Goal: Task Accomplishment & Management: Manage account settings

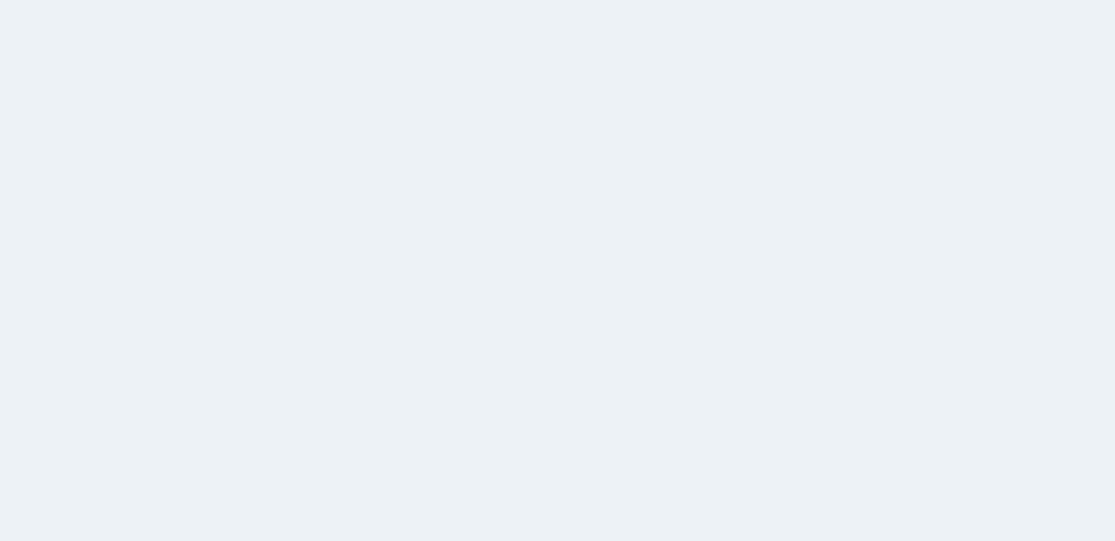
select select
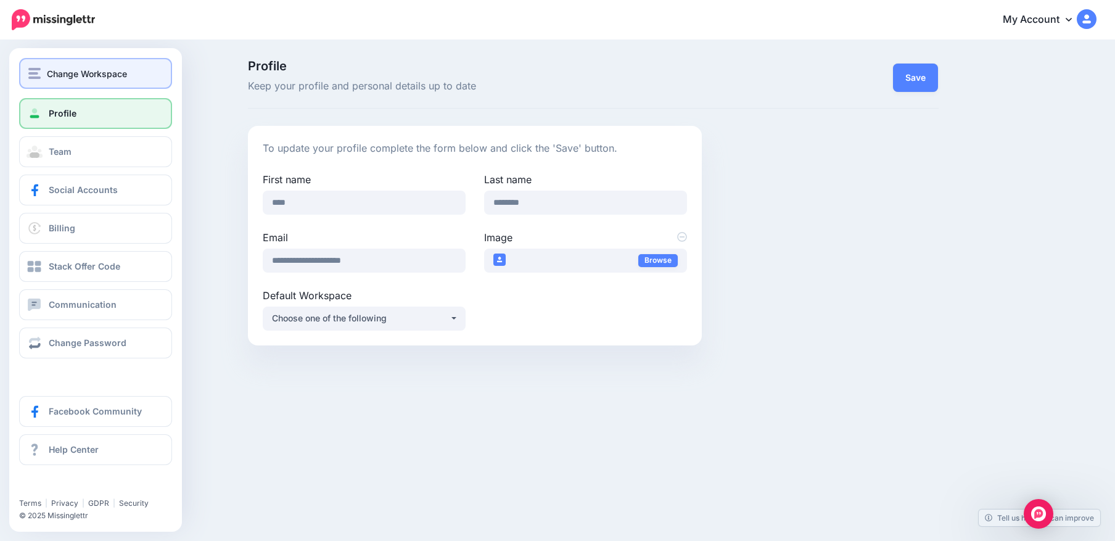
click at [39, 74] on img "button" at bounding box center [34, 73] width 12 height 11
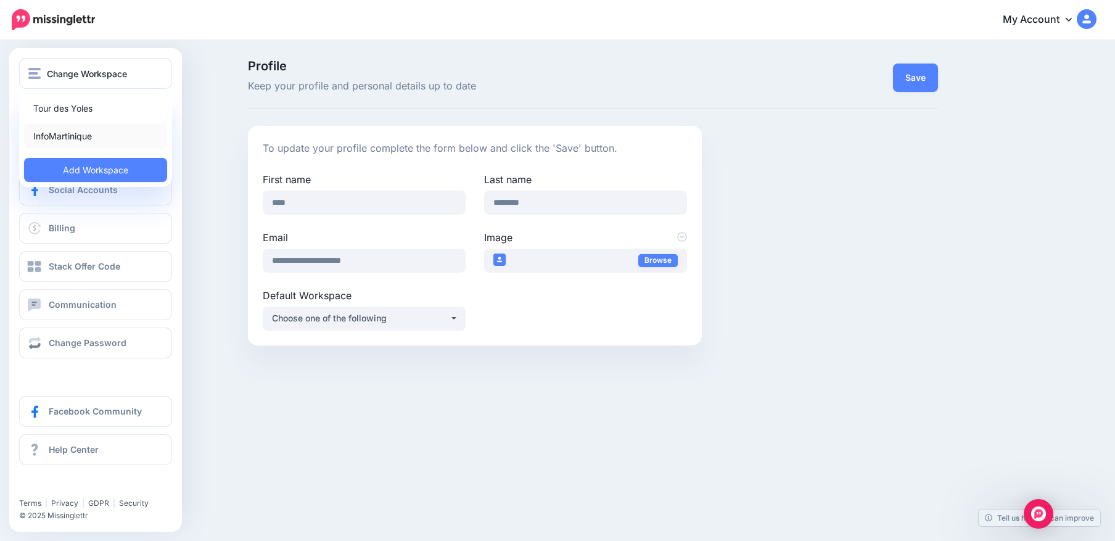
click at [64, 136] on link "InfoMartinique" at bounding box center [95, 136] width 143 height 24
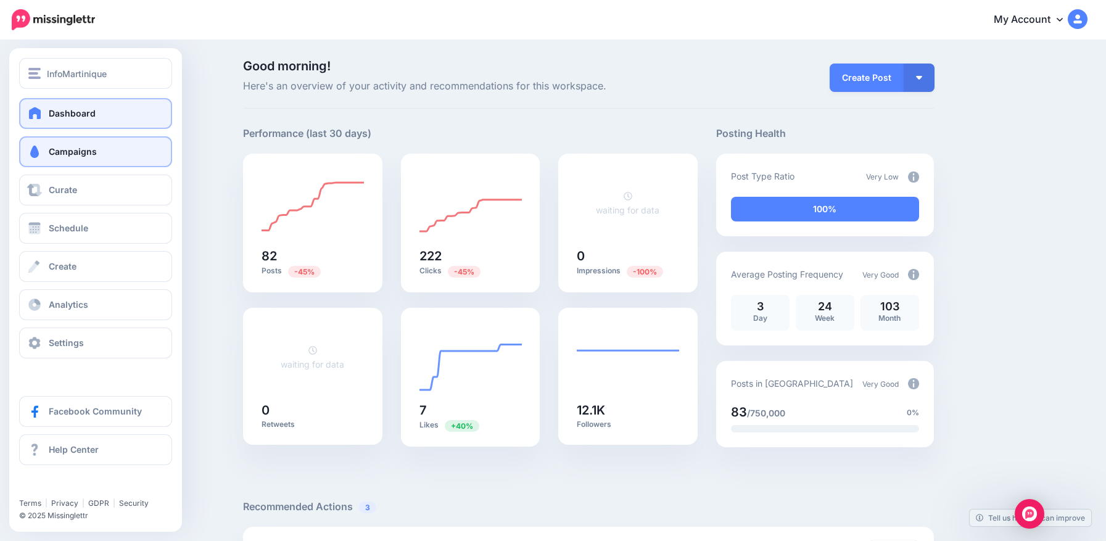
click at [61, 150] on span "Campaigns" at bounding box center [73, 151] width 48 height 10
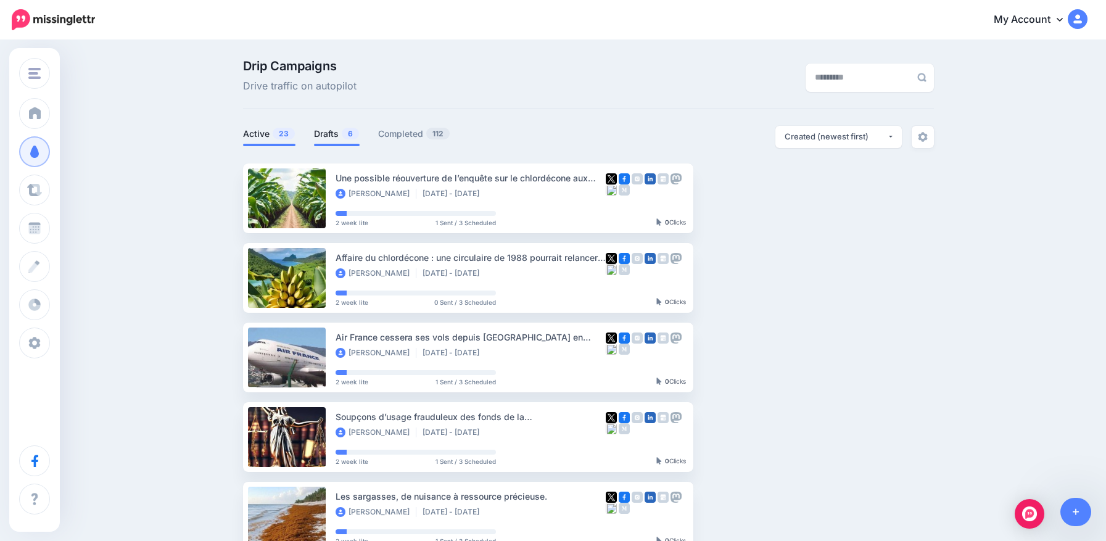
click at [331, 136] on link "Drafts 6" at bounding box center [337, 133] width 46 height 15
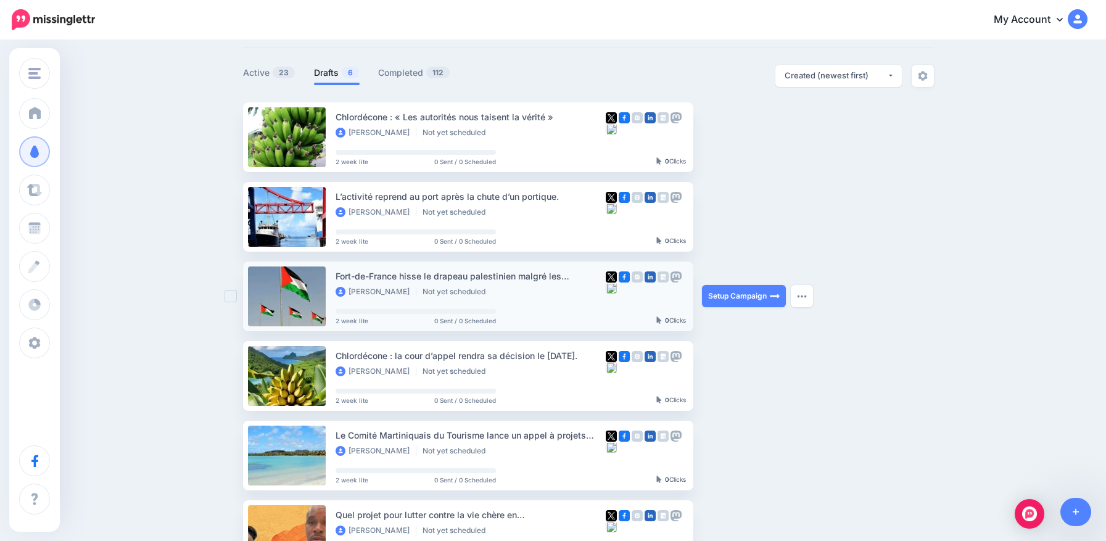
scroll to position [62, 0]
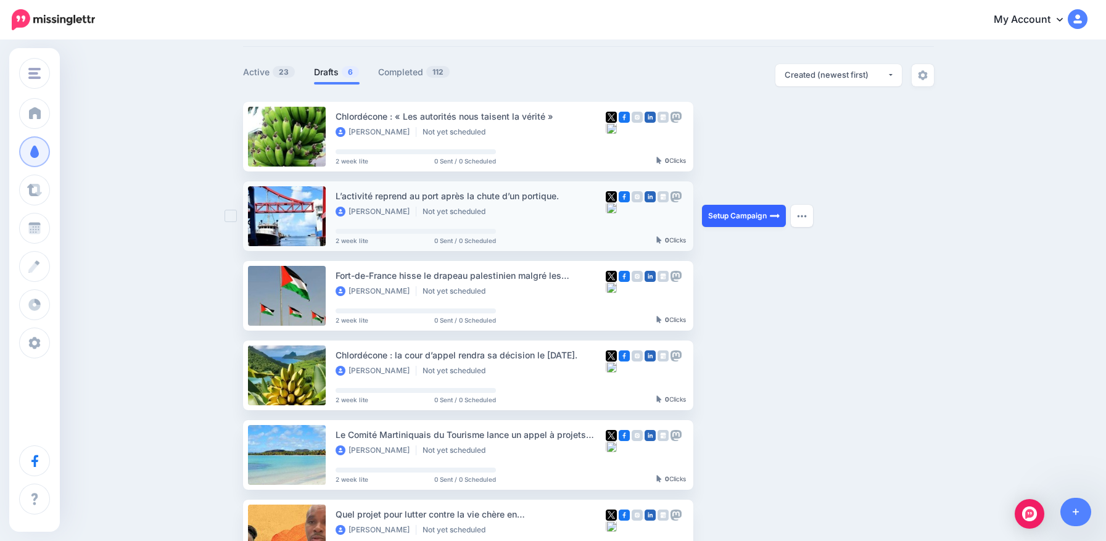
click at [741, 210] on link "Setup Campaign" at bounding box center [744, 216] width 84 height 22
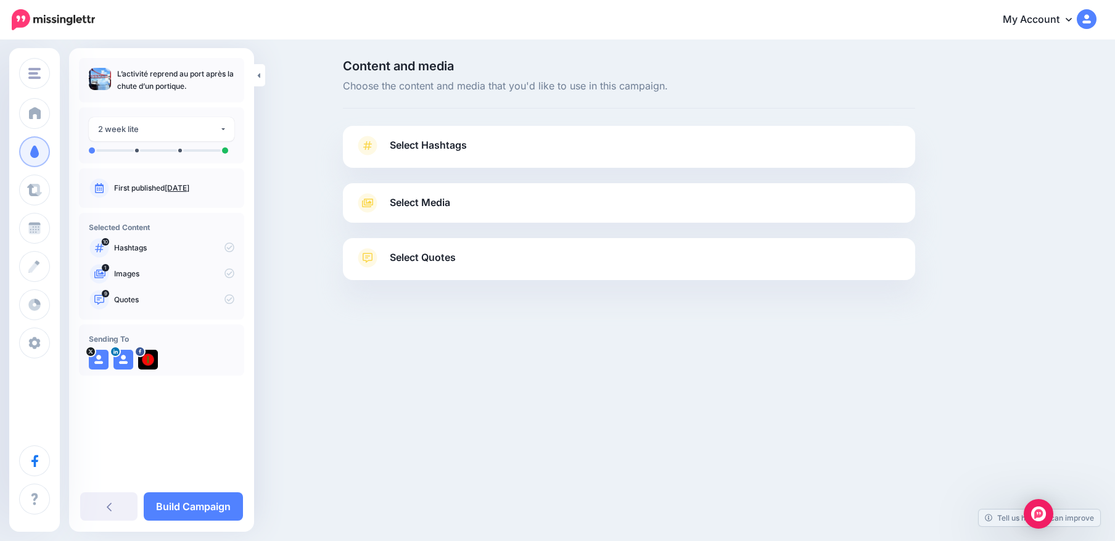
click at [431, 144] on span "Select Hashtags" at bounding box center [428, 145] width 77 height 17
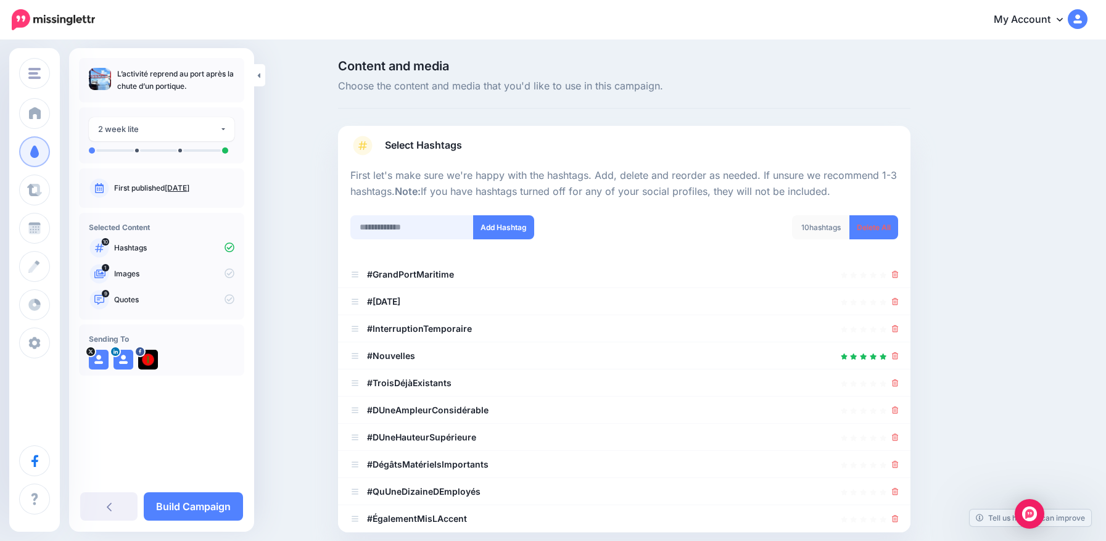
click at [393, 228] on input "text" at bounding box center [411, 227] width 123 height 24
type input "****"
click at [393, 228] on input "text" at bounding box center [411, 227] width 123 height 24
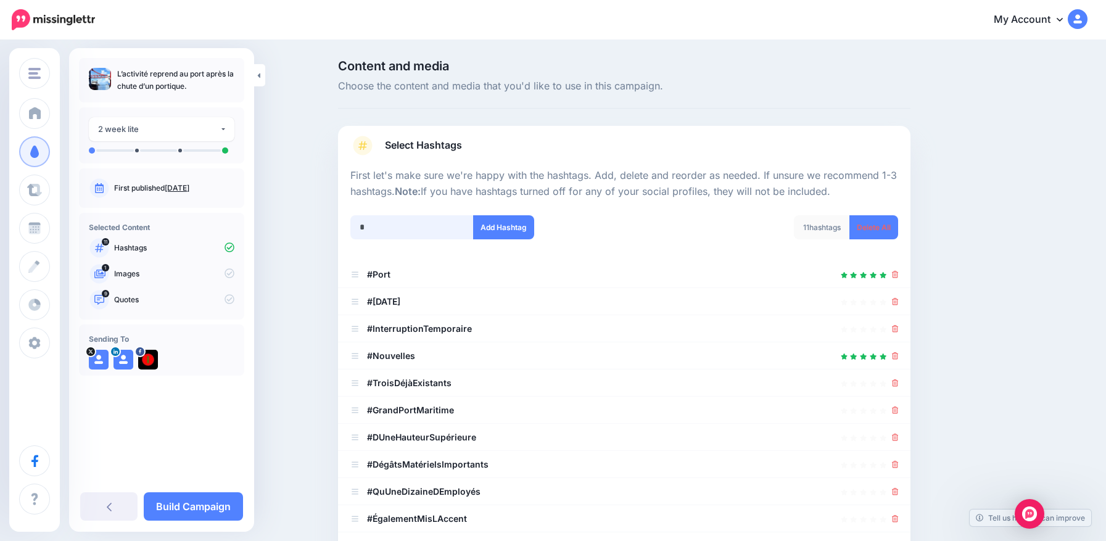
scroll to position [211, 0]
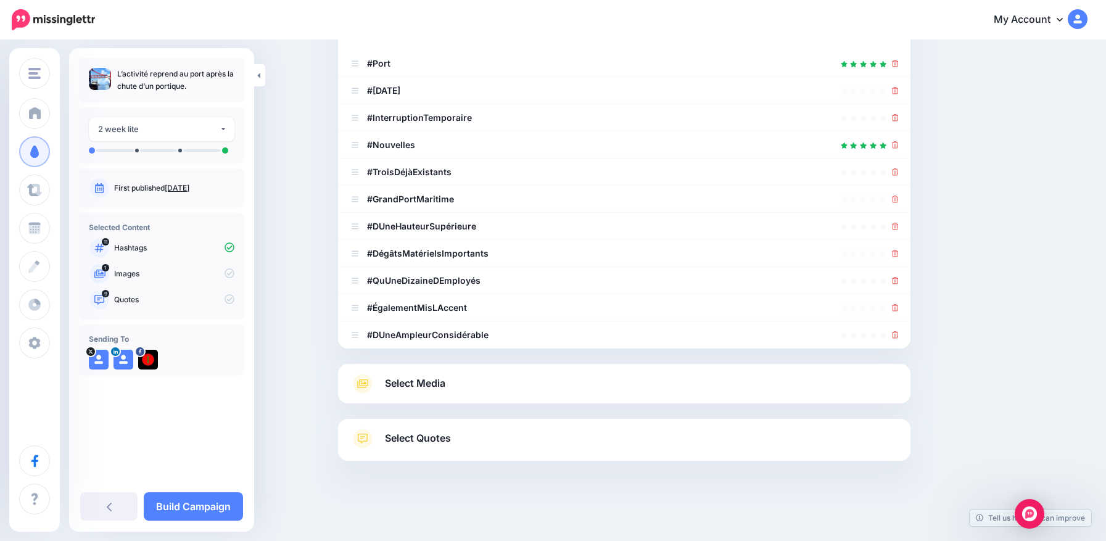
type input "**********"
click at [473, 4] on button "Add Hashtag" at bounding box center [503, 16] width 61 height 24
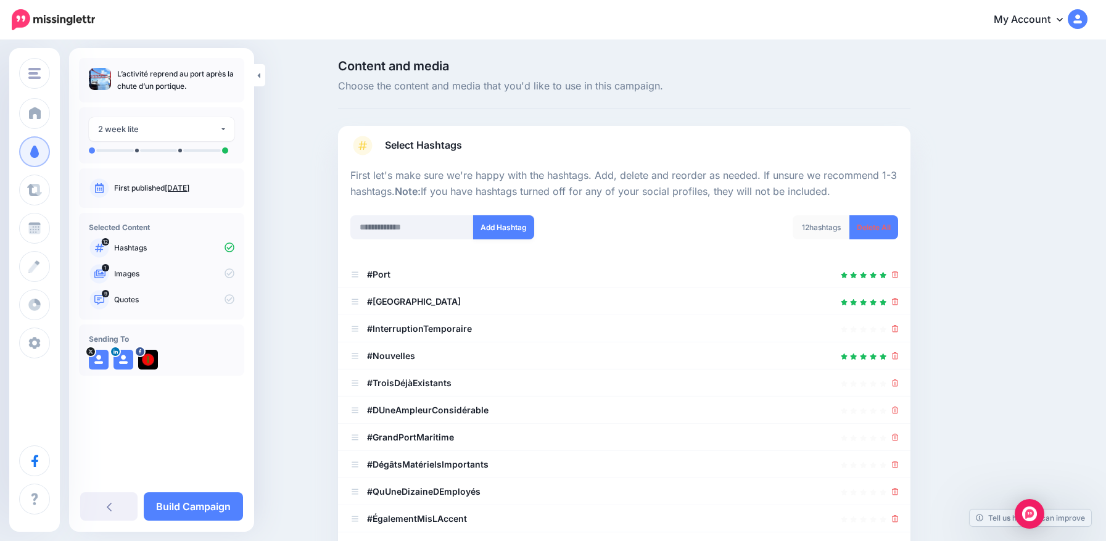
scroll to position [238, 0]
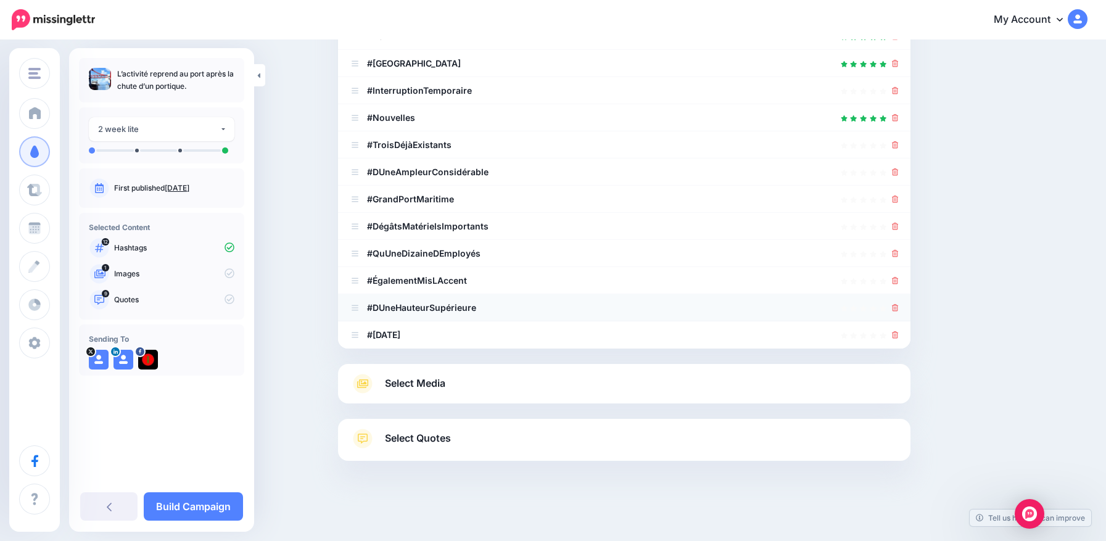
click at [899, 308] on icon at bounding box center [895, 307] width 7 height 7
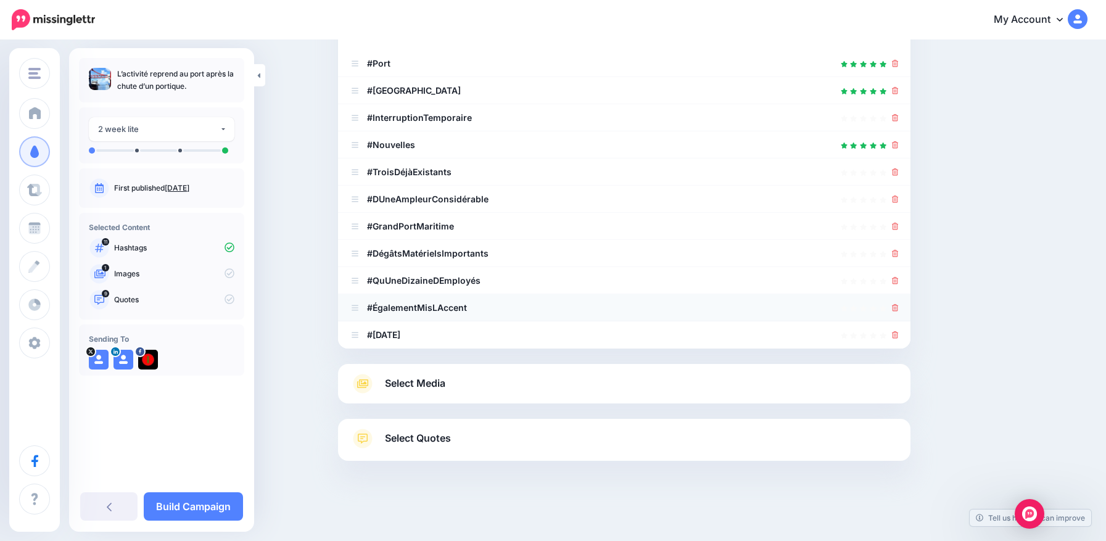
click at [899, 312] on link at bounding box center [895, 307] width 7 height 10
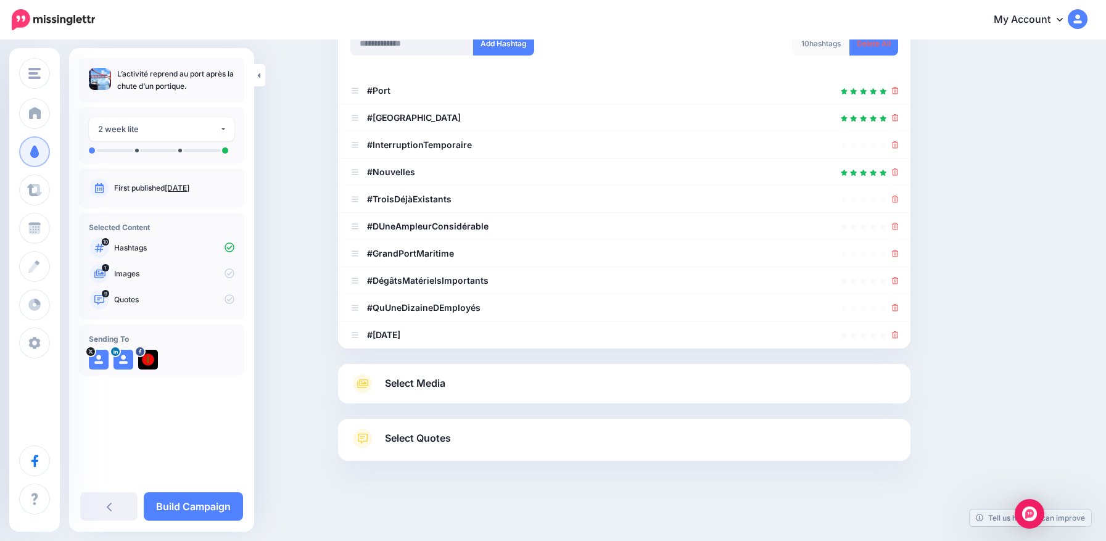
click at [899, 312] on link at bounding box center [895, 307] width 7 height 10
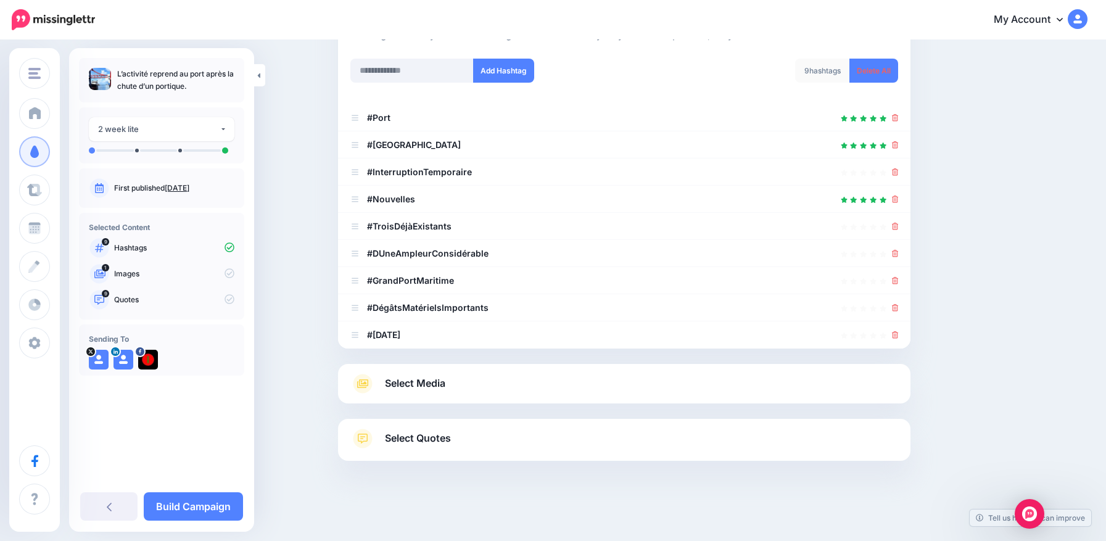
click at [899, 312] on link at bounding box center [895, 307] width 7 height 10
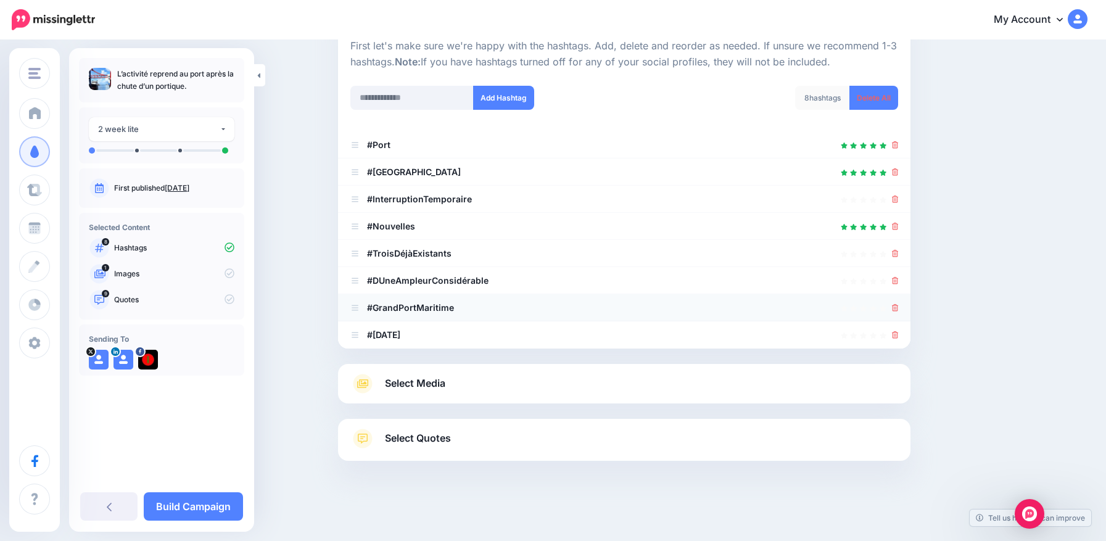
click at [899, 312] on link at bounding box center [895, 307] width 7 height 10
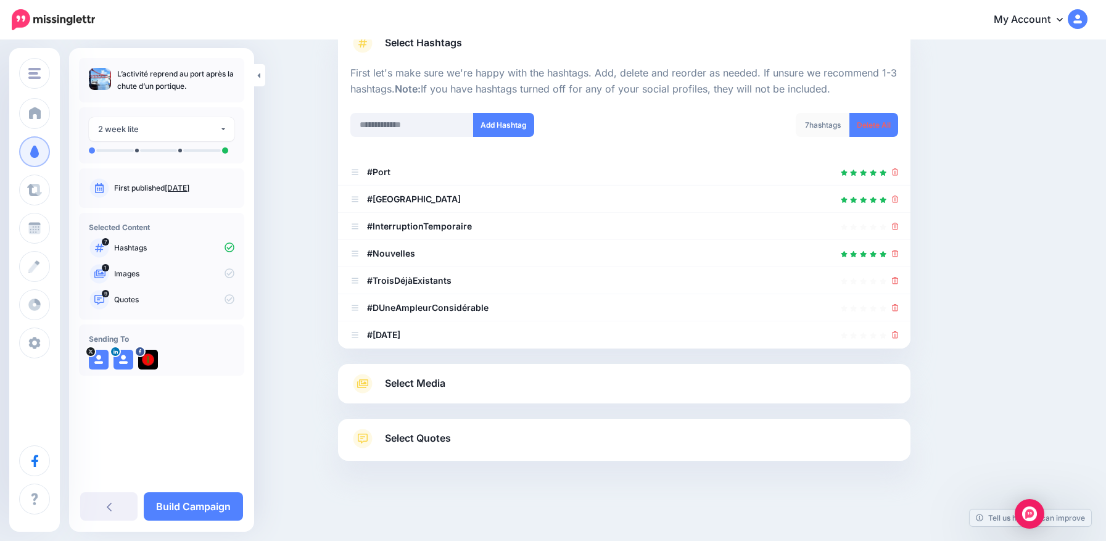
click at [899, 312] on link at bounding box center [895, 307] width 7 height 10
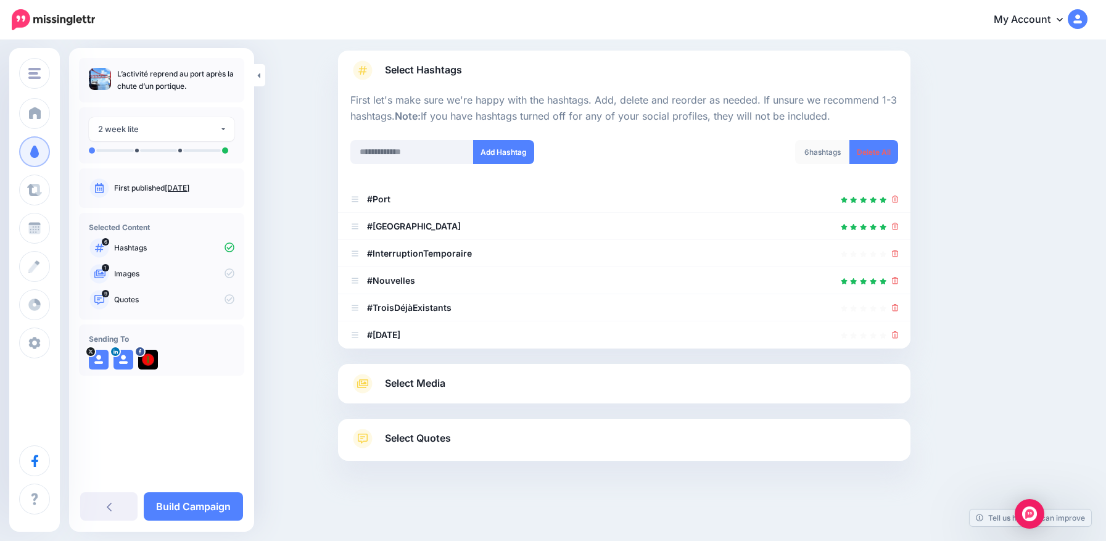
click at [899, 312] on link at bounding box center [895, 307] width 7 height 10
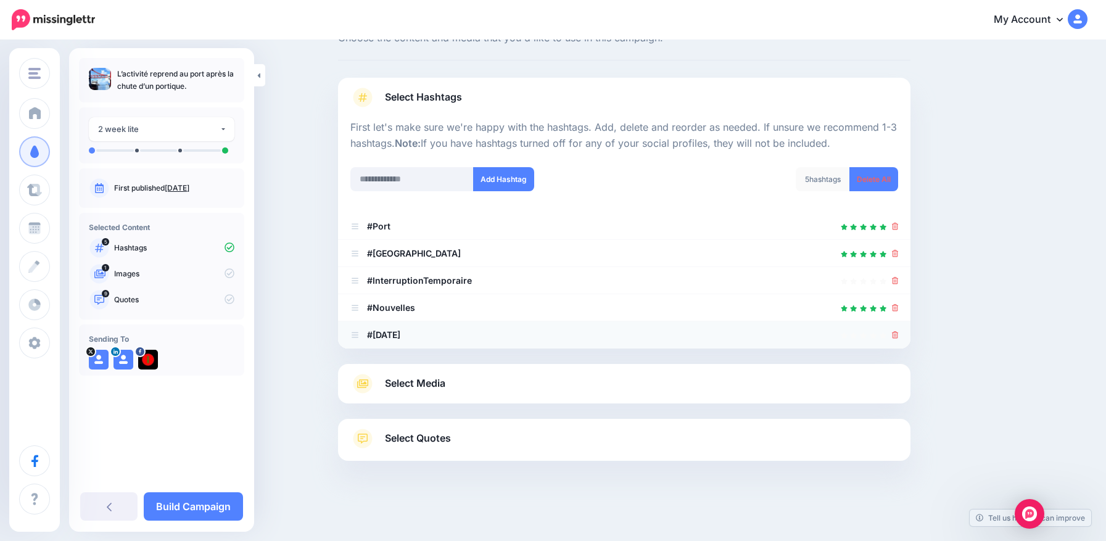
click at [896, 331] on div at bounding box center [624, 335] width 548 height 15
click at [899, 332] on icon at bounding box center [895, 334] width 7 height 7
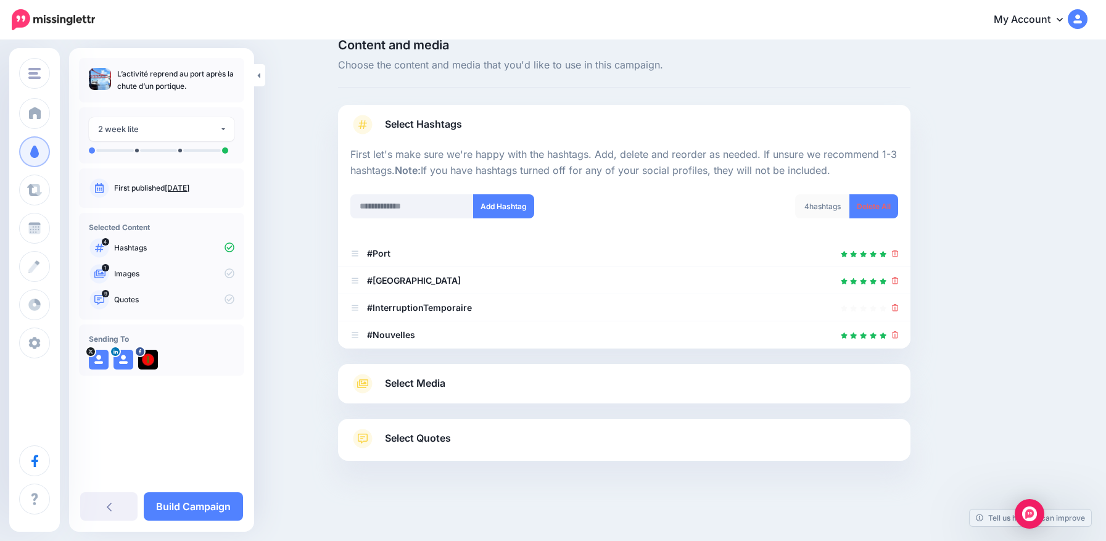
scroll to position [21, 0]
click at [899, 331] on link at bounding box center [895, 334] width 7 height 10
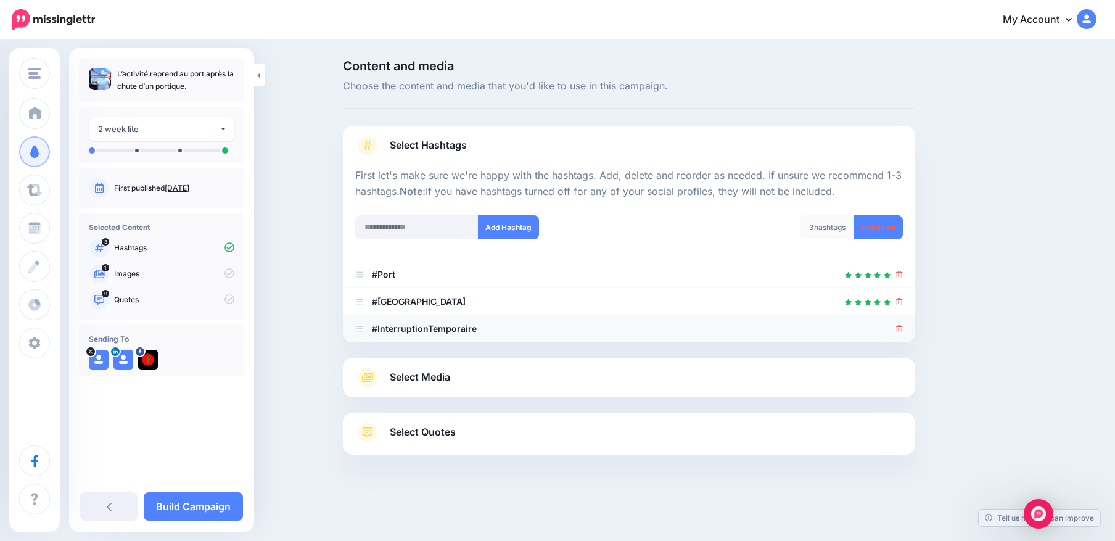
click at [900, 329] on icon at bounding box center [899, 328] width 7 height 7
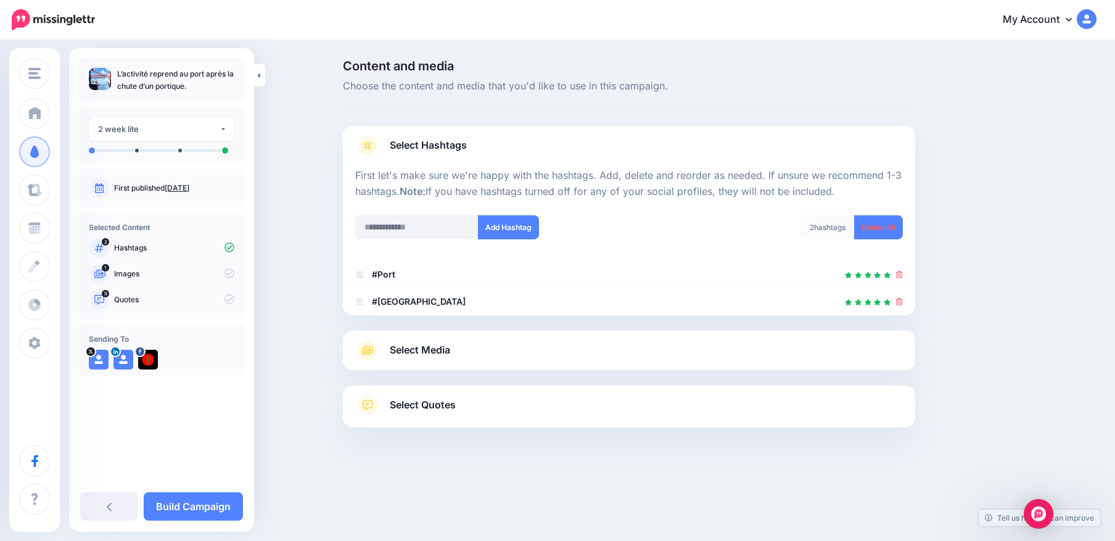
click at [438, 354] on span "Select Media" at bounding box center [420, 350] width 60 height 17
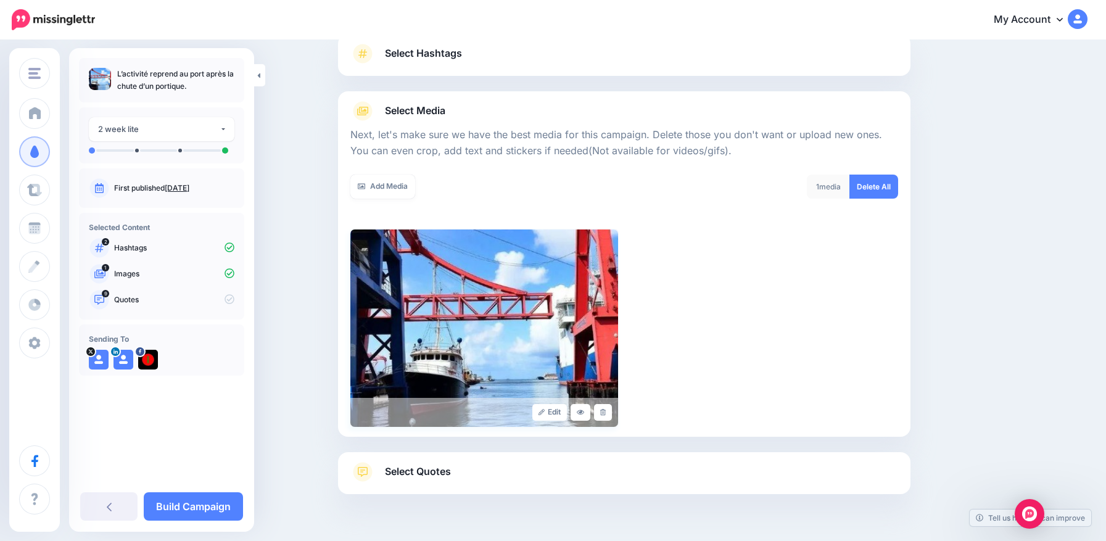
scroll to position [125, 0]
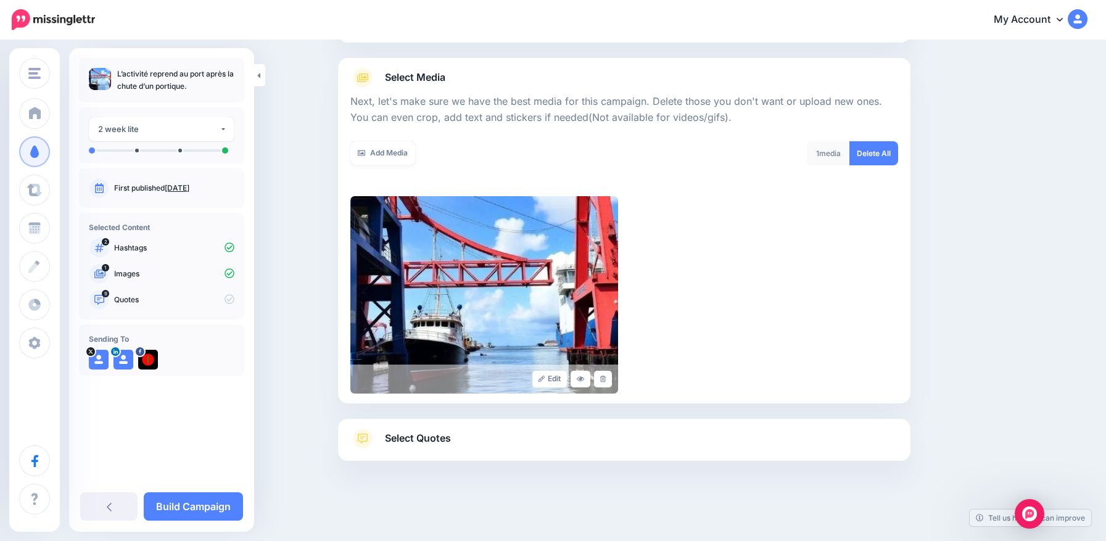
click at [420, 441] on span "Select Quotes" at bounding box center [418, 438] width 66 height 17
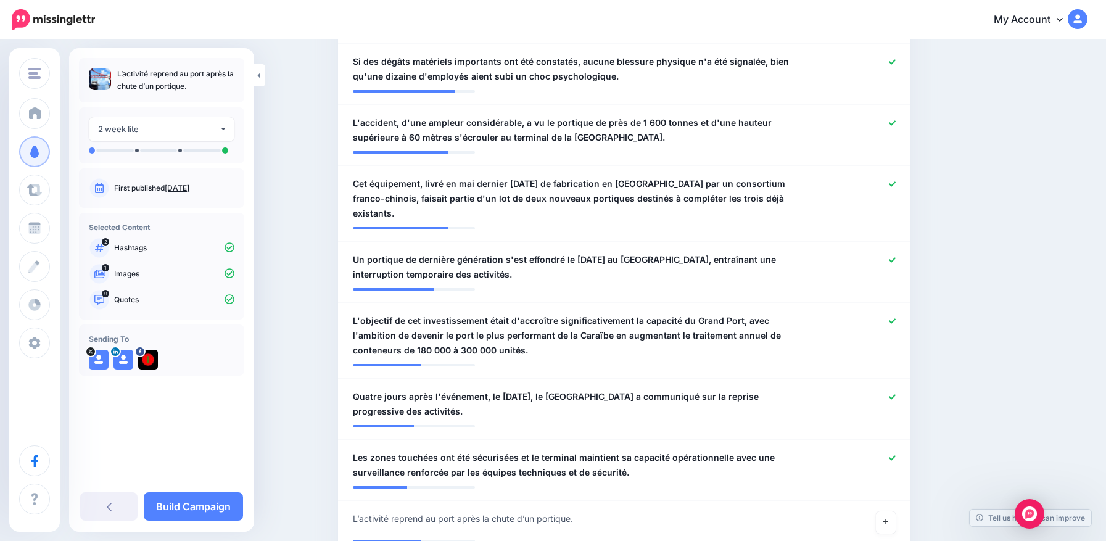
scroll to position [495, 0]
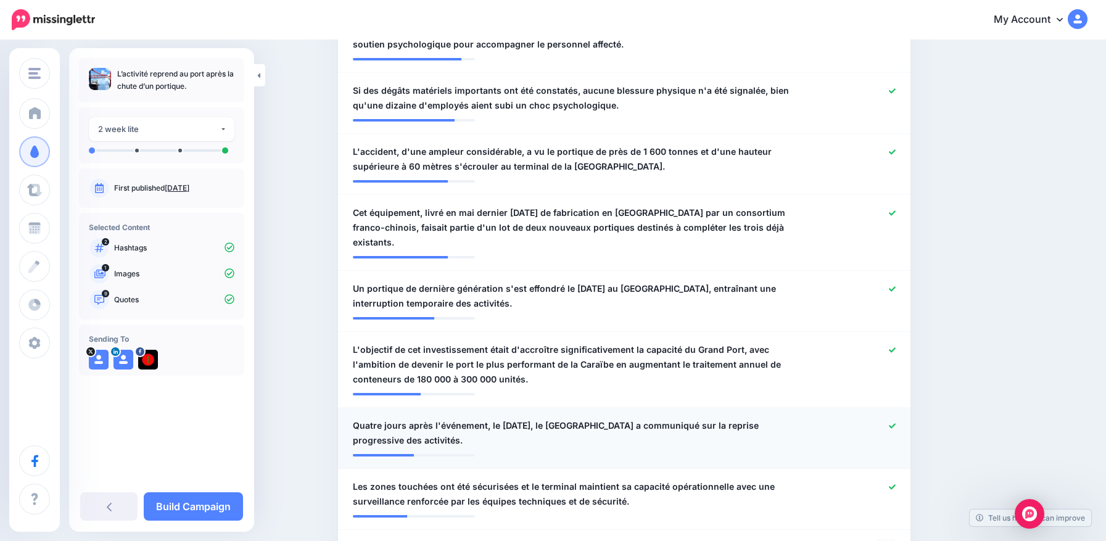
click at [896, 423] on icon at bounding box center [892, 426] width 7 height 7
click at [896, 347] on icon at bounding box center [892, 349] width 7 height 5
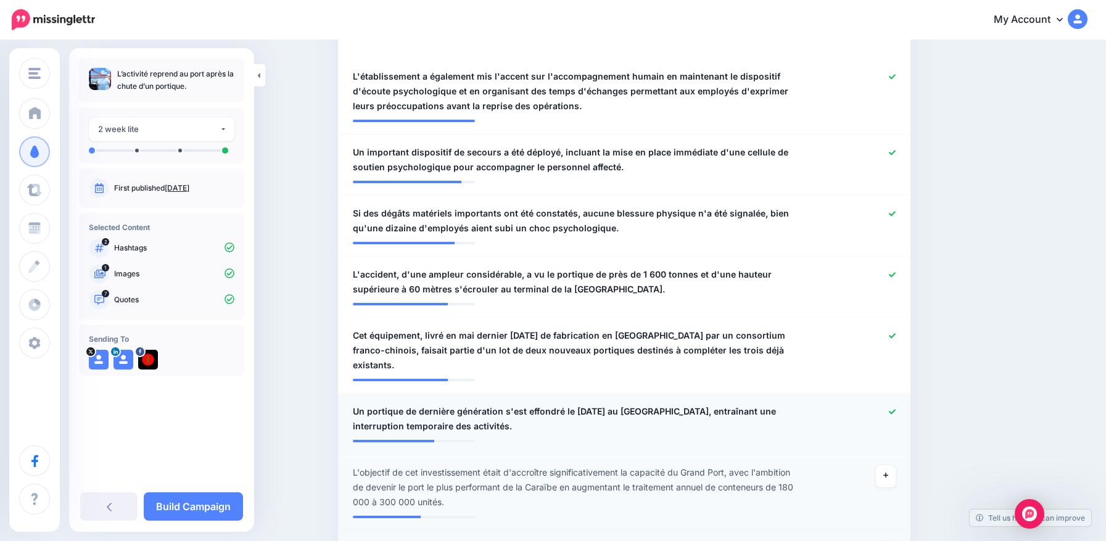
scroll to position [372, 0]
click at [896, 278] on icon at bounding box center [892, 275] width 7 height 5
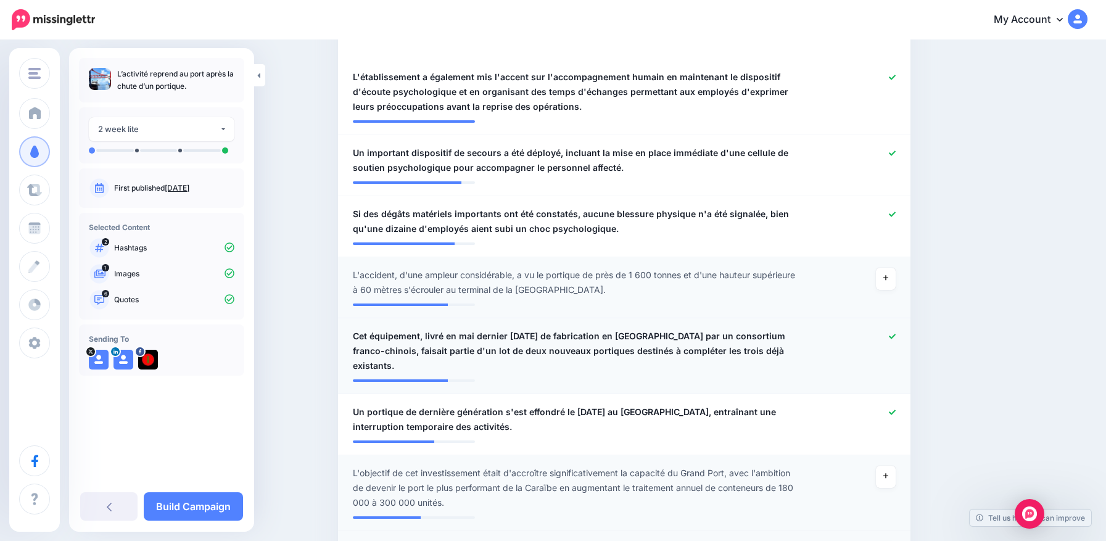
click at [896, 334] on icon at bounding box center [892, 336] width 7 height 7
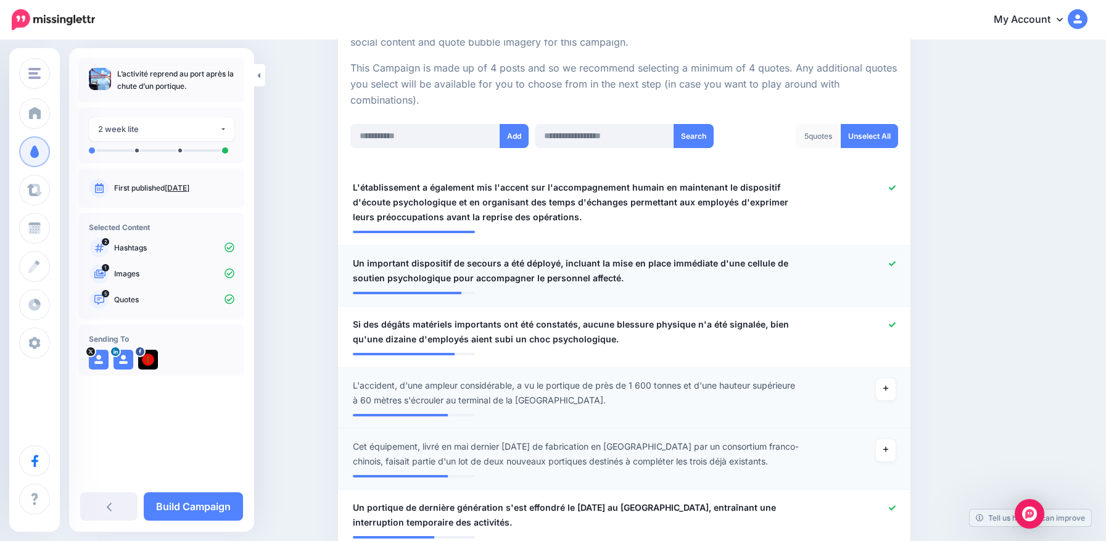
scroll to position [249, 0]
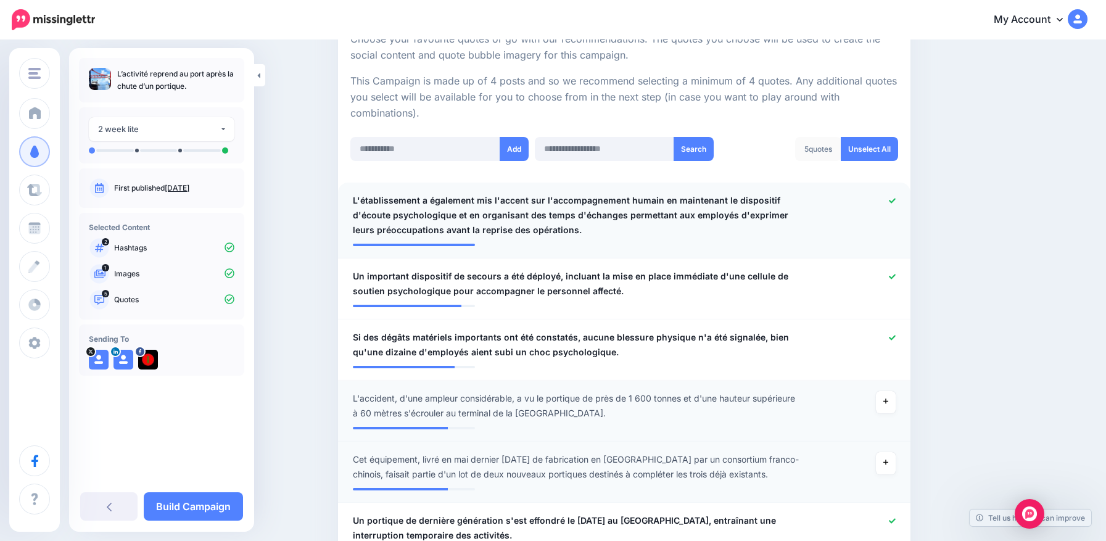
click at [896, 199] on icon at bounding box center [892, 200] width 7 height 7
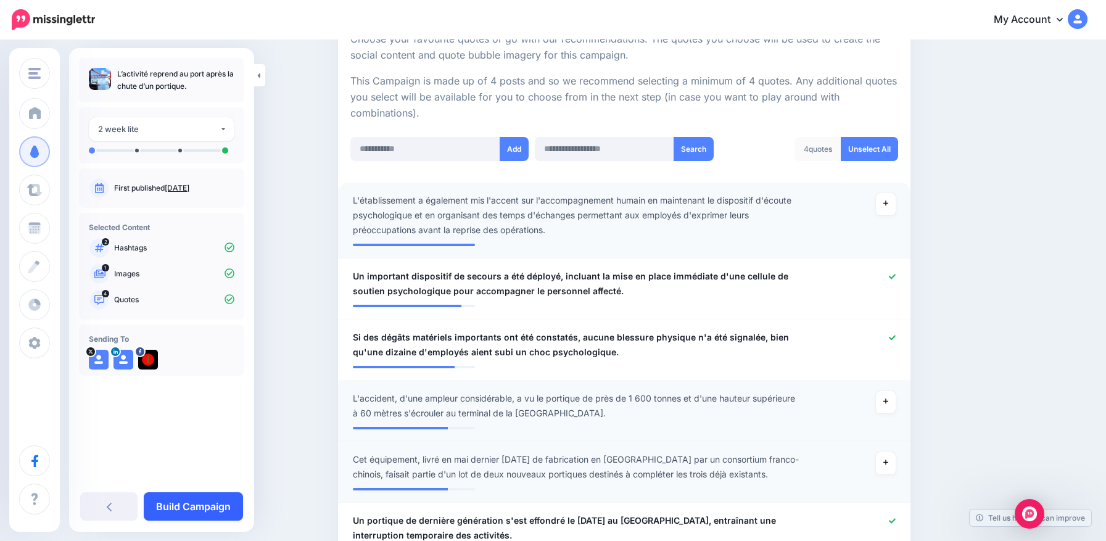
click at [219, 509] on link "Build Campaign" at bounding box center [193, 506] width 99 height 28
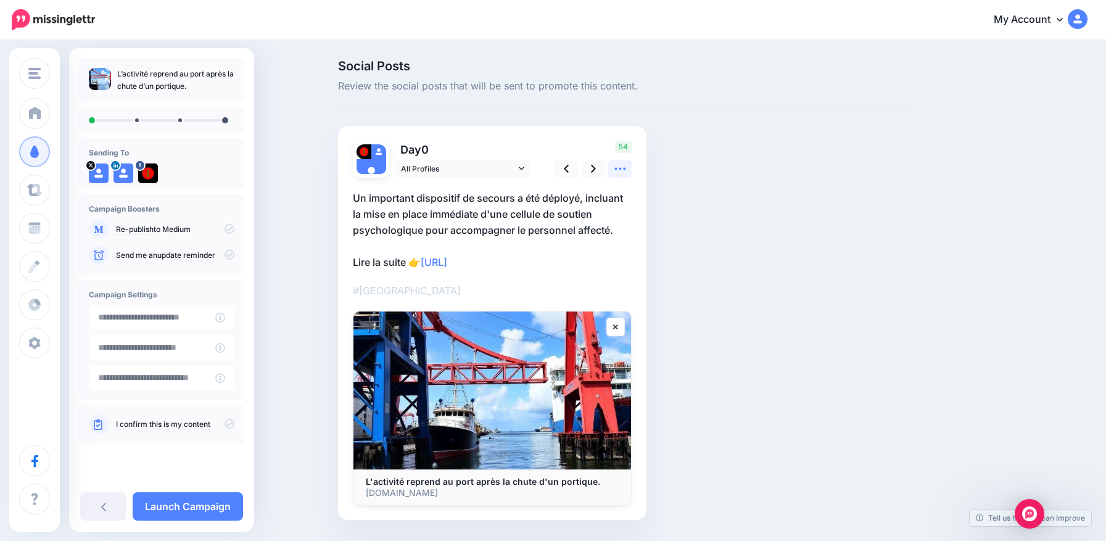
click at [626, 168] on icon at bounding box center [619, 169] width 11 height 2
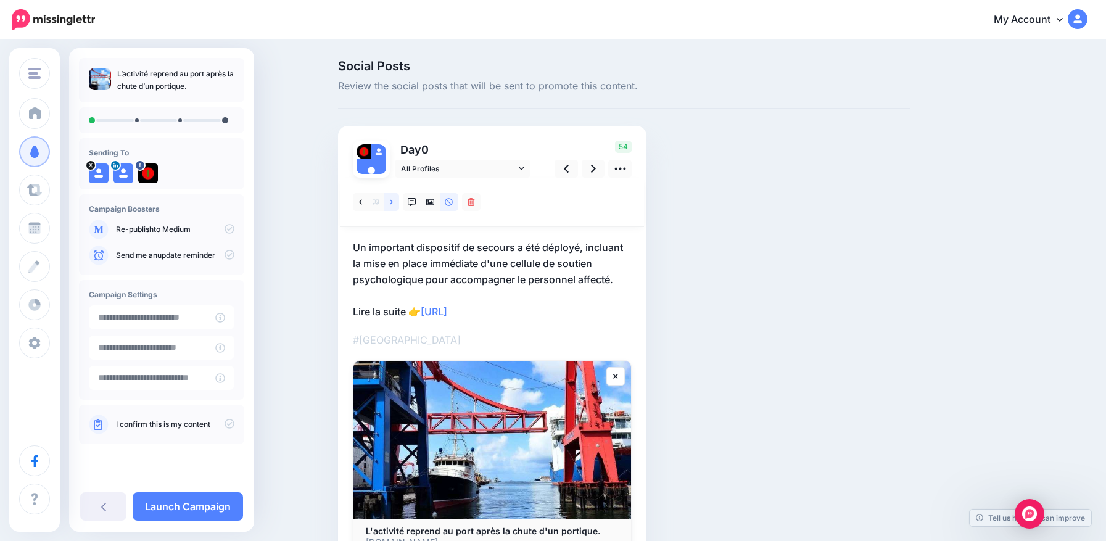
click at [393, 199] on icon at bounding box center [391, 202] width 3 height 9
click at [393, 198] on icon at bounding box center [391, 202] width 3 height 9
click at [596, 170] on icon at bounding box center [593, 168] width 5 height 13
click at [481, 202] on link at bounding box center [471, 202] width 19 height 18
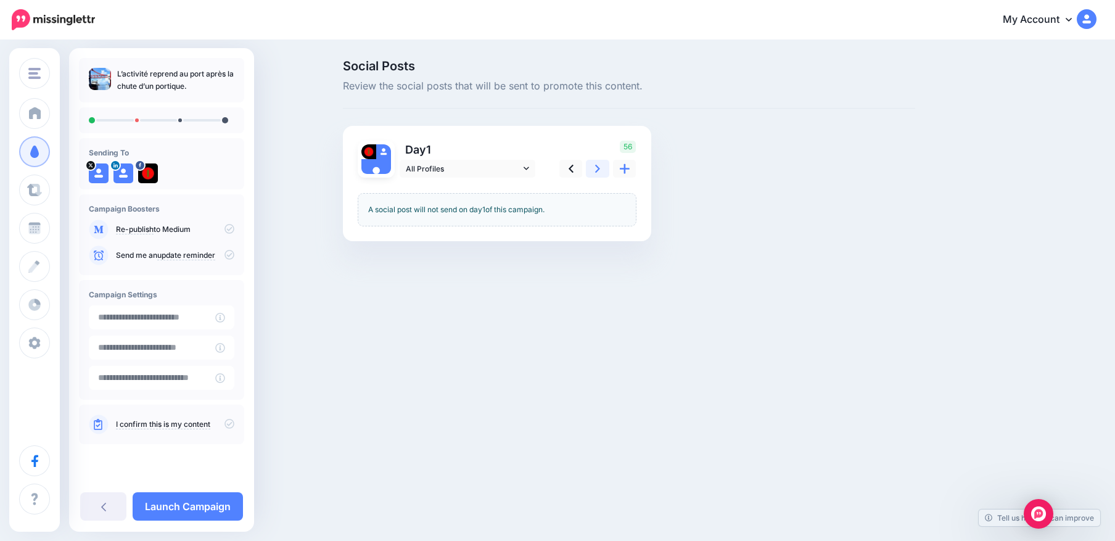
click at [596, 172] on icon at bounding box center [597, 168] width 5 height 13
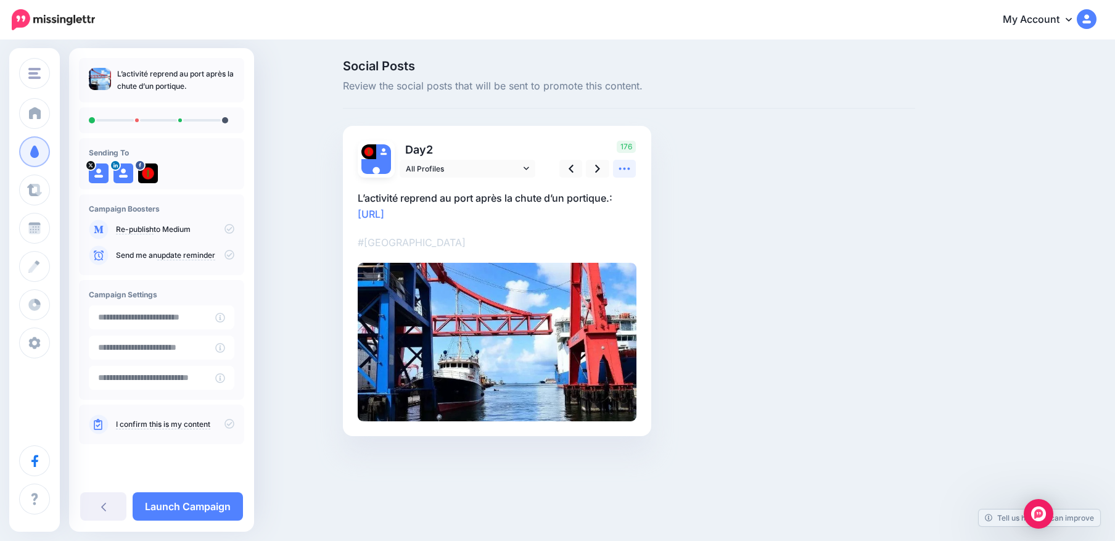
click at [626, 170] on icon at bounding box center [624, 168] width 13 height 13
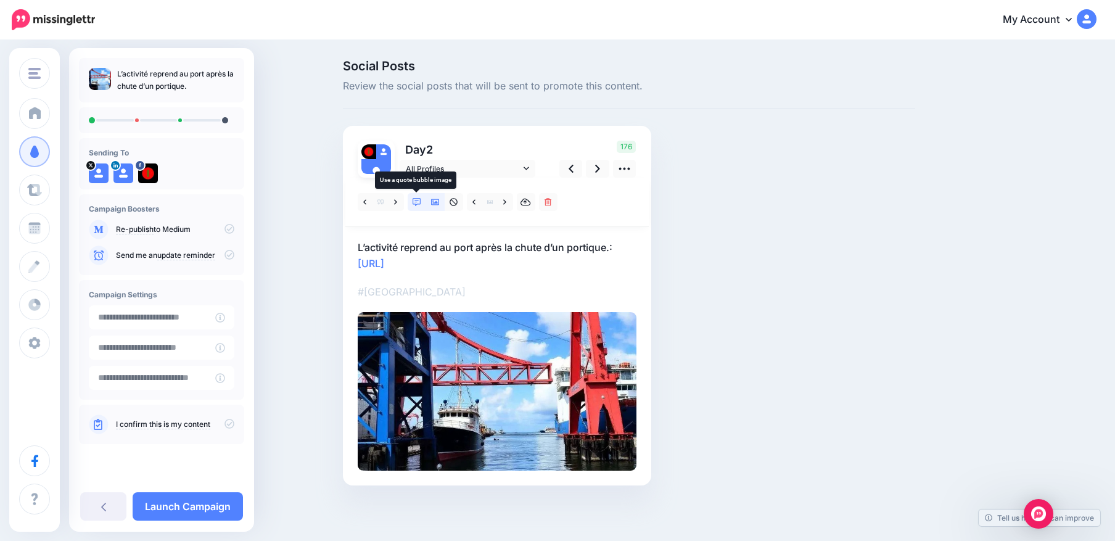
click at [420, 202] on icon at bounding box center [417, 202] width 9 height 9
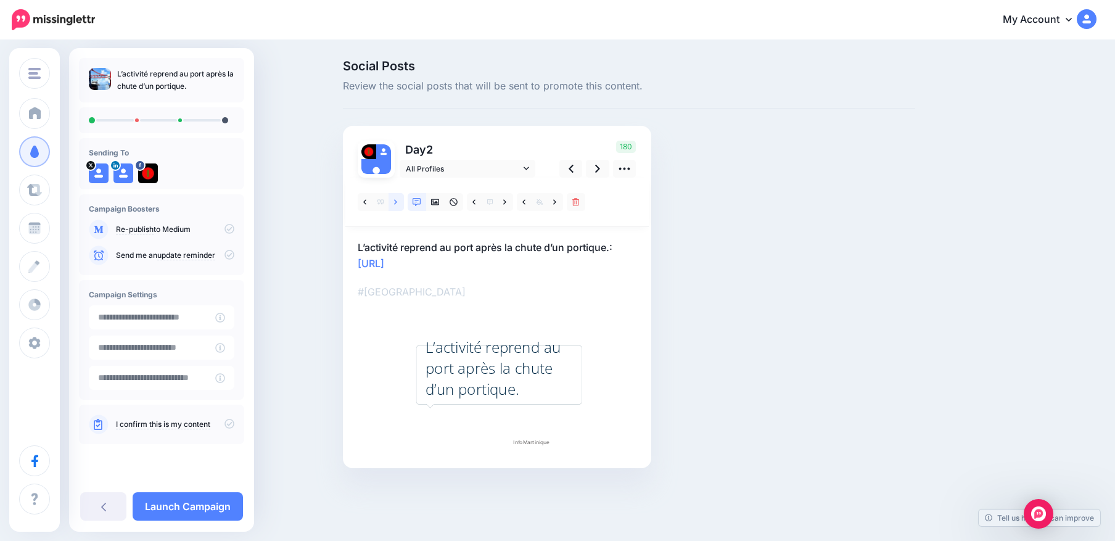
click at [396, 203] on icon at bounding box center [395, 201] width 3 height 5
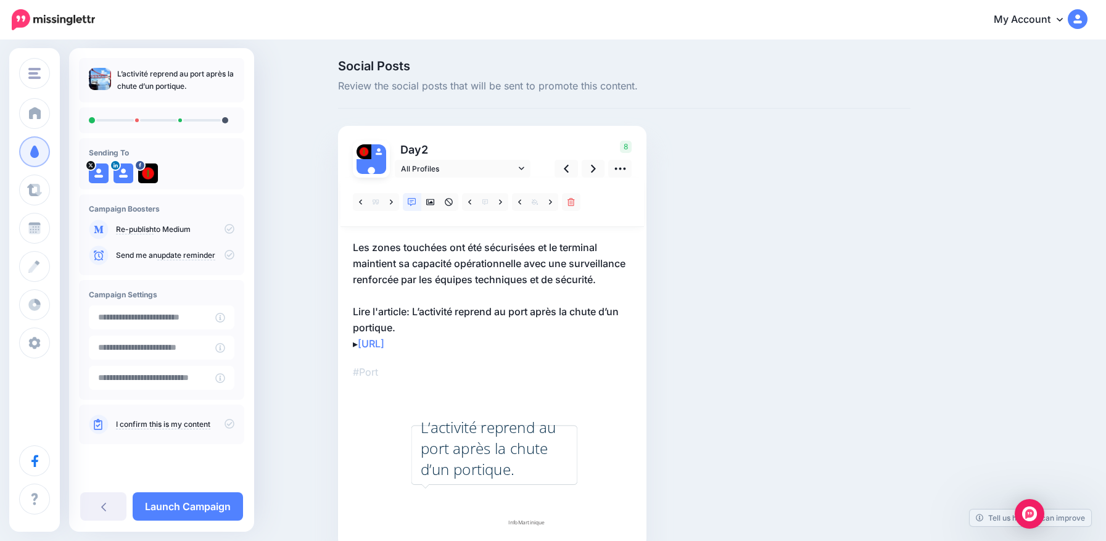
click at [405, 328] on p "Les zones touchées ont été sécurisées et le terminal maintient sa capacité opér…" at bounding box center [492, 295] width 279 height 112
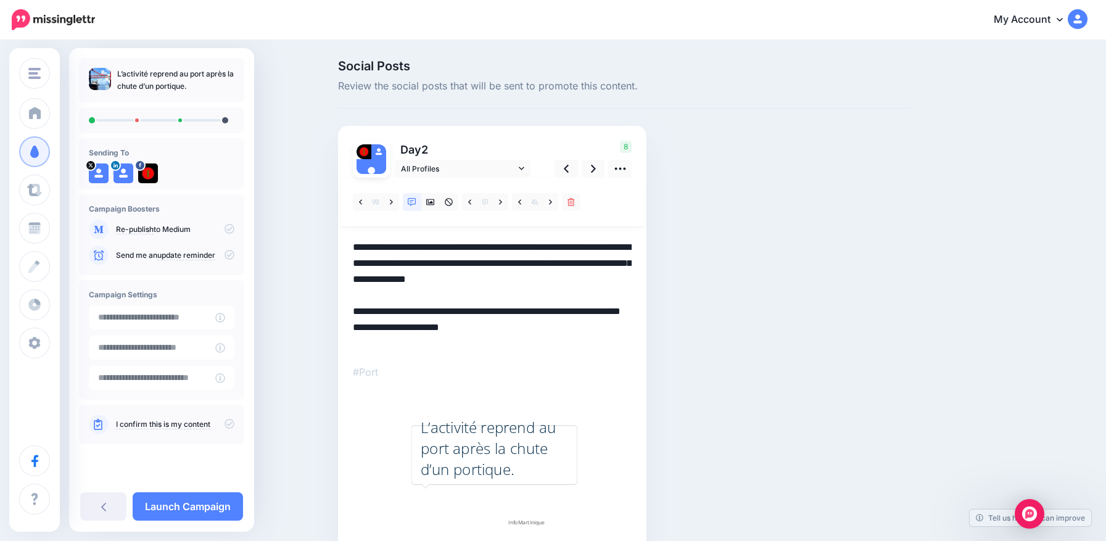
drag, startPoint x: 407, startPoint y: 326, endPoint x: 355, endPoint y: 303, distance: 57.2
click at [355, 303] on div "Day 2 All Profiles" at bounding box center [492, 337] width 308 height 423
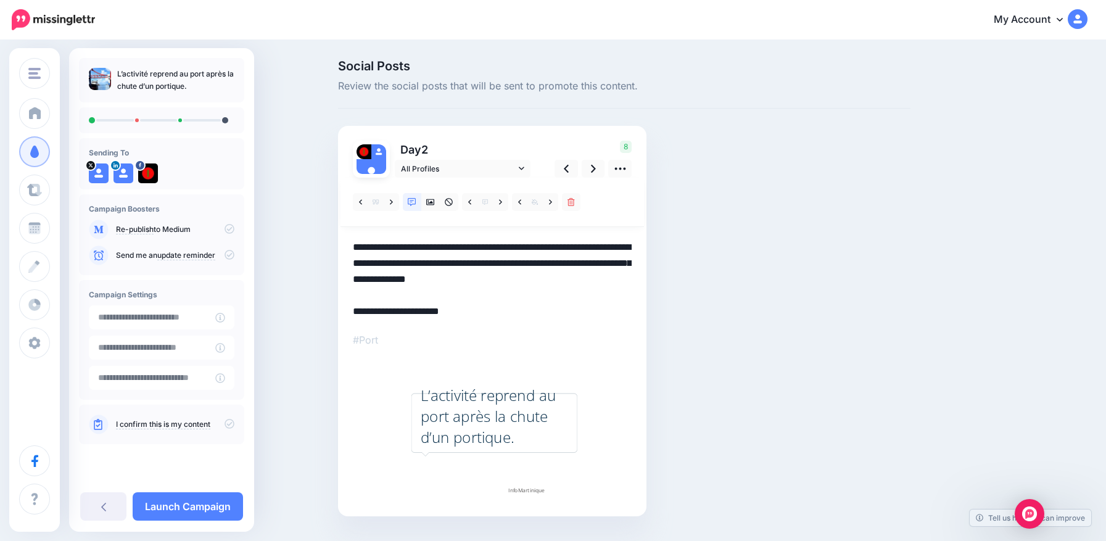
type textarea "**********"
click at [722, 247] on div "Social Posts Review the social posts that will be sent to promote this content.…" at bounding box center [624, 307] width 591 height 494
click at [603, 172] on link at bounding box center [593, 169] width 23 height 18
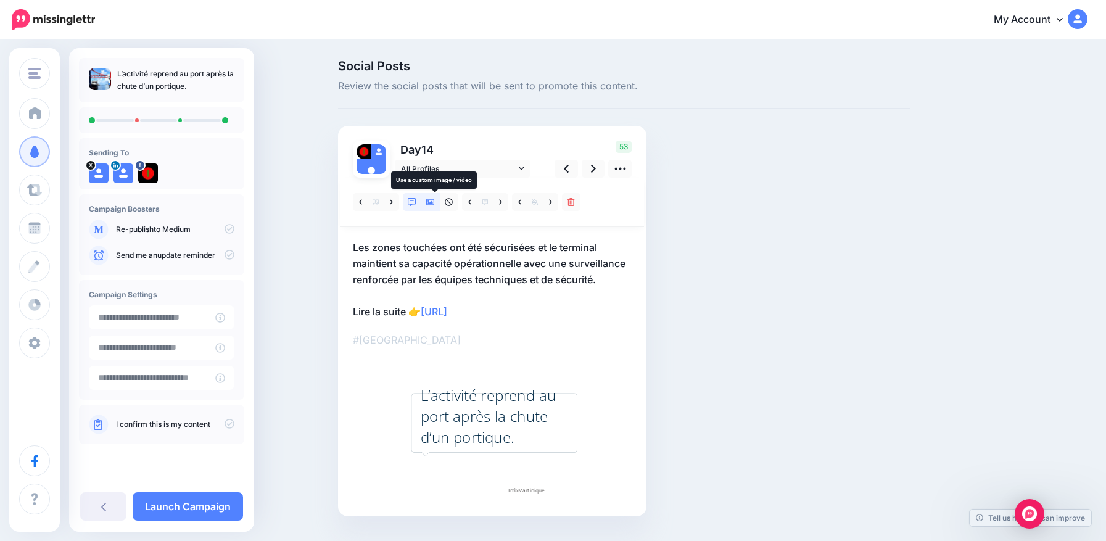
click at [435, 203] on icon at bounding box center [430, 202] width 9 height 6
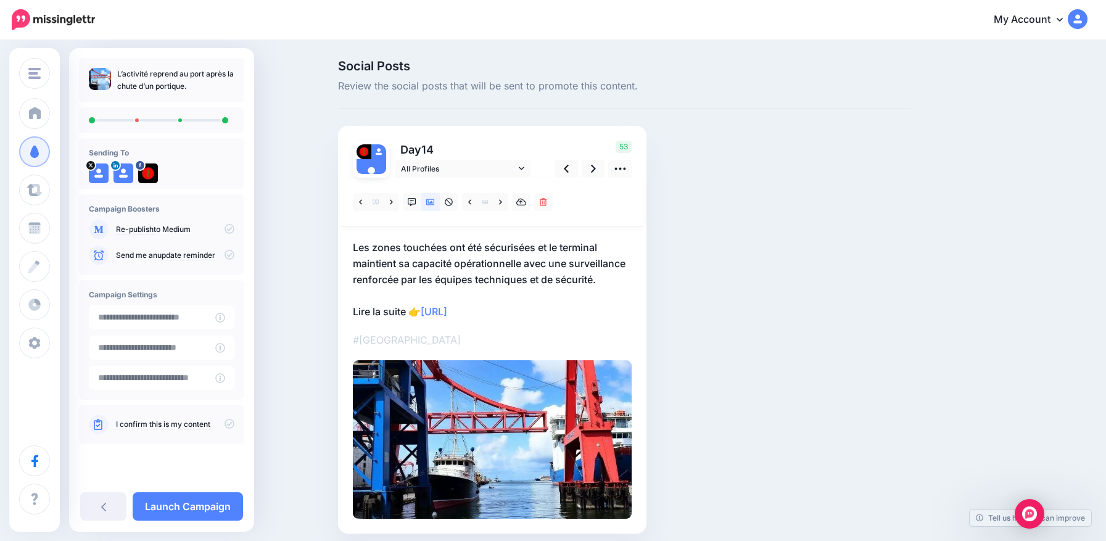
click at [228, 424] on icon at bounding box center [230, 424] width 10 height 10
click at [197, 503] on link "Launch Campaign" at bounding box center [188, 506] width 110 height 28
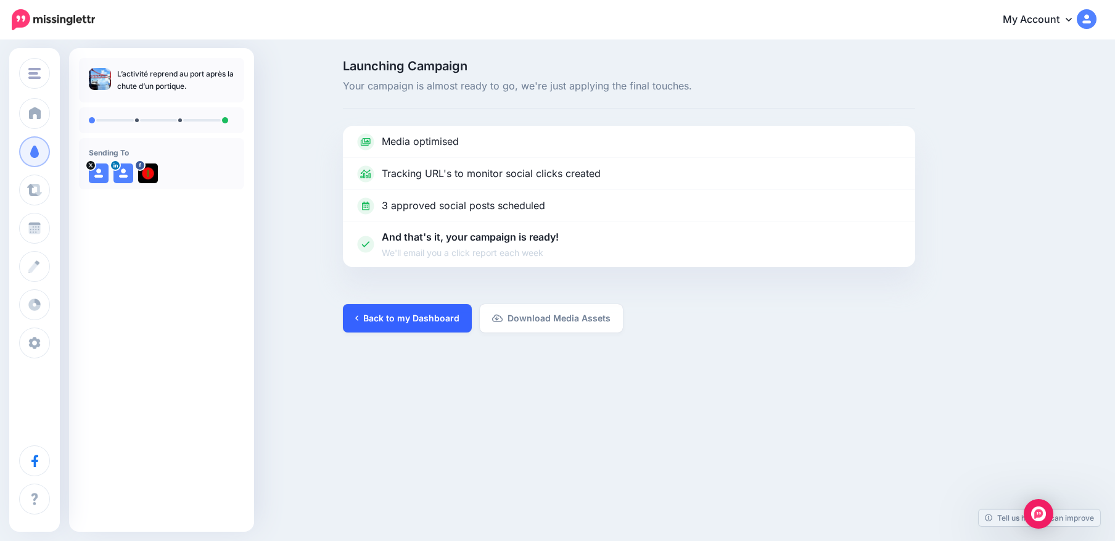
click at [396, 313] on link "Back to my Dashboard" at bounding box center [407, 318] width 129 height 28
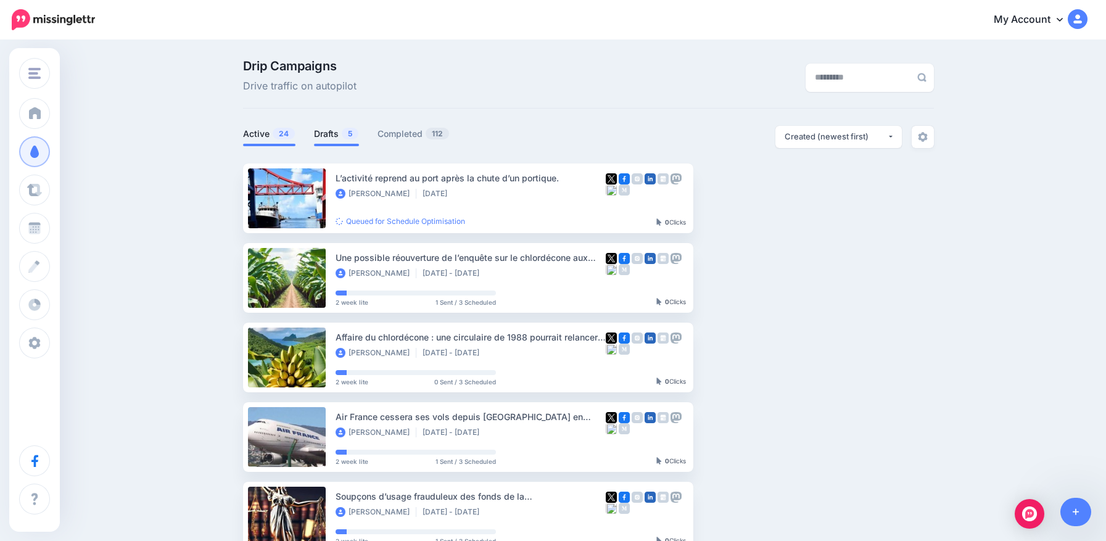
click at [336, 135] on link "Drafts 5" at bounding box center [336, 133] width 45 height 15
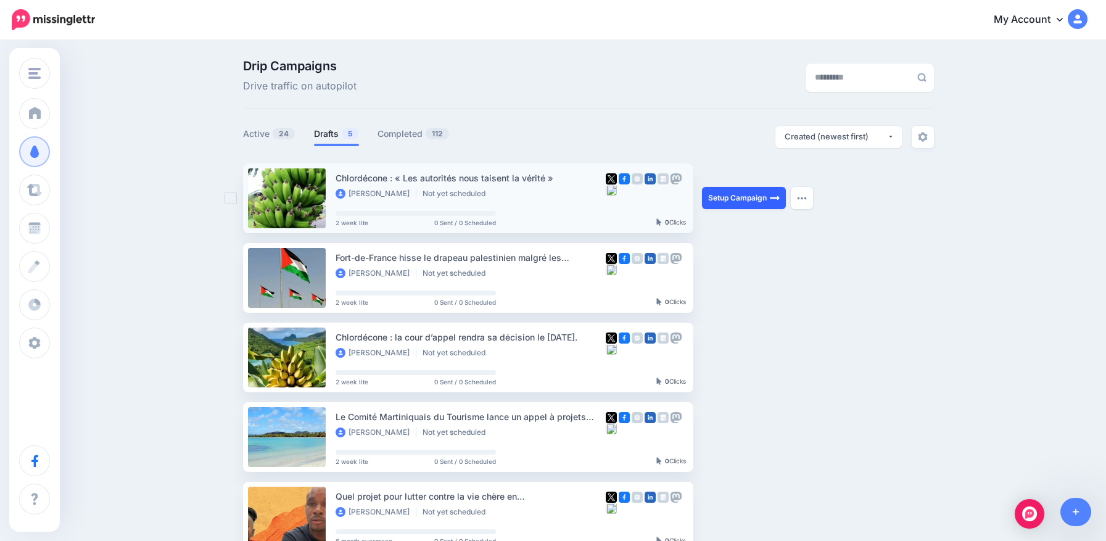
click at [735, 201] on link "Setup Campaign" at bounding box center [744, 198] width 84 height 22
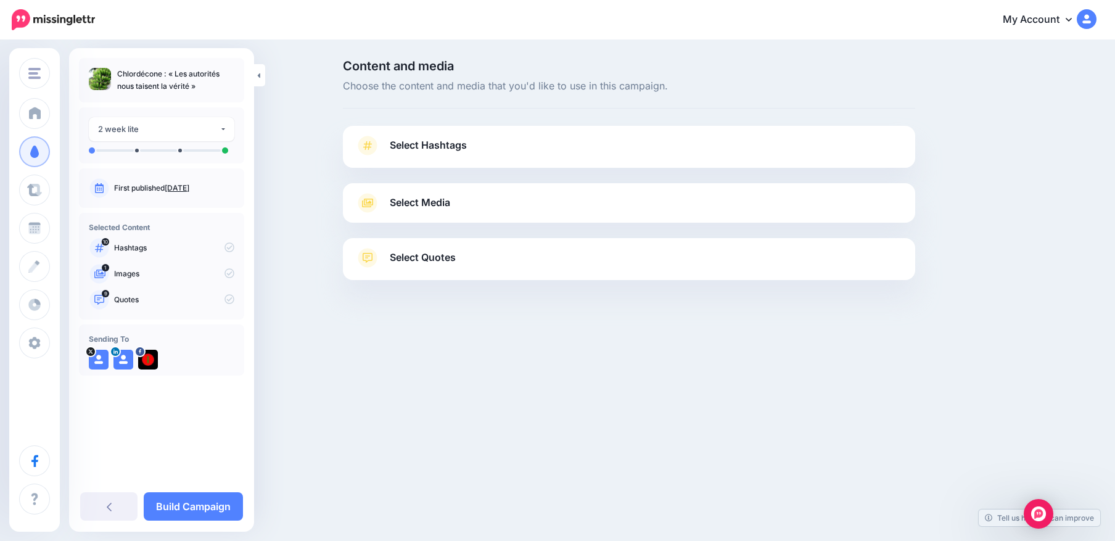
click at [412, 147] on span "Select Hashtags" at bounding box center [428, 145] width 77 height 17
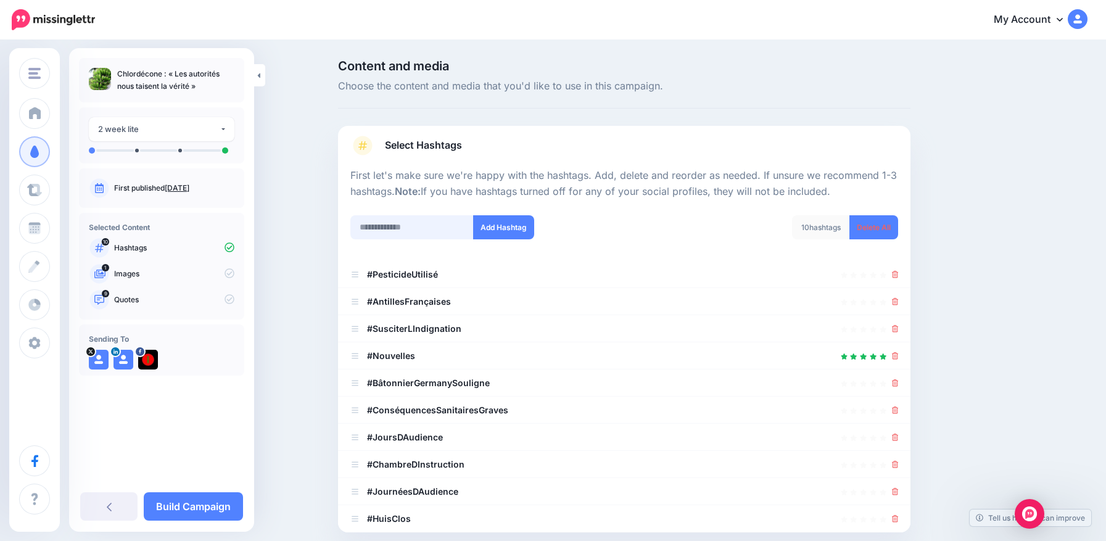
click at [387, 219] on input "text" at bounding box center [411, 227] width 123 height 24
type input "**********"
click at [383, 233] on input "text" at bounding box center [411, 227] width 123 height 24
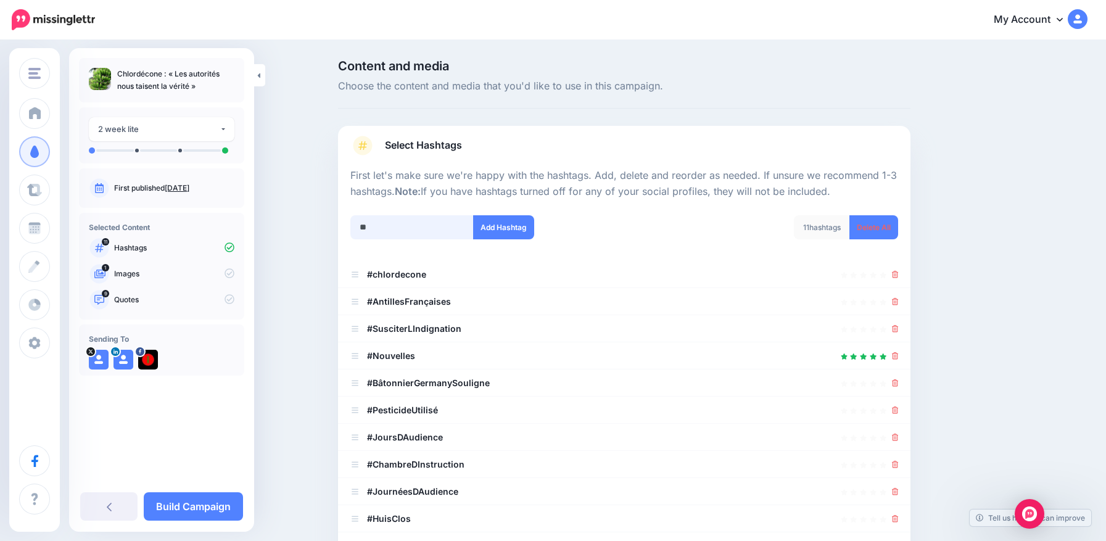
scroll to position [211, 0]
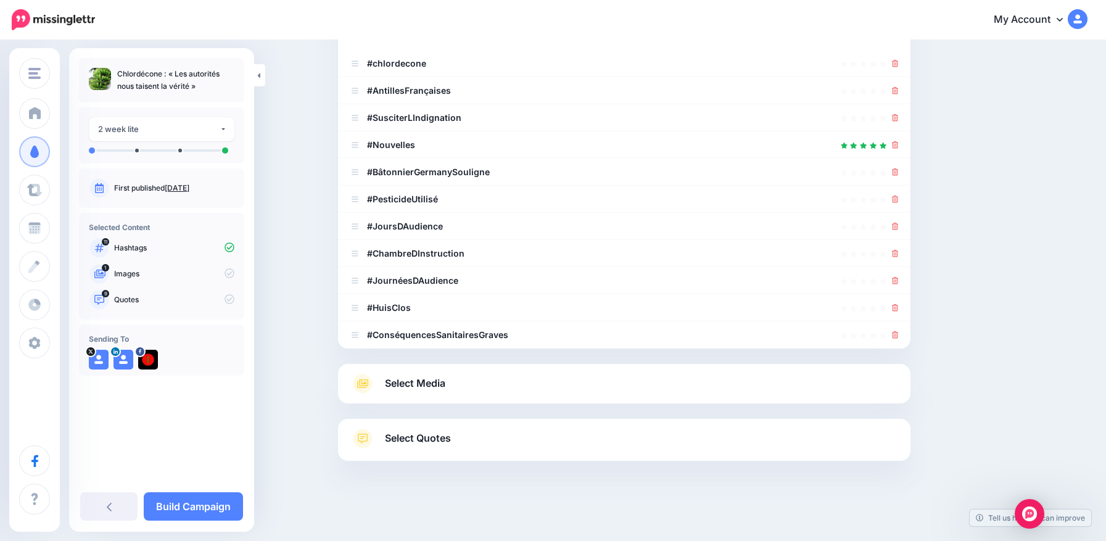
type input "**********"
click at [473, 4] on button "Add Hashtag" at bounding box center [503, 16] width 61 height 24
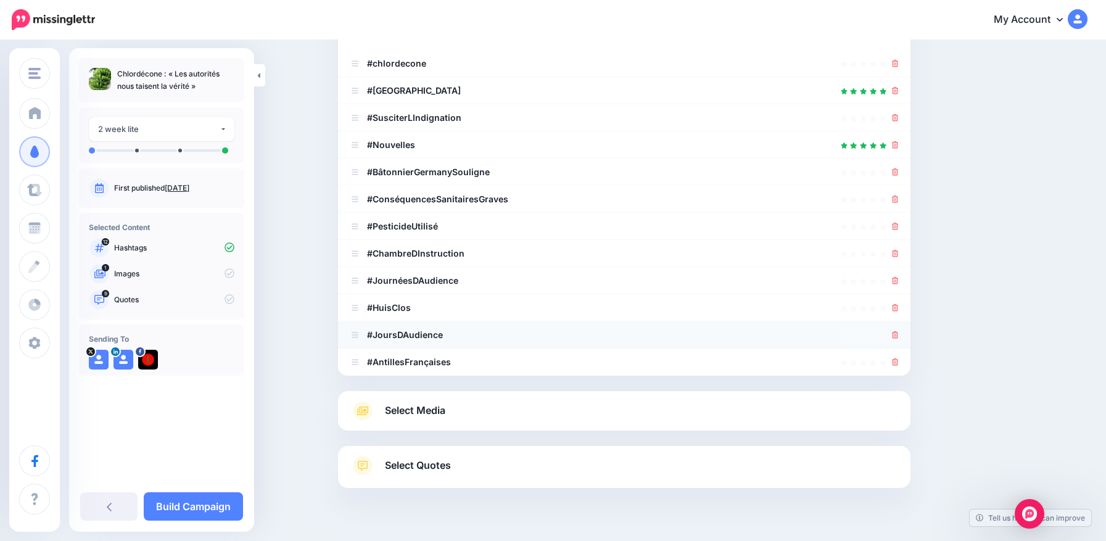
scroll to position [238, 0]
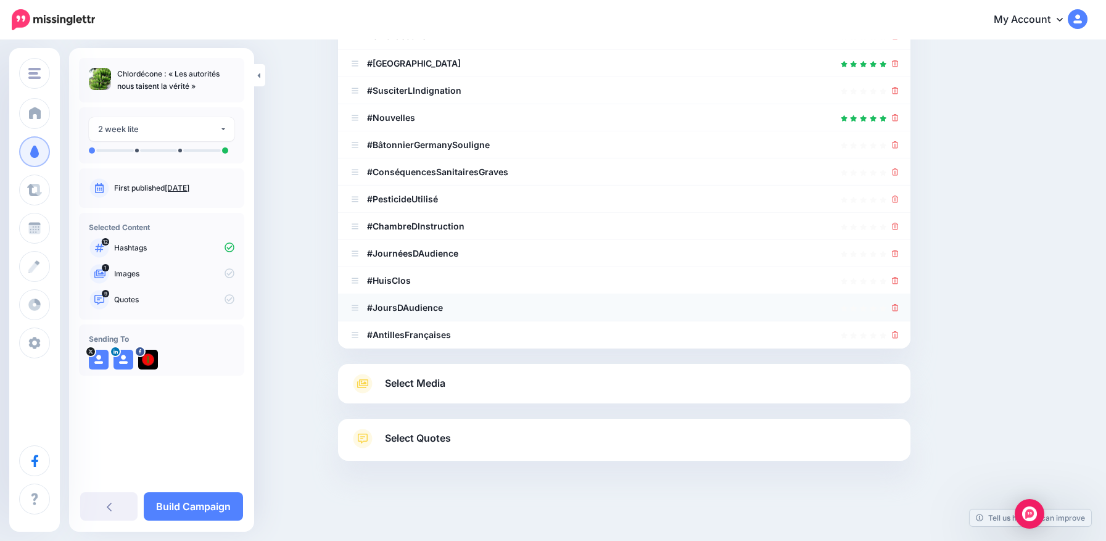
click at [899, 308] on icon at bounding box center [895, 307] width 7 height 7
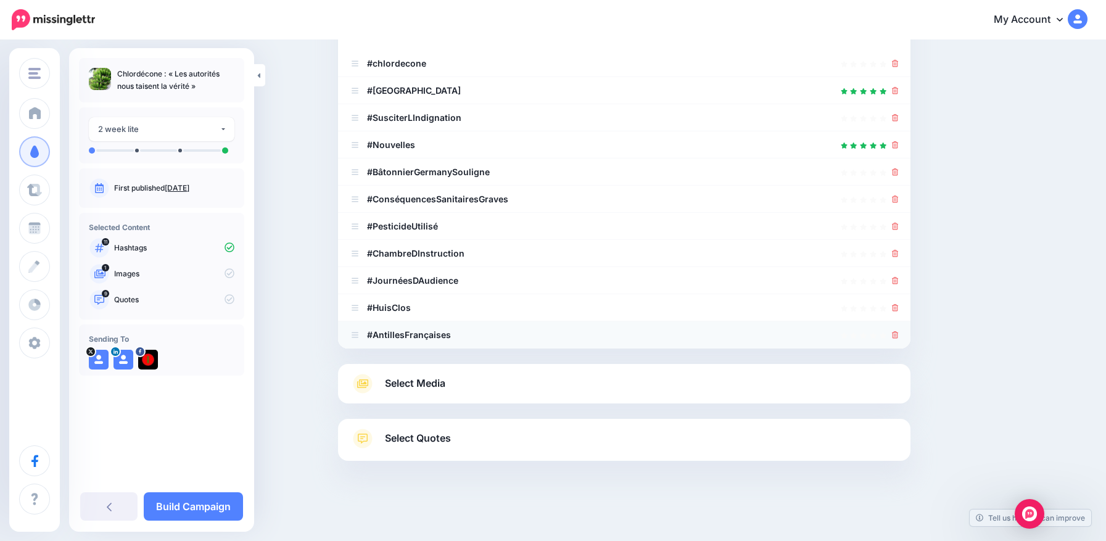
click at [899, 336] on icon at bounding box center [895, 334] width 7 height 7
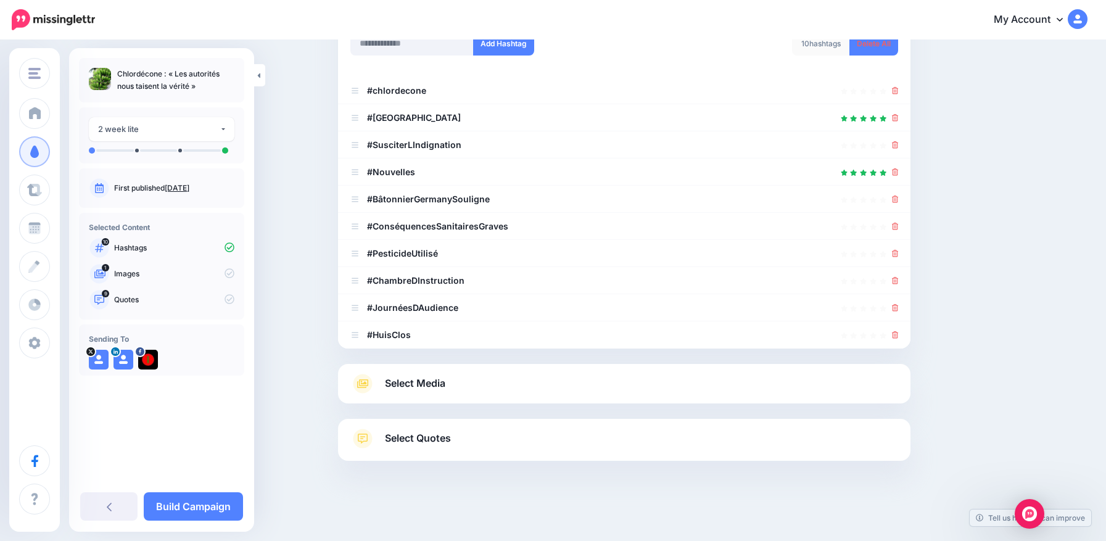
scroll to position [184, 0]
click at [899, 336] on icon at bounding box center [895, 334] width 7 height 7
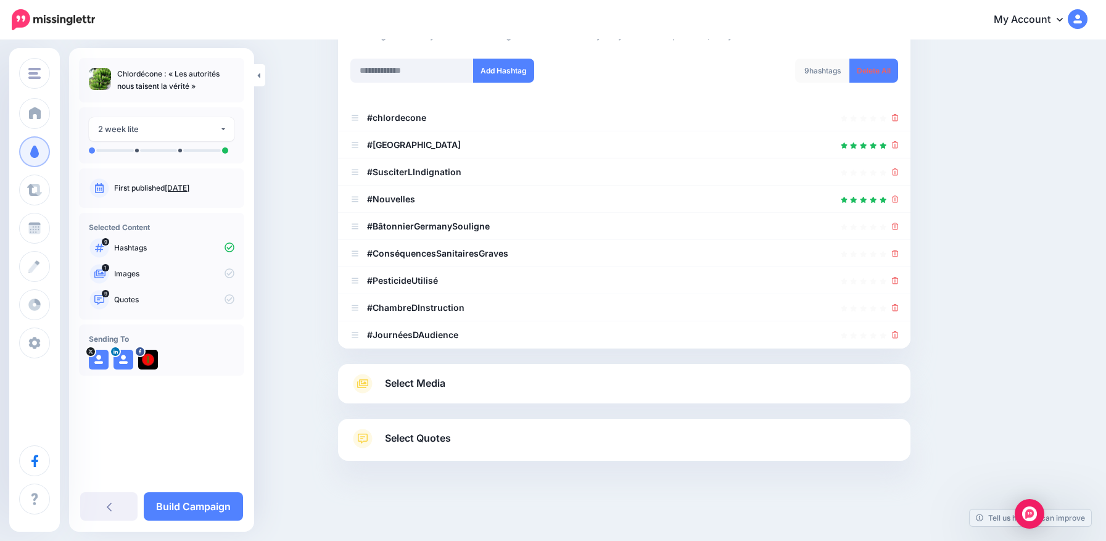
click at [899, 336] on icon at bounding box center [895, 334] width 7 height 7
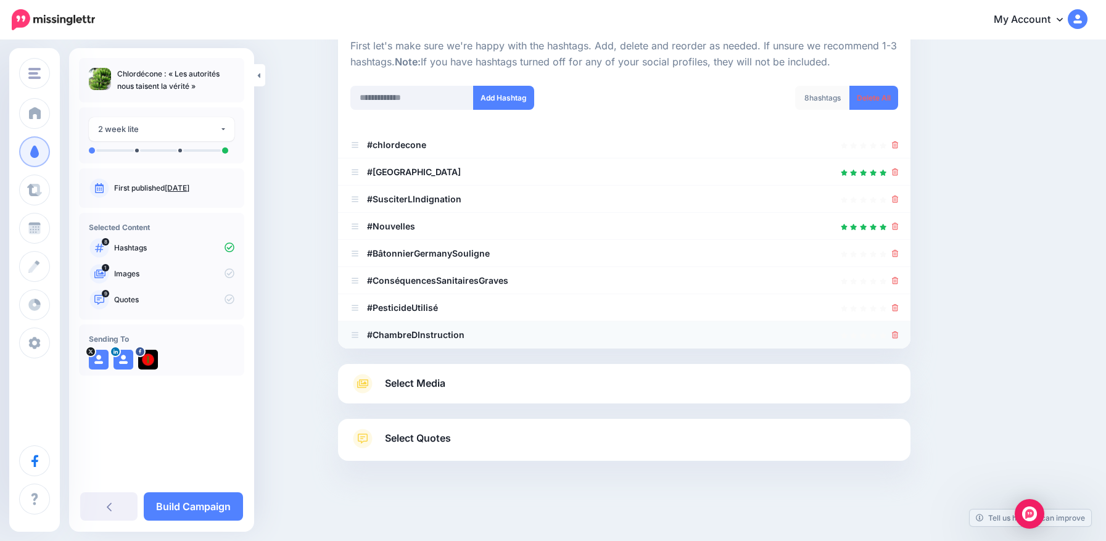
click at [899, 335] on icon at bounding box center [895, 334] width 7 height 7
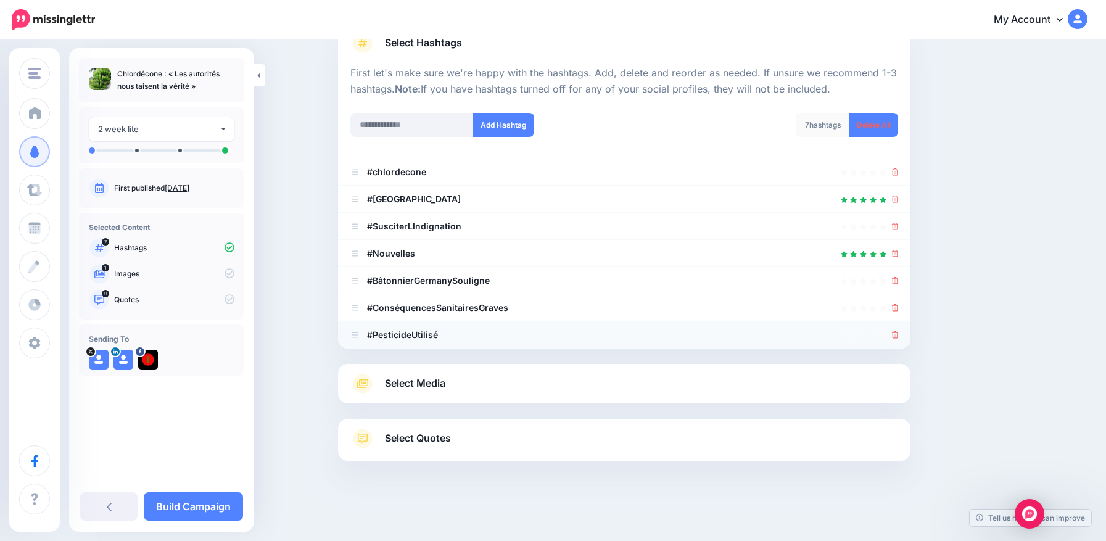
click at [899, 334] on icon at bounding box center [895, 334] width 7 height 7
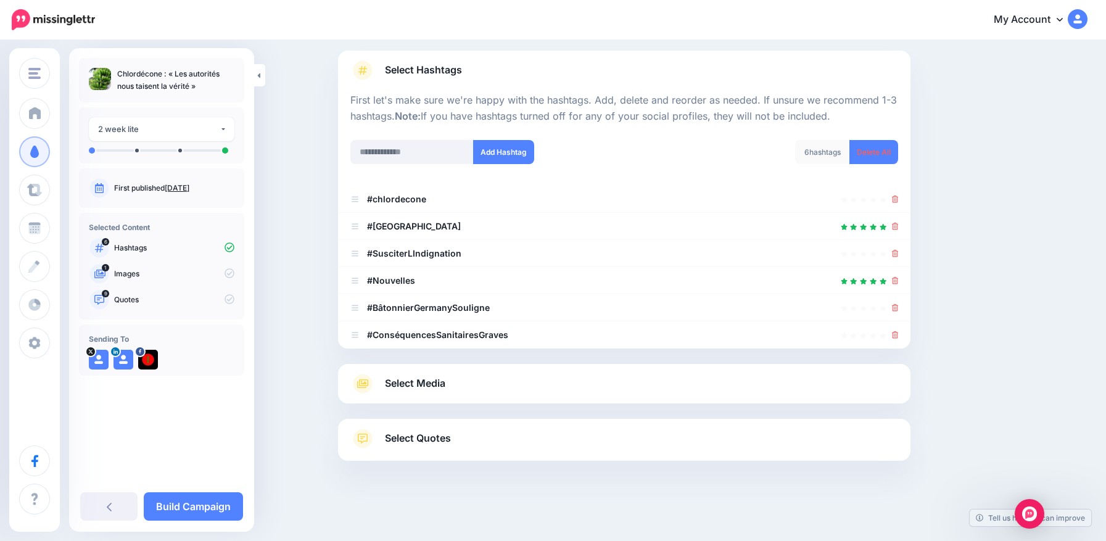
click at [899, 334] on icon at bounding box center [895, 334] width 7 height 7
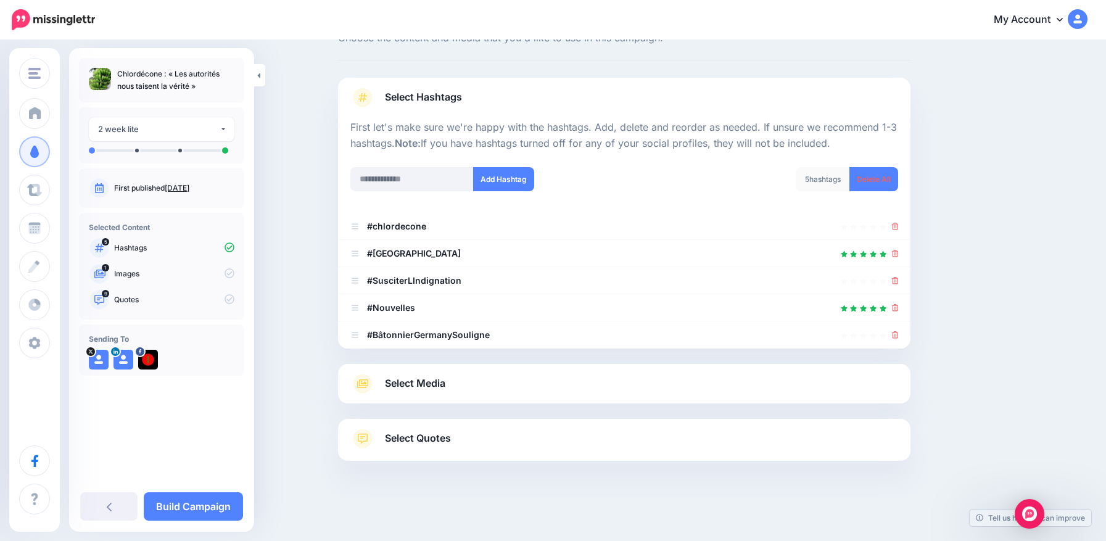
click at [899, 334] on icon at bounding box center [895, 334] width 7 height 7
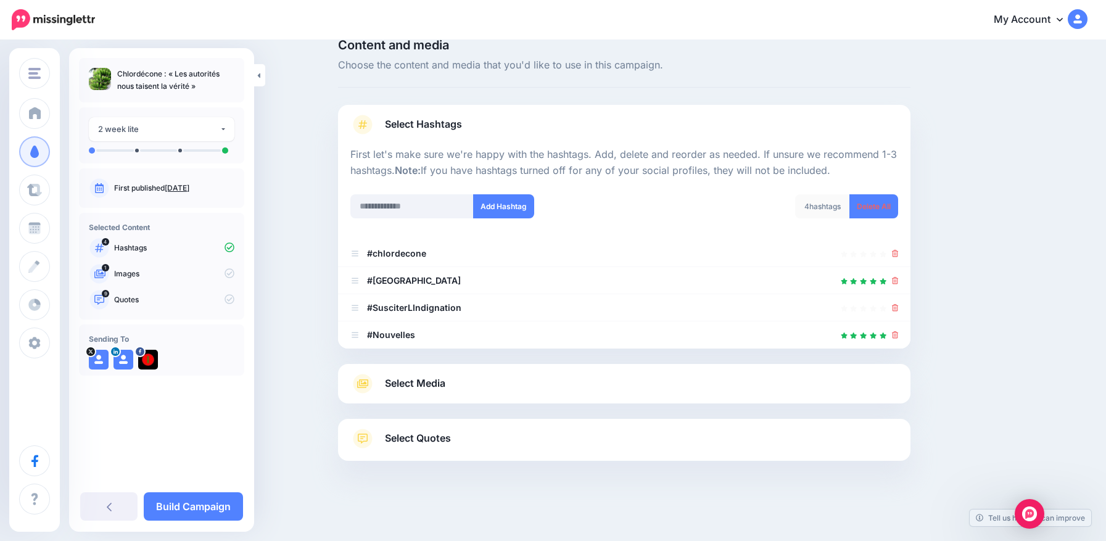
click at [899, 334] on icon at bounding box center [895, 334] width 7 height 7
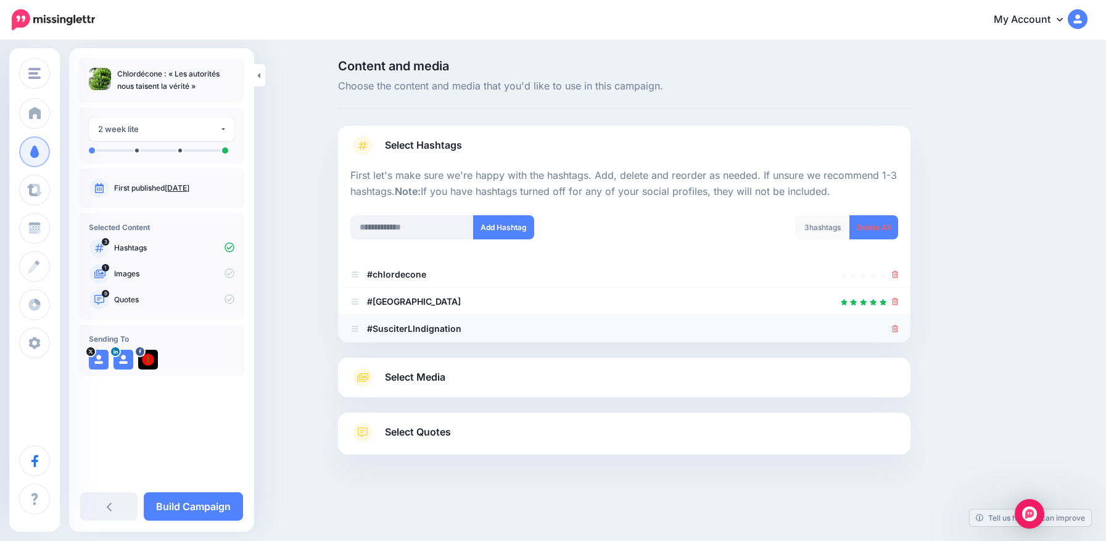
scroll to position [0, 0]
click at [902, 333] on link at bounding box center [899, 328] width 7 height 10
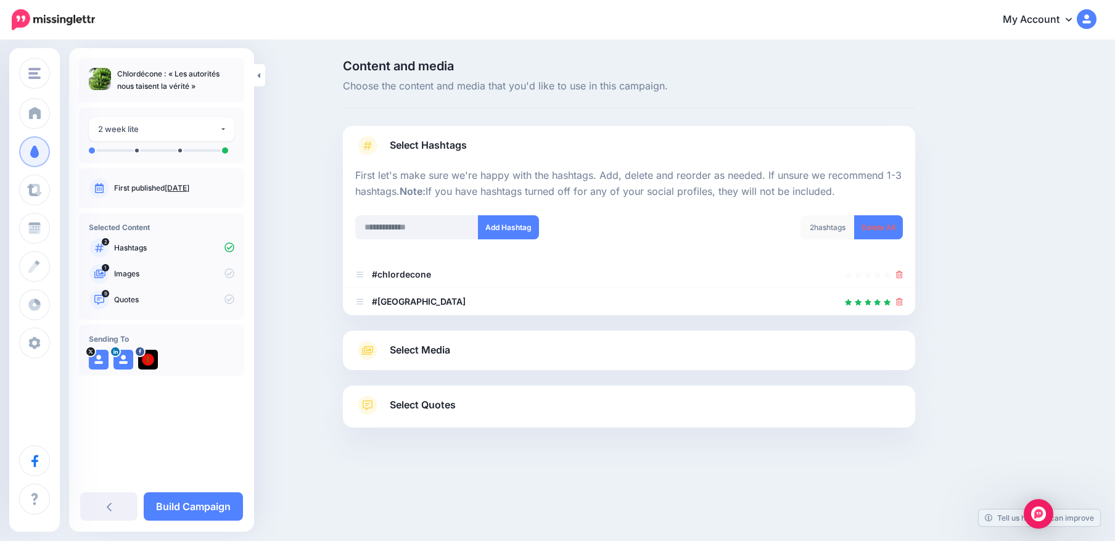
click at [415, 415] on link "Select Quotes" at bounding box center [629, 411] width 548 height 32
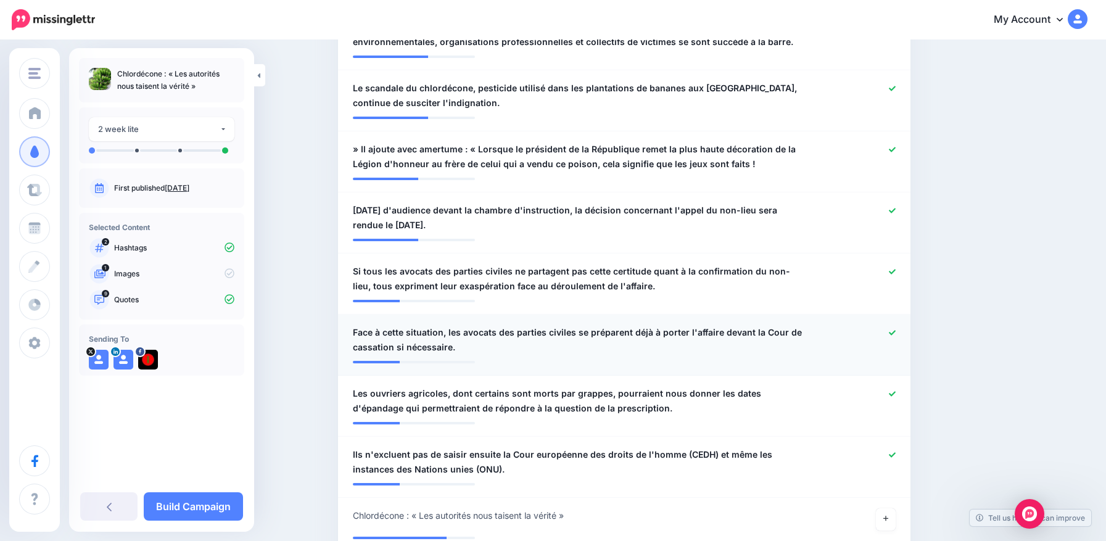
scroll to position [555, 0]
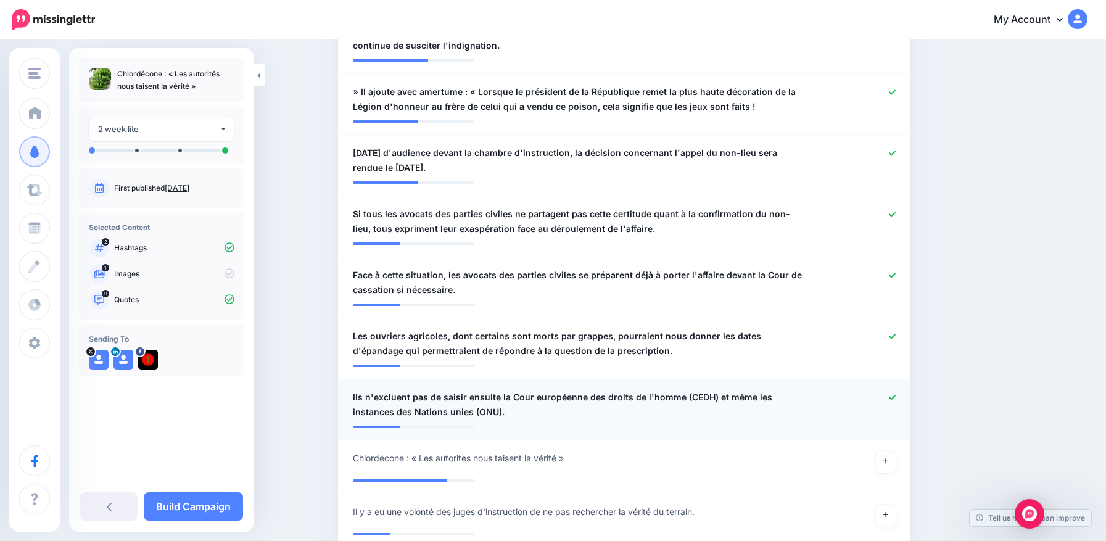
click at [896, 400] on icon at bounding box center [892, 397] width 7 height 7
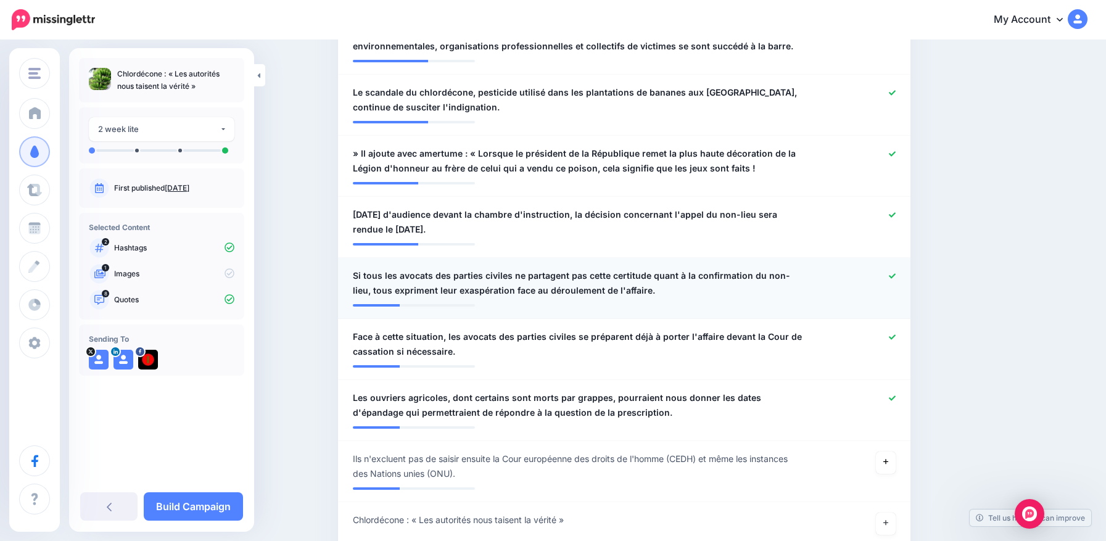
click at [895, 276] on icon at bounding box center [892, 275] width 7 height 5
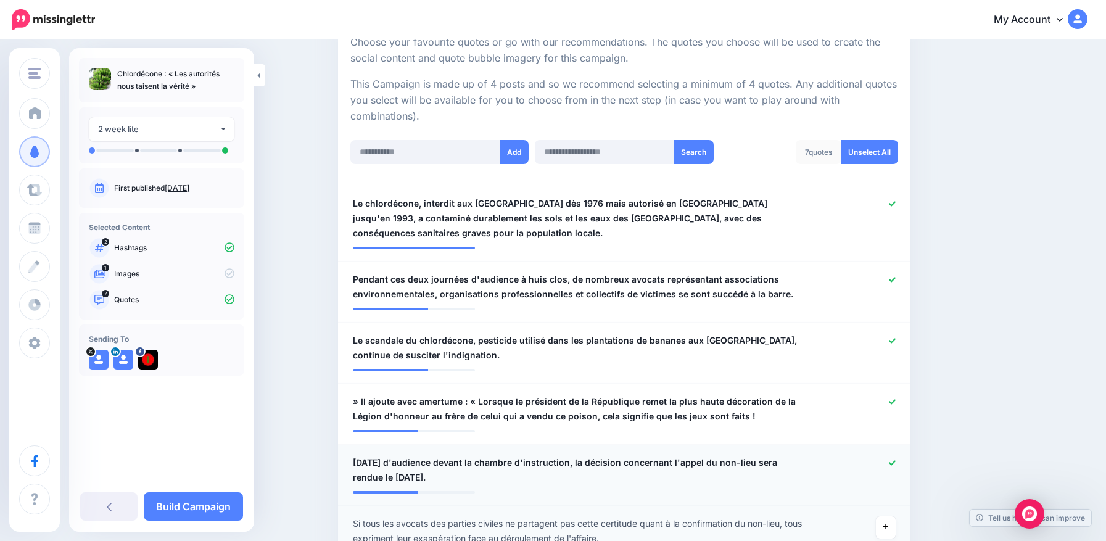
scroll to position [185, 0]
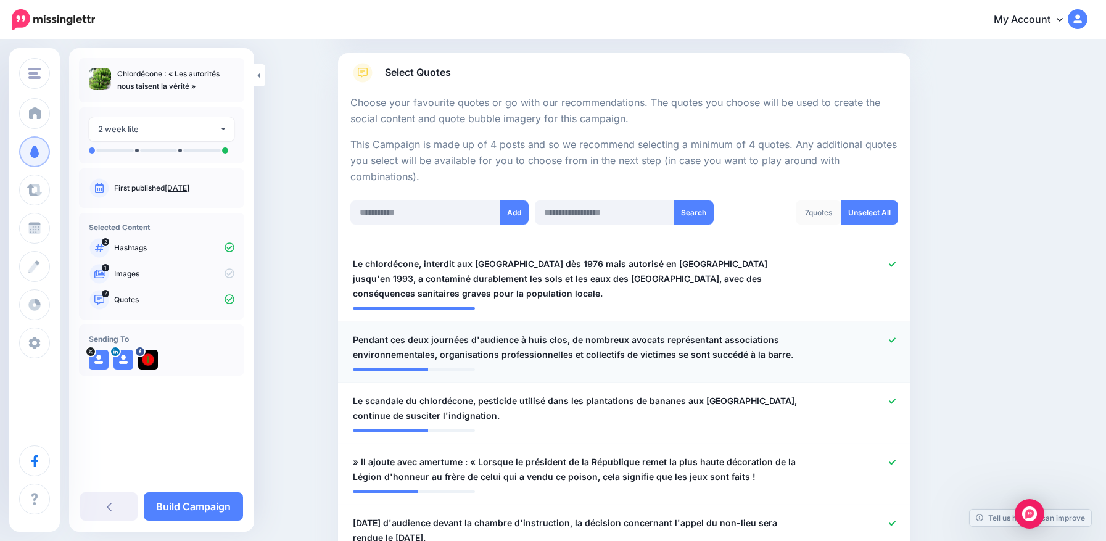
click at [895, 339] on icon at bounding box center [892, 340] width 7 height 7
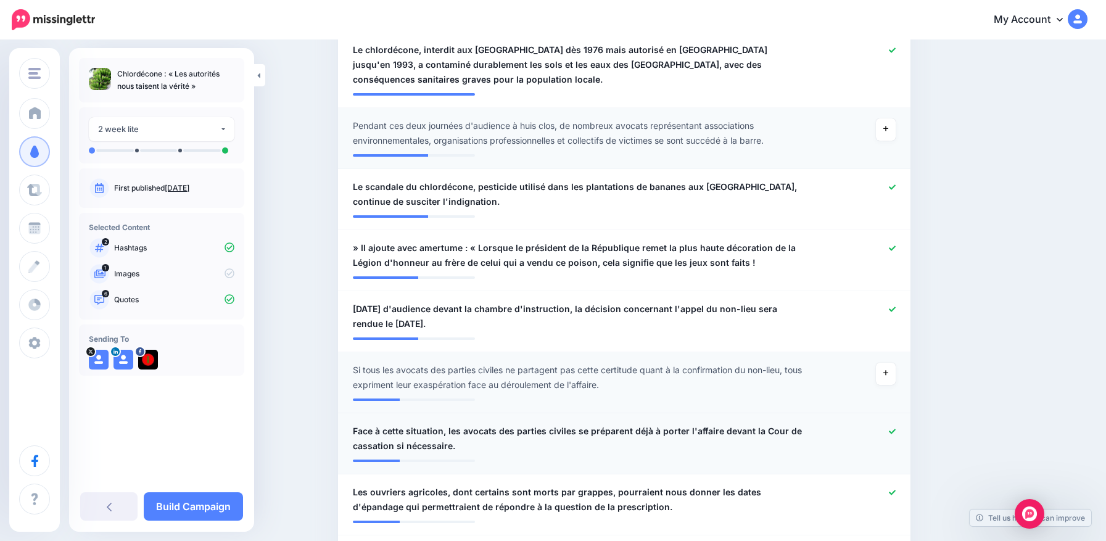
scroll to position [432, 0]
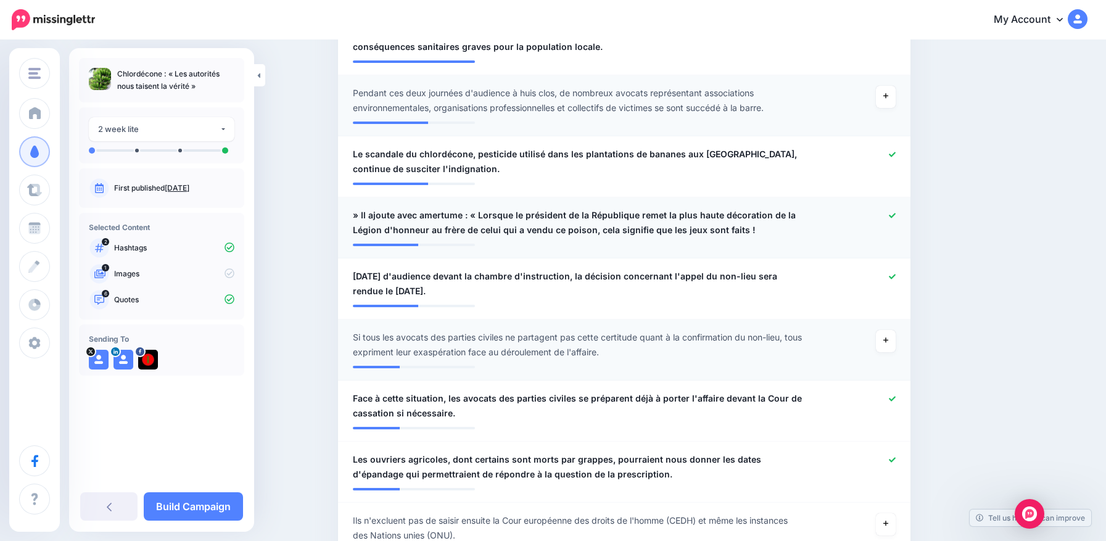
click at [895, 215] on icon at bounding box center [892, 215] width 7 height 5
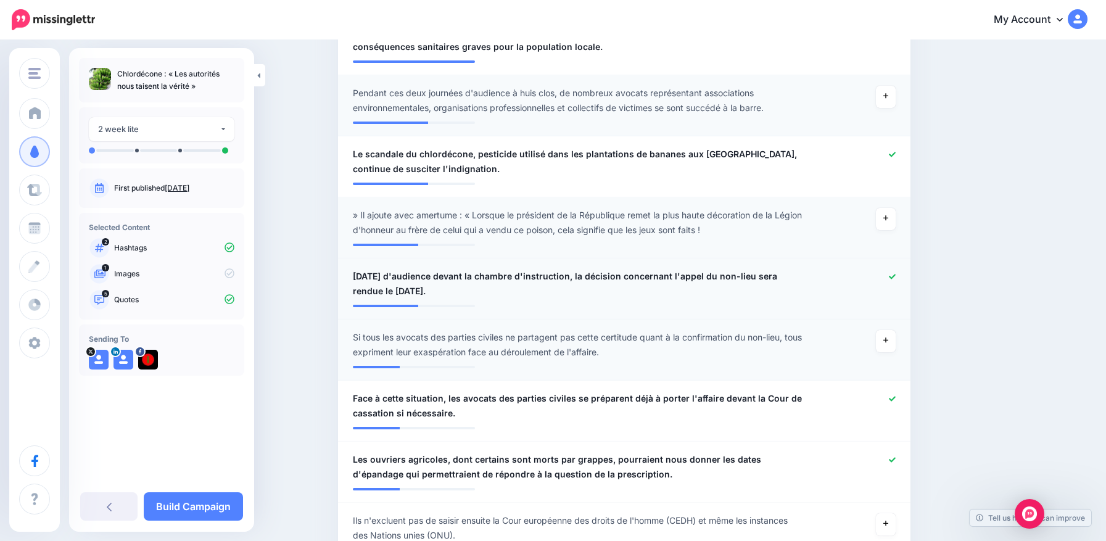
click at [894, 275] on icon at bounding box center [892, 276] width 7 height 7
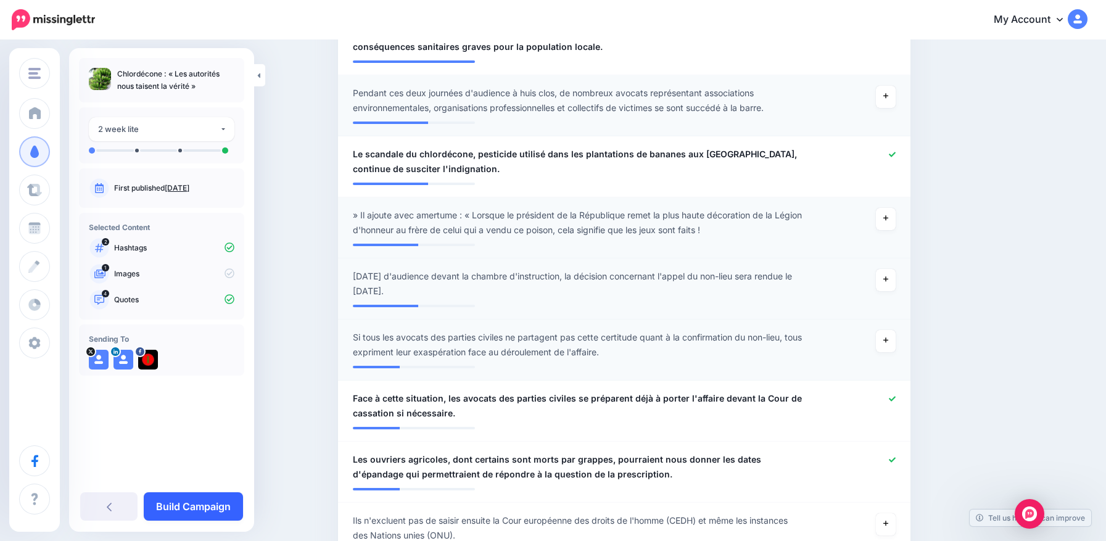
click at [192, 499] on link "Build Campaign" at bounding box center [193, 506] width 99 height 28
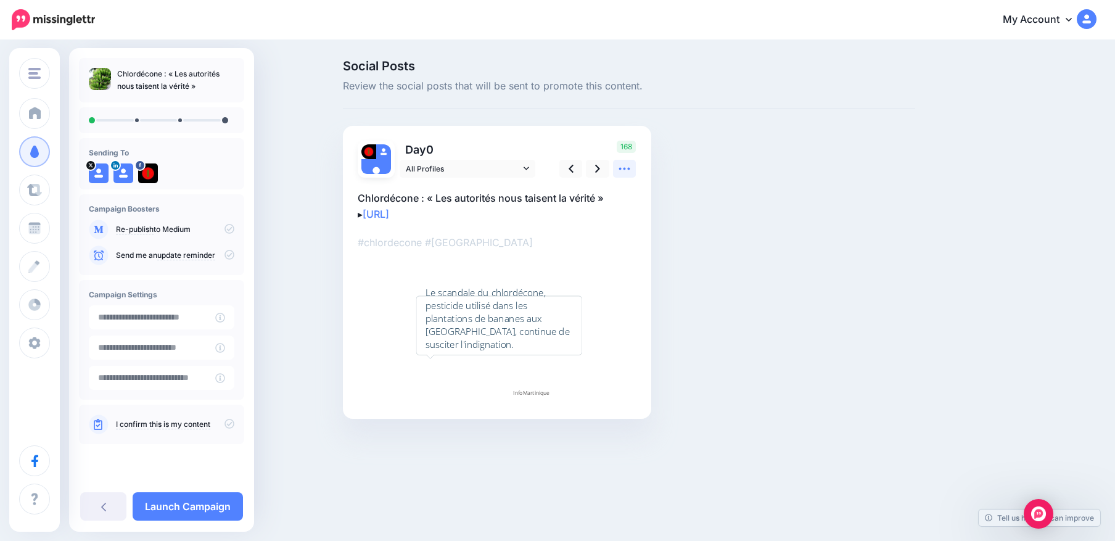
click at [618, 169] on icon at bounding box center [624, 168] width 13 height 13
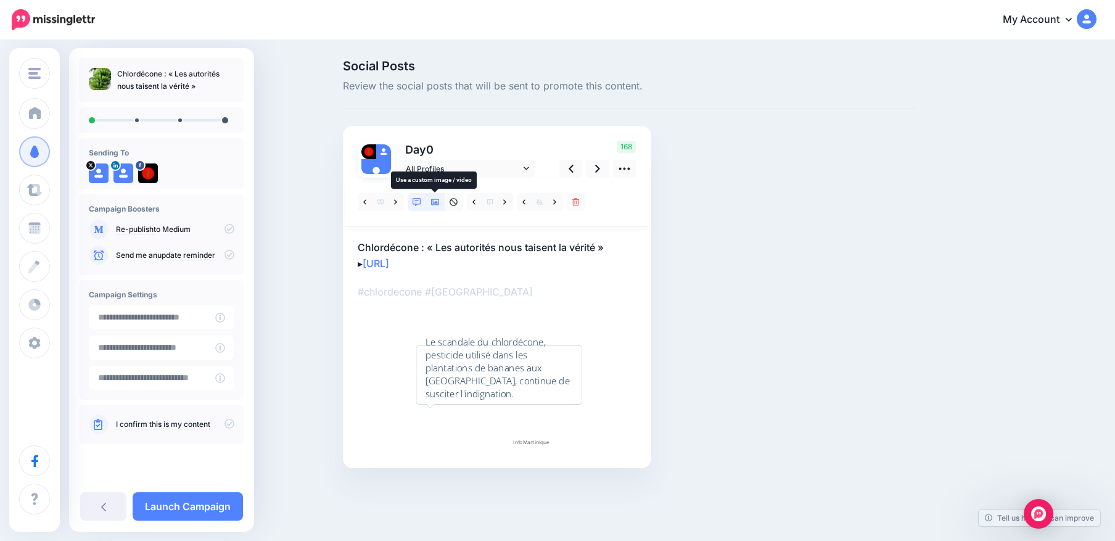
click at [439, 203] on icon at bounding box center [435, 202] width 9 height 6
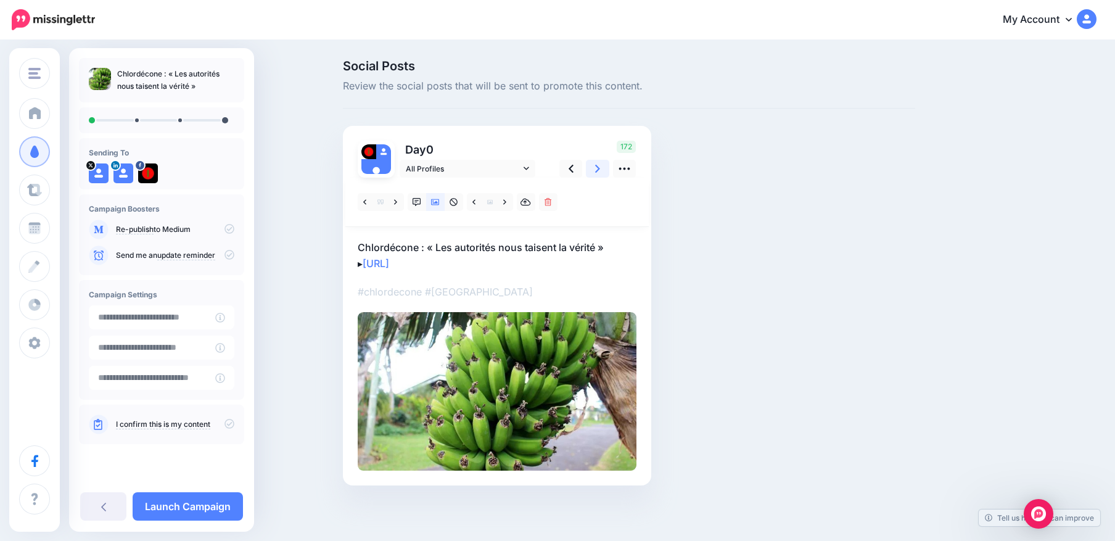
click at [594, 166] on link at bounding box center [597, 169] width 23 height 18
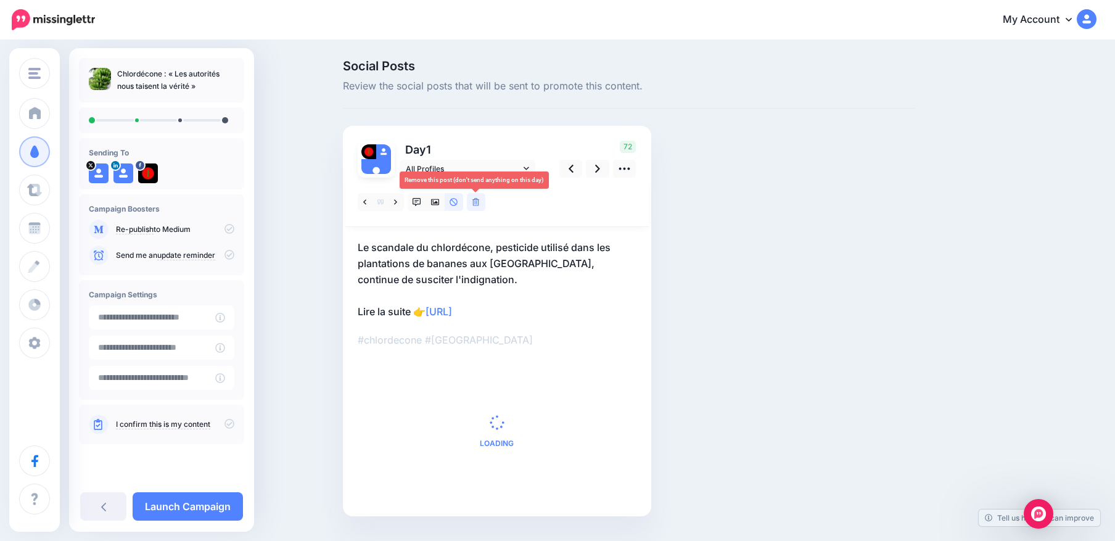
click at [474, 197] on link at bounding box center [476, 202] width 19 height 18
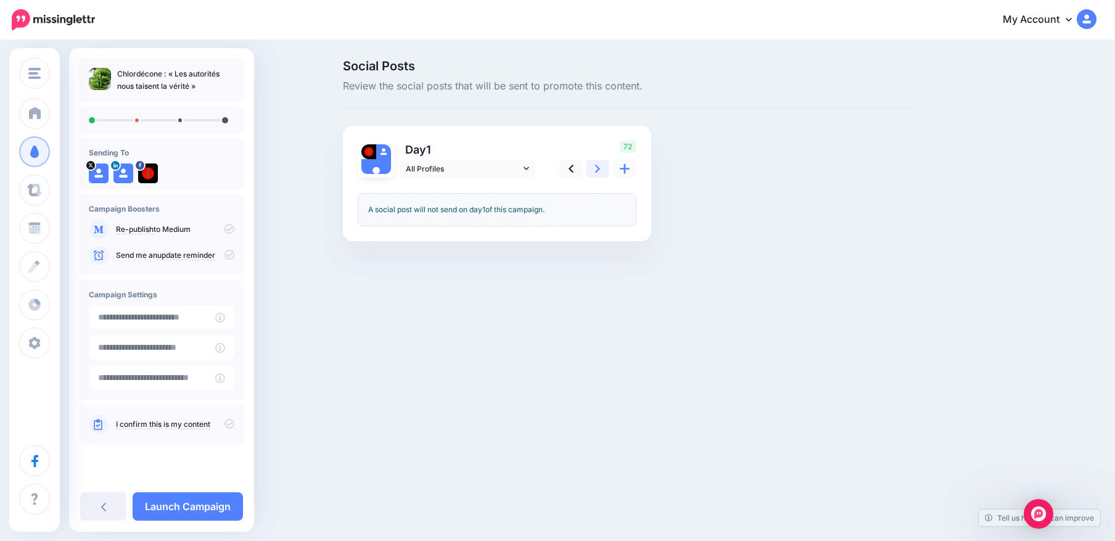
click at [593, 170] on link at bounding box center [597, 169] width 23 height 18
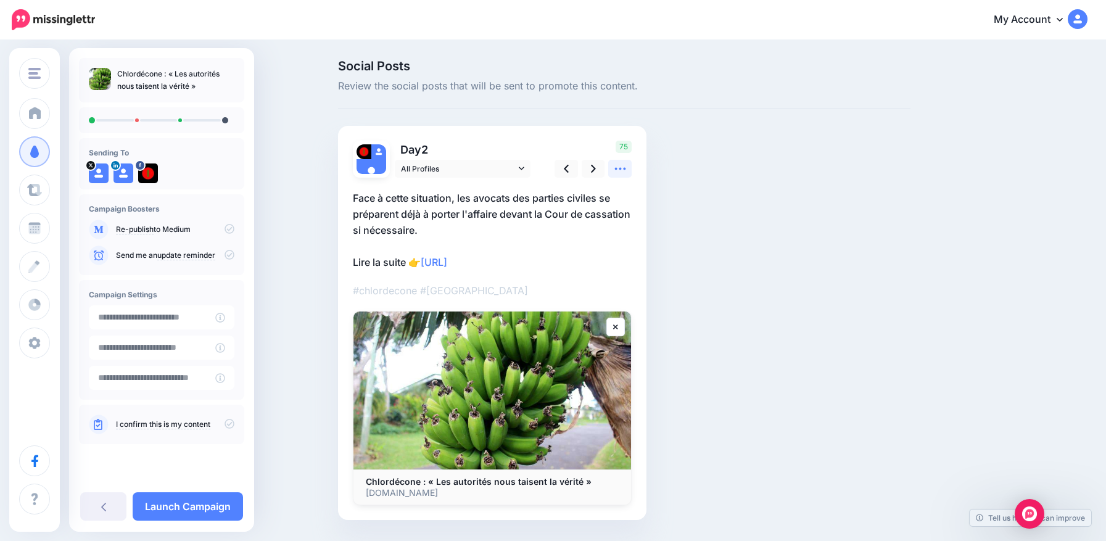
drag, startPoint x: 628, startPoint y: 166, endPoint x: 622, endPoint y: 174, distance: 9.8
click at [627, 166] on icon at bounding box center [620, 168] width 13 height 13
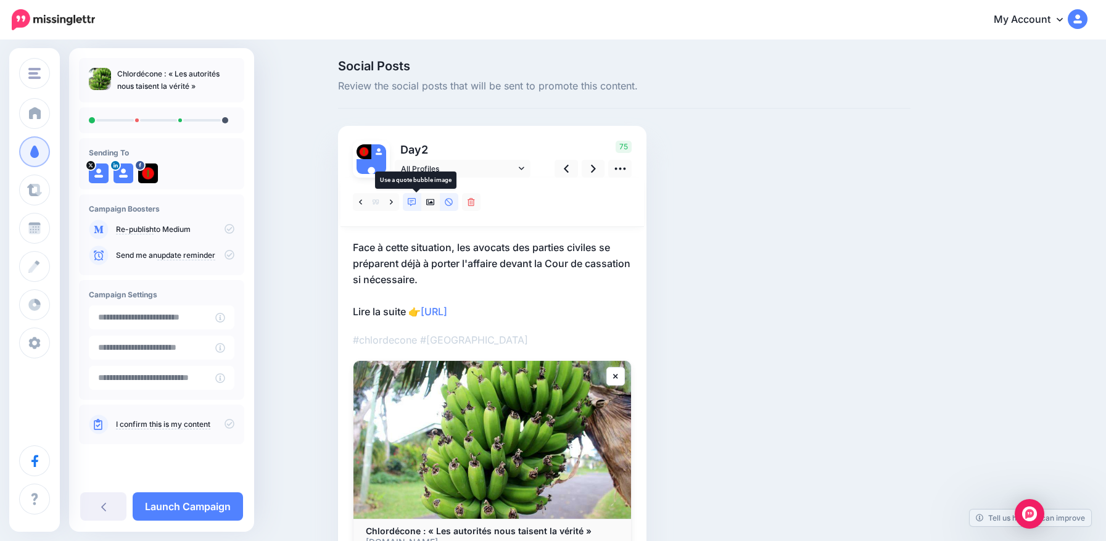
click at [421, 203] on link at bounding box center [412, 202] width 19 height 18
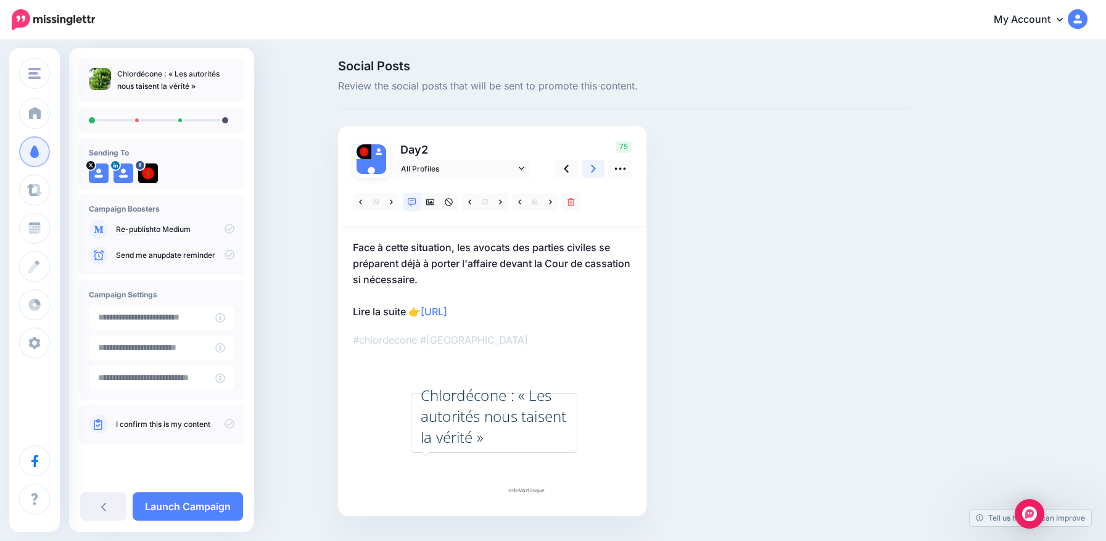
click at [594, 169] on link at bounding box center [593, 169] width 23 height 18
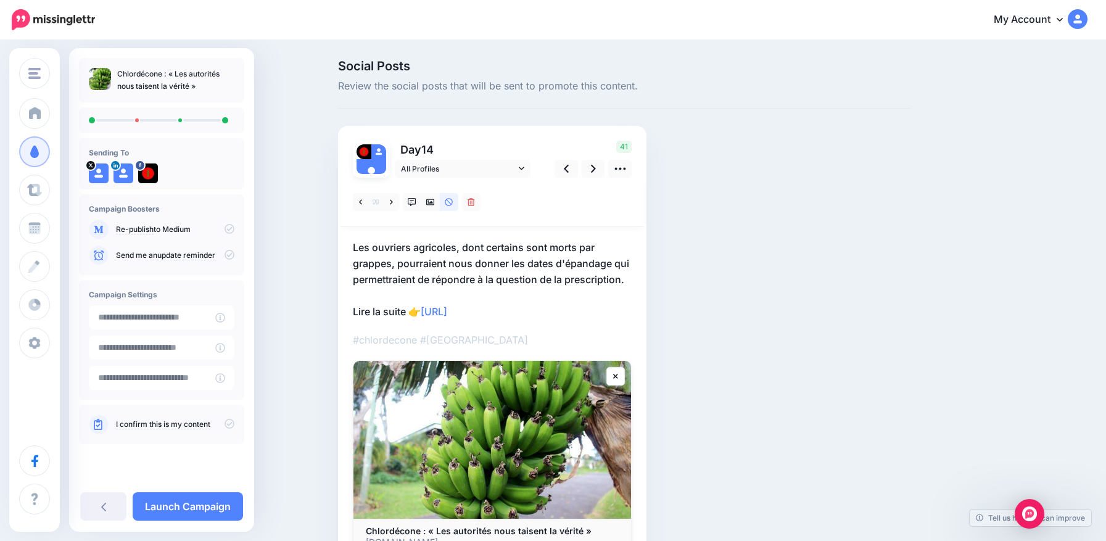
click at [230, 424] on icon at bounding box center [230, 424] width 10 height 10
click at [172, 500] on link "Launch Campaign" at bounding box center [188, 506] width 110 height 28
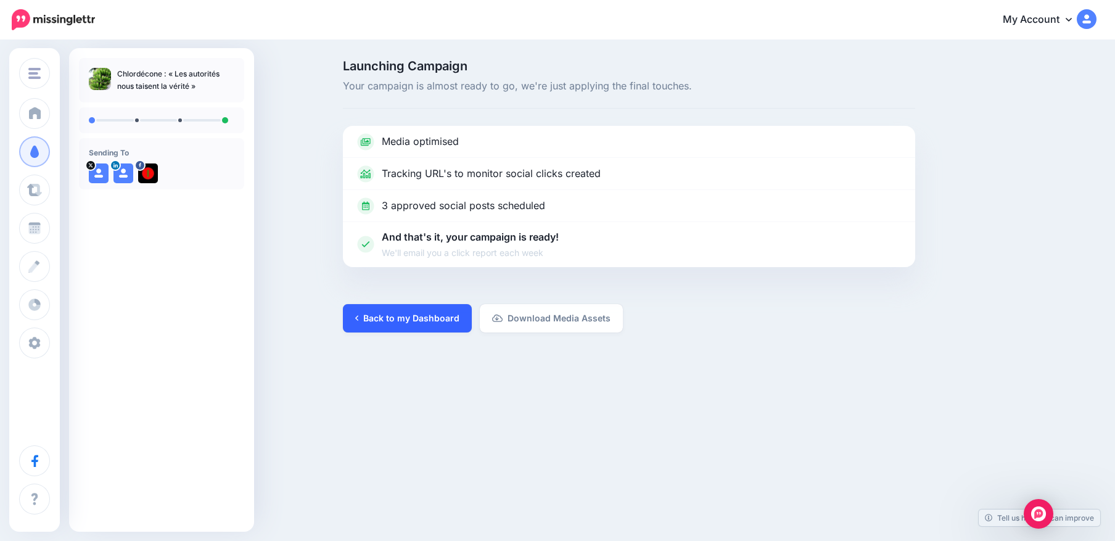
click at [402, 321] on link "Back to my Dashboard" at bounding box center [407, 318] width 129 height 28
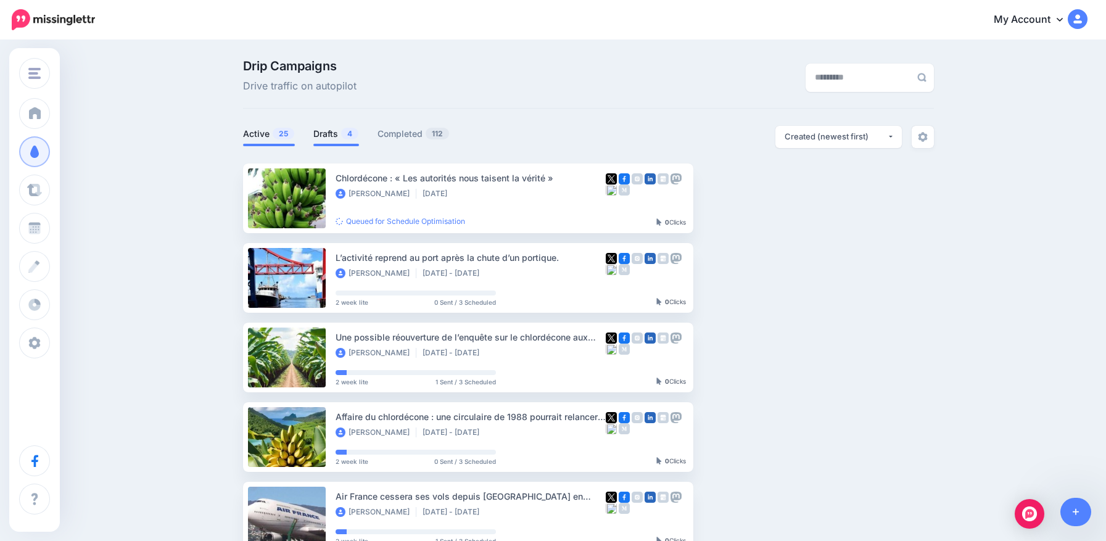
click at [332, 134] on link "Drafts 4" at bounding box center [336, 133] width 46 height 15
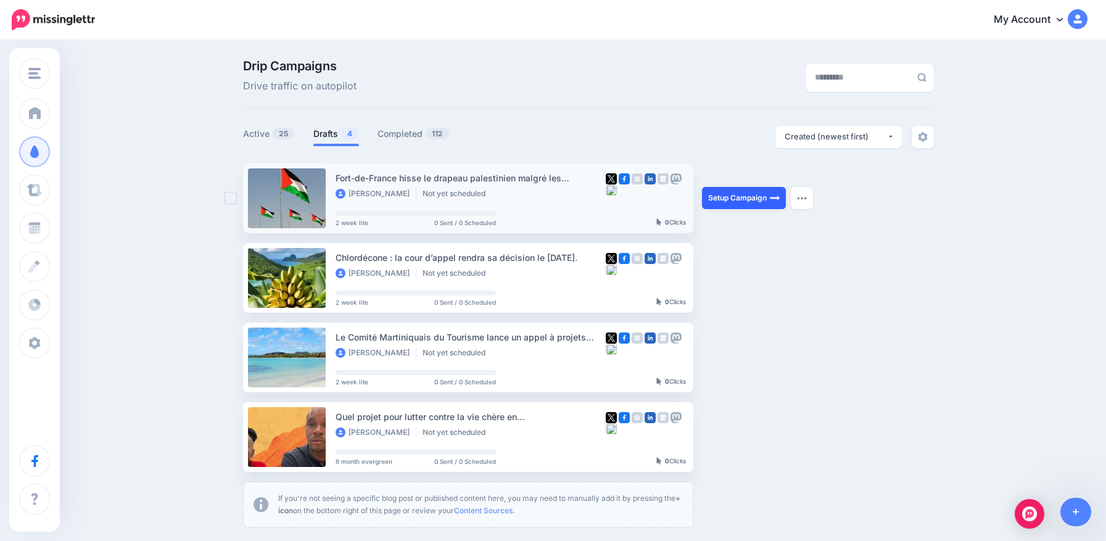
click at [749, 199] on link "Setup Campaign" at bounding box center [744, 198] width 84 height 22
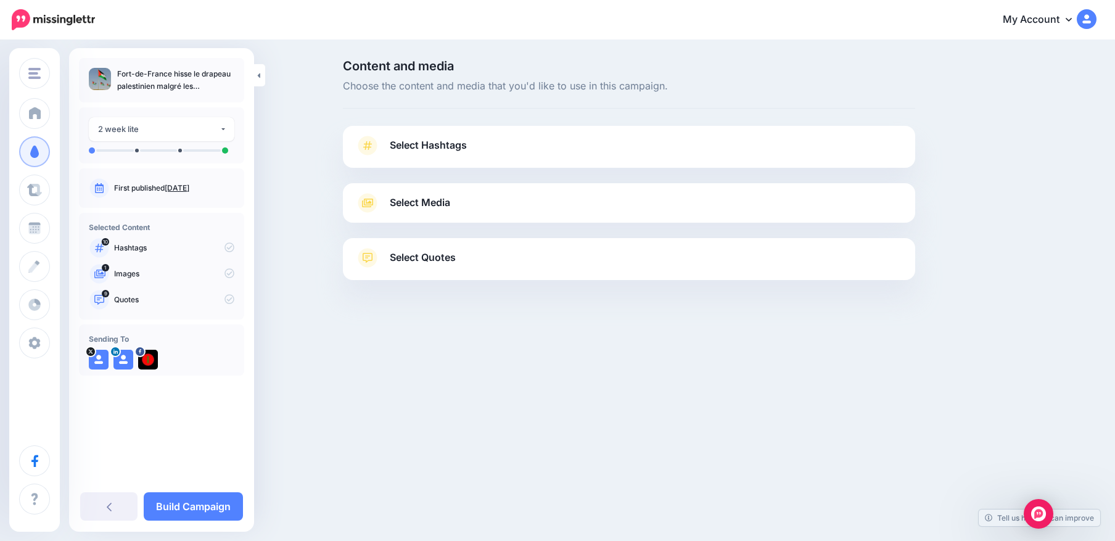
click at [442, 150] on span "Select Hashtags" at bounding box center [428, 145] width 77 height 17
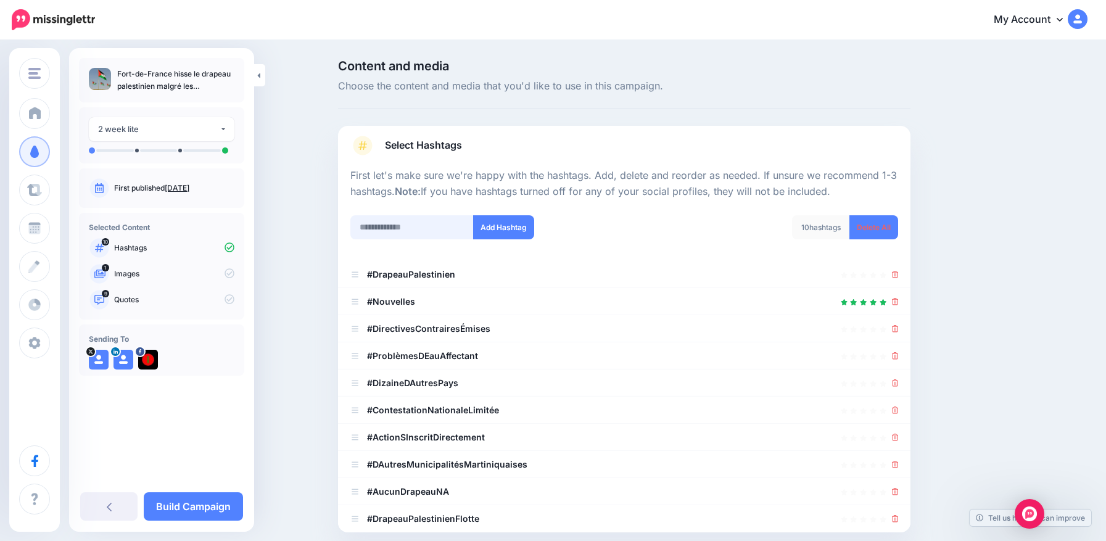
click at [428, 223] on input "text" at bounding box center [411, 227] width 123 height 24
type input "**********"
click at [473, 215] on button "Add Hashtag" at bounding box center [503, 227] width 61 height 24
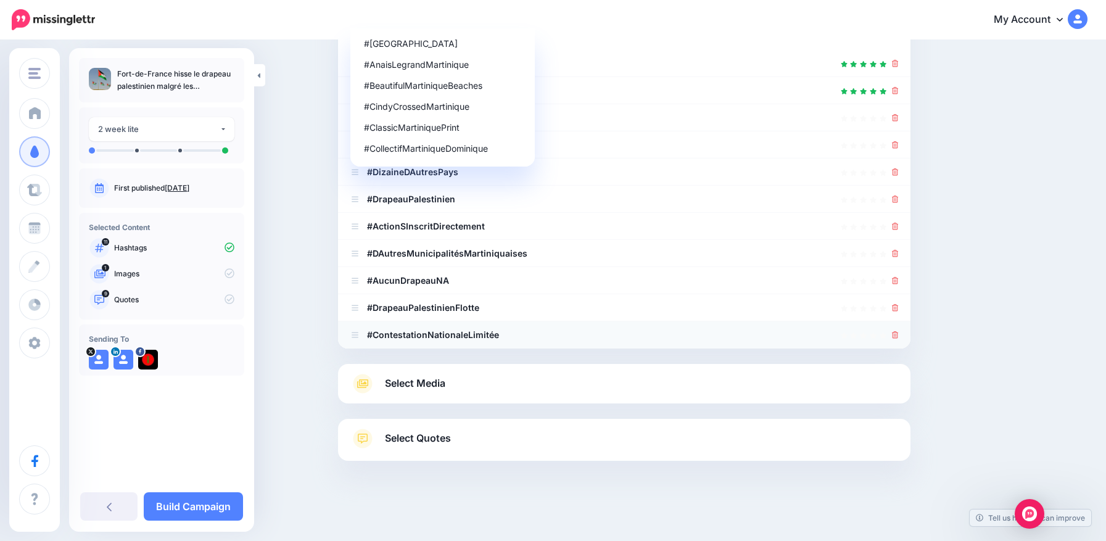
click at [899, 336] on icon at bounding box center [895, 334] width 7 height 7
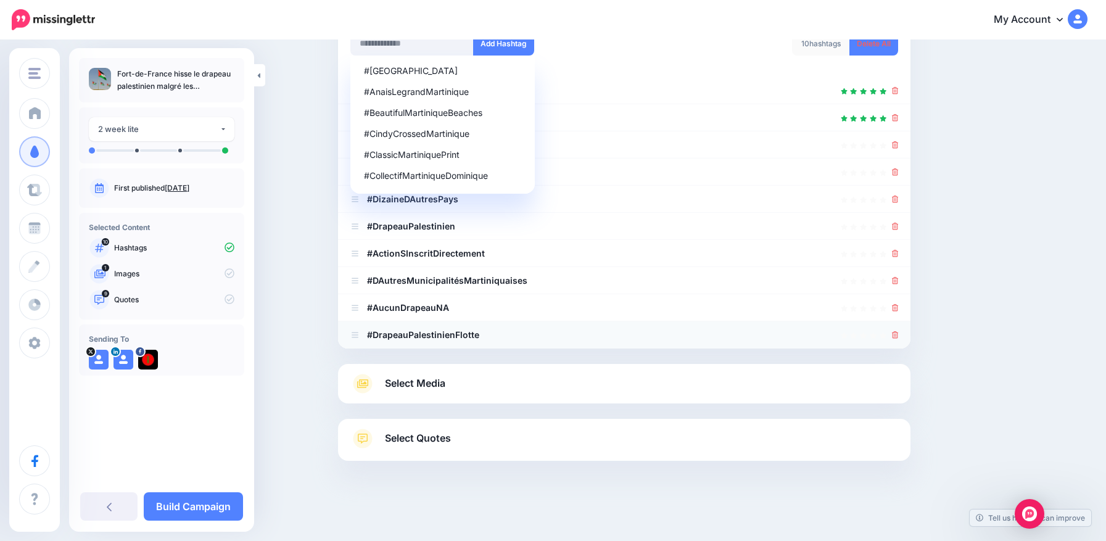
click at [899, 336] on icon at bounding box center [895, 334] width 7 height 7
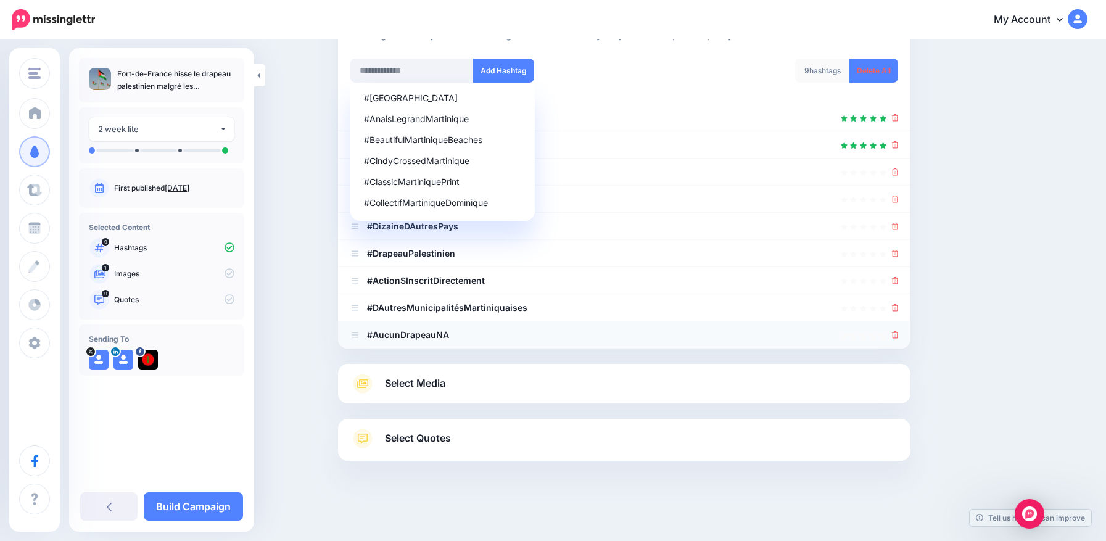
scroll to position [157, 0]
click at [903, 334] on li "#AucunDrapeauNA" at bounding box center [624, 334] width 573 height 27
click at [899, 334] on icon at bounding box center [895, 334] width 7 height 7
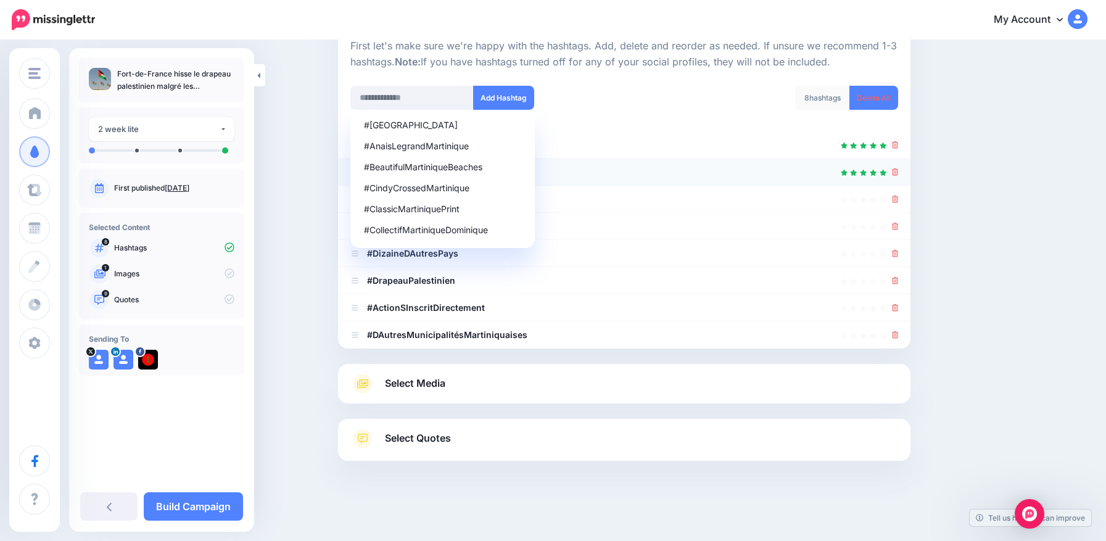
scroll to position [130, 0]
click at [442, 93] on input "text" at bounding box center [411, 98] width 123 height 24
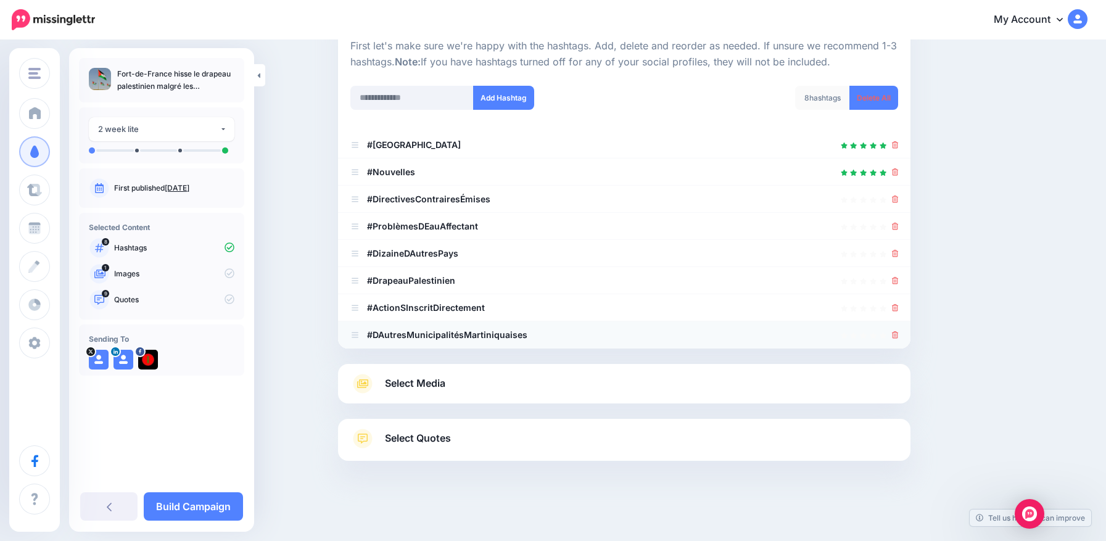
click at [897, 335] on icon at bounding box center [895, 334] width 7 height 7
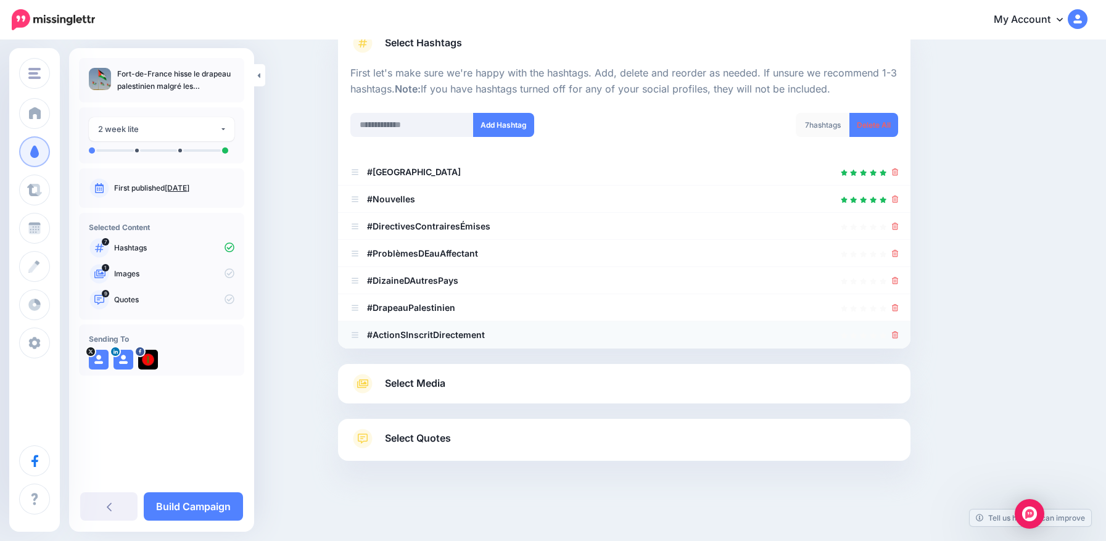
click at [897, 335] on icon at bounding box center [895, 334] width 7 height 7
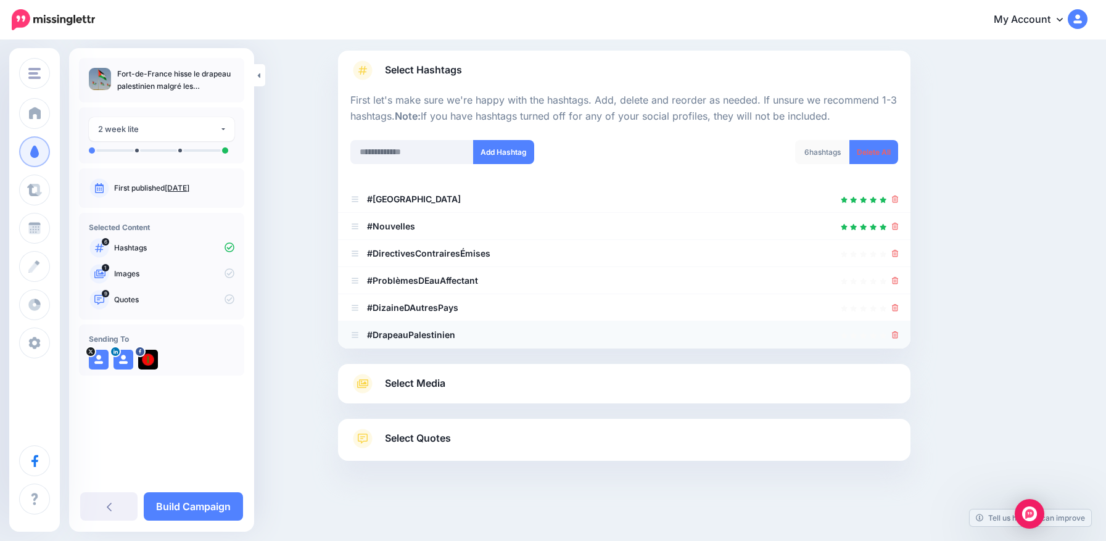
click at [897, 335] on icon at bounding box center [895, 334] width 7 height 7
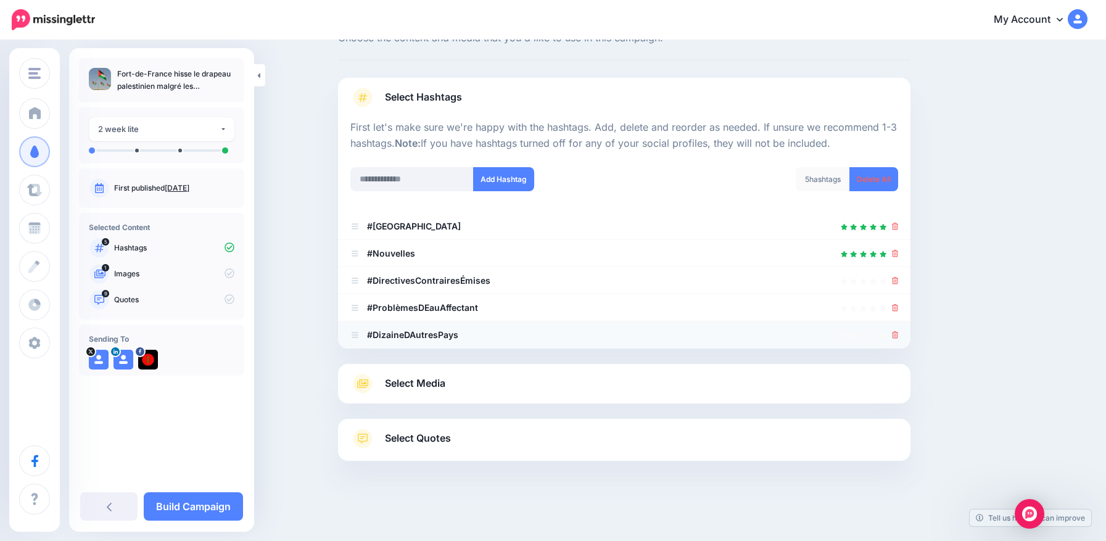
click at [897, 334] on icon at bounding box center [895, 334] width 7 height 7
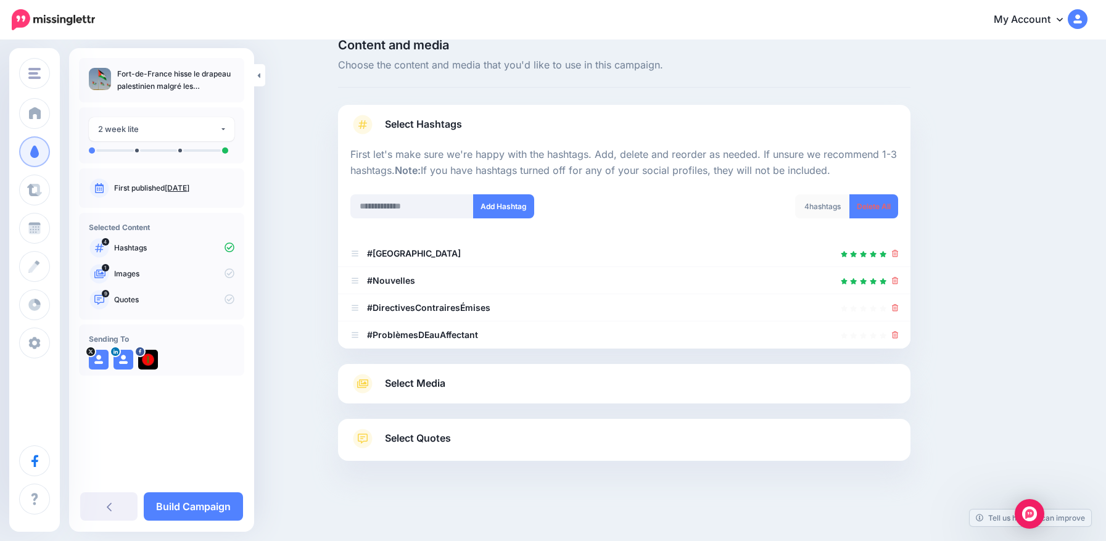
scroll to position [21, 0]
click at [897, 334] on icon at bounding box center [895, 334] width 7 height 7
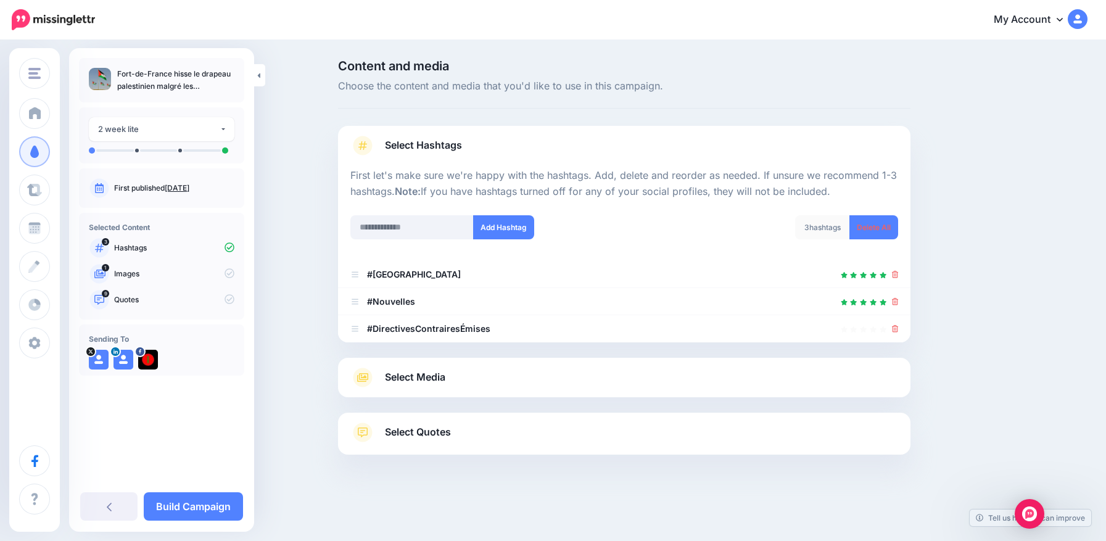
scroll to position [0, 0]
click at [897, 334] on div at bounding box center [899, 328] width 7 height 15
click at [899, 326] on icon at bounding box center [899, 328] width 7 height 7
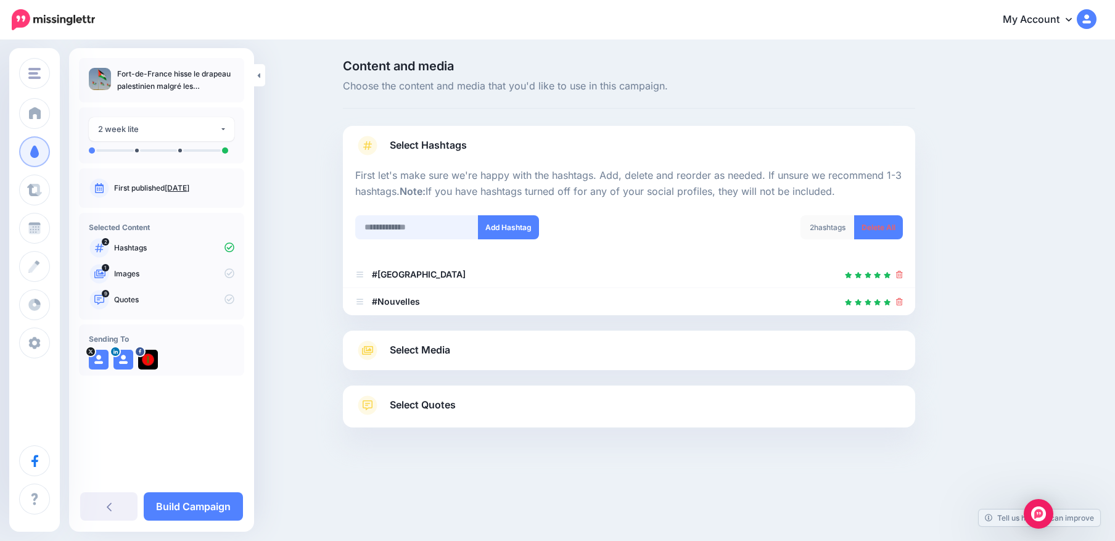
click at [406, 224] on input "text" at bounding box center [416, 227] width 123 height 24
type input "*********"
click at [478, 215] on button "Add Hashtag" at bounding box center [508, 227] width 61 height 24
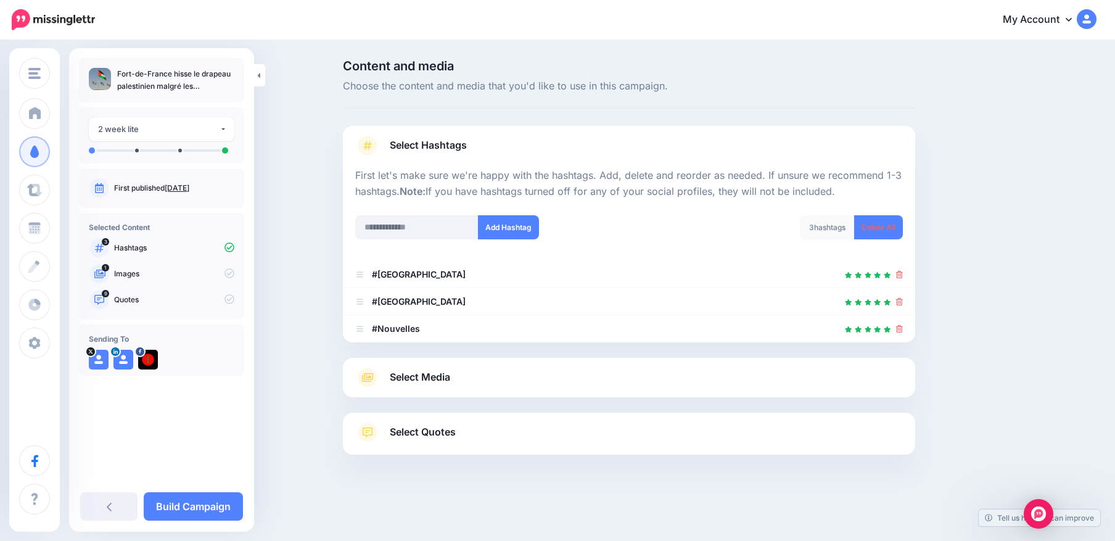
click at [407, 432] on span "Select Quotes" at bounding box center [423, 432] width 66 height 17
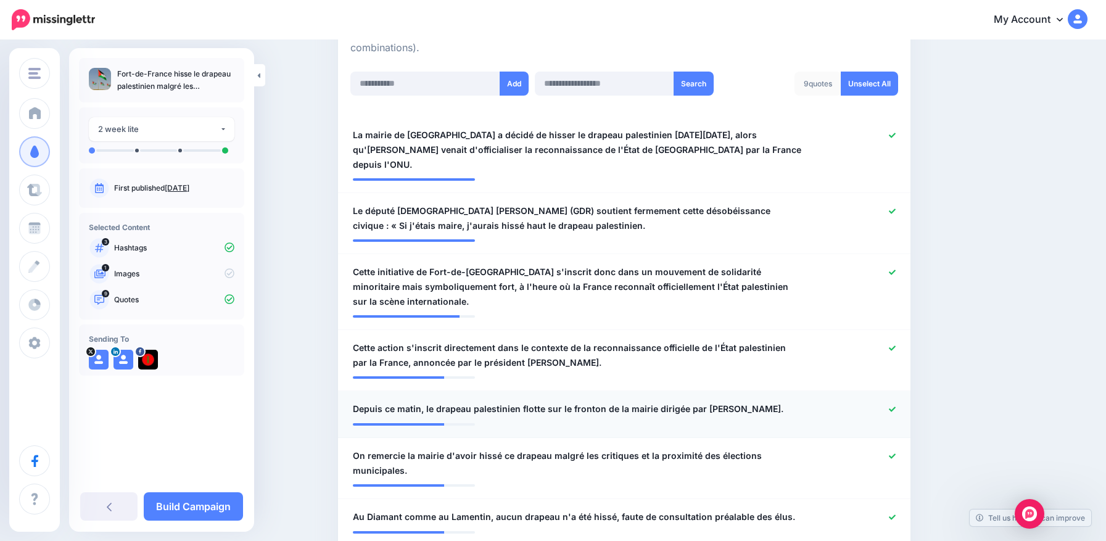
scroll to position [308, 0]
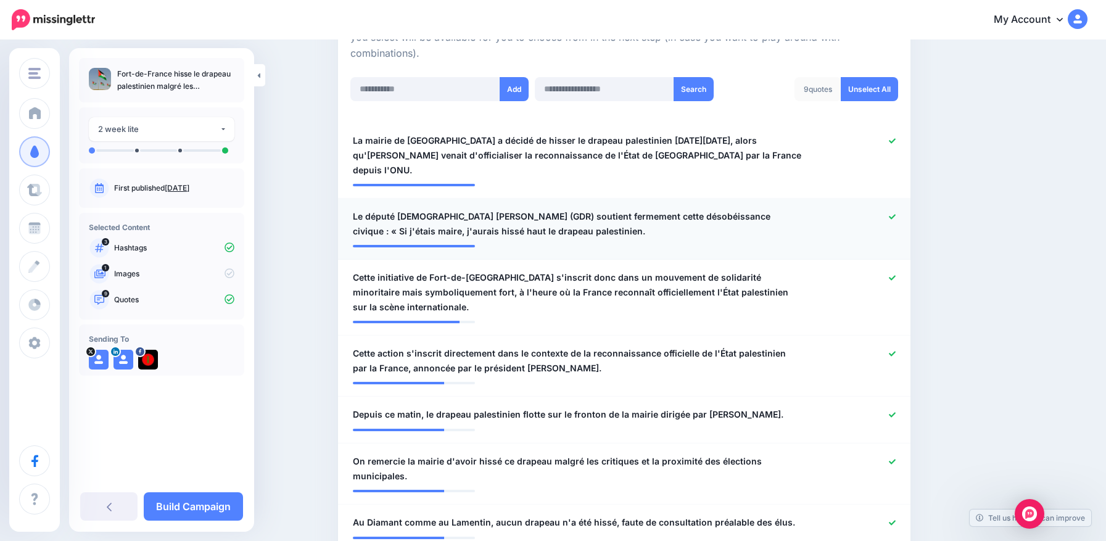
click at [896, 217] on icon at bounding box center [892, 216] width 7 height 5
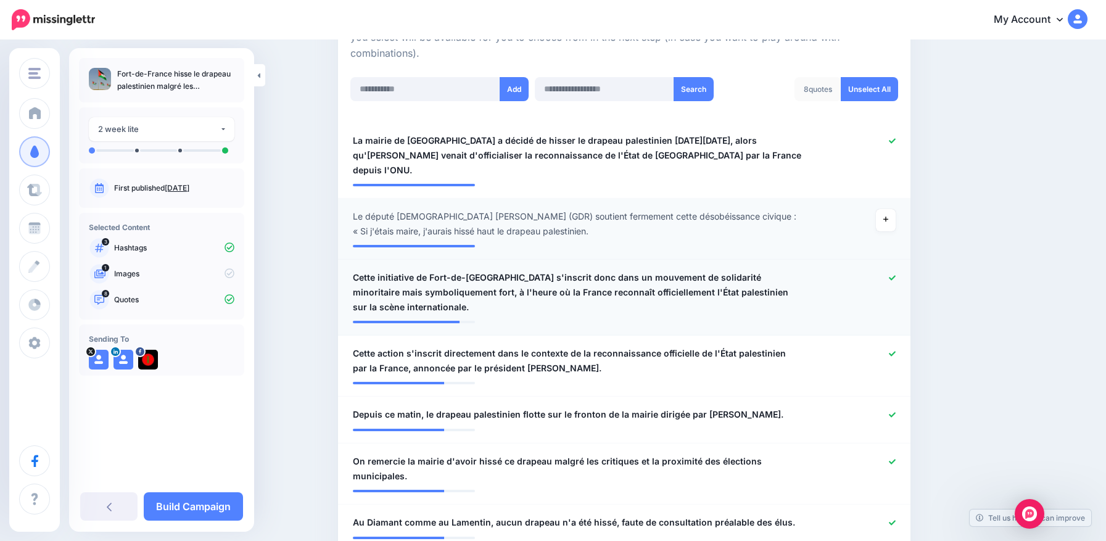
click at [893, 276] on icon at bounding box center [892, 278] width 7 height 7
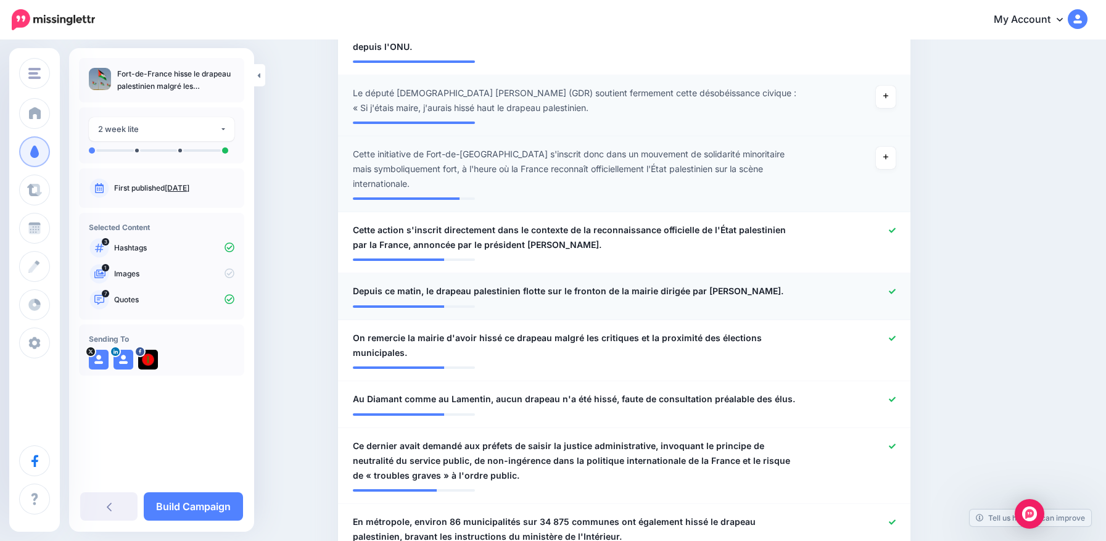
scroll to position [494, 0]
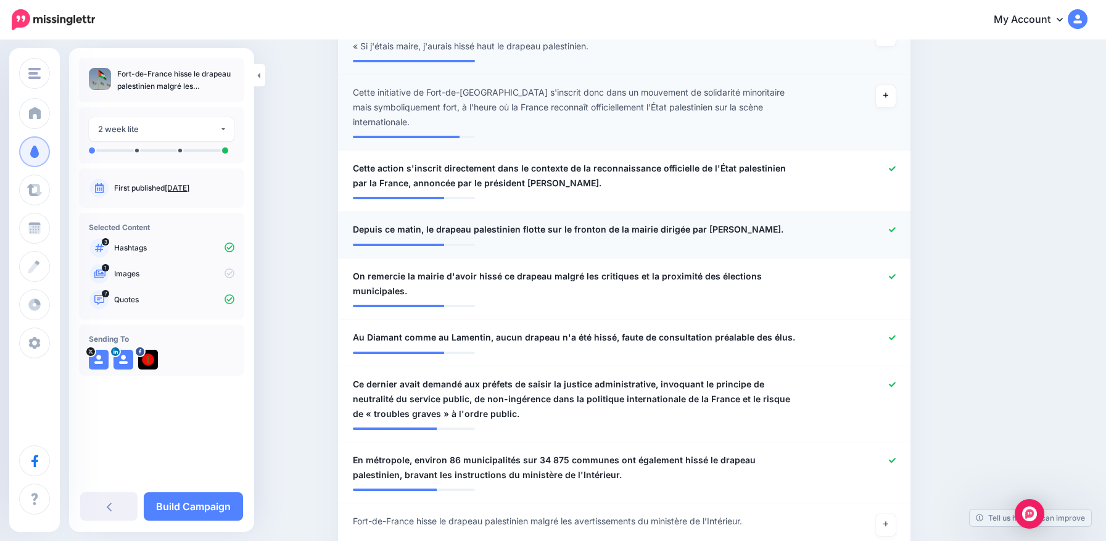
click at [896, 227] on icon at bounding box center [892, 229] width 7 height 7
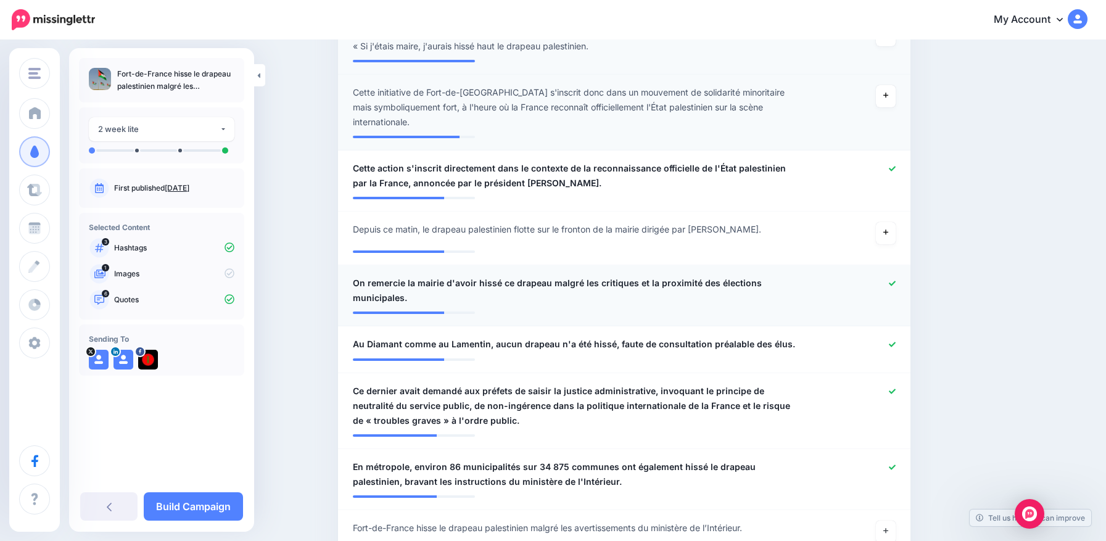
click at [896, 280] on icon at bounding box center [892, 283] width 7 height 7
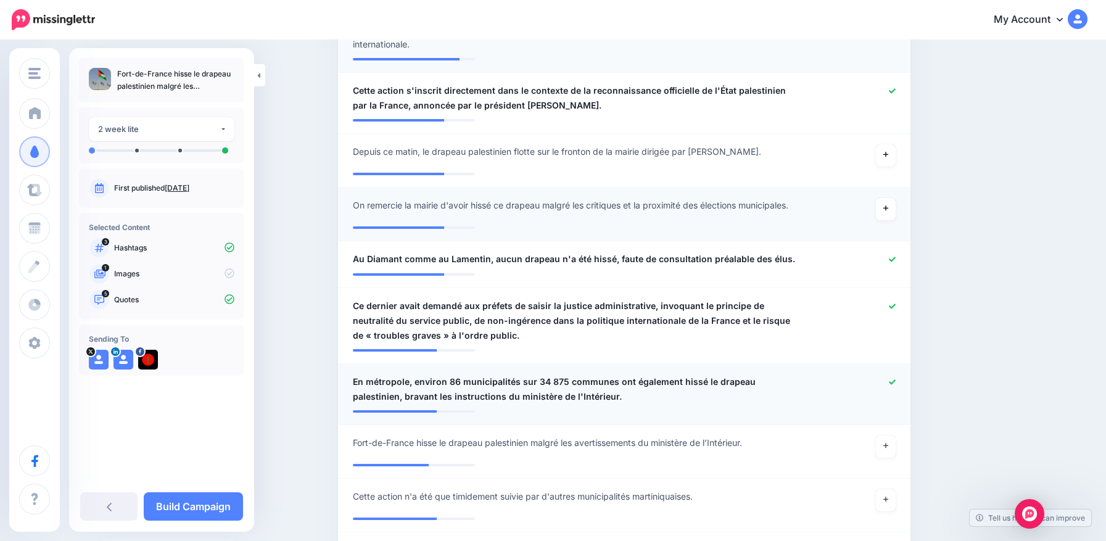
scroll to position [617, 0]
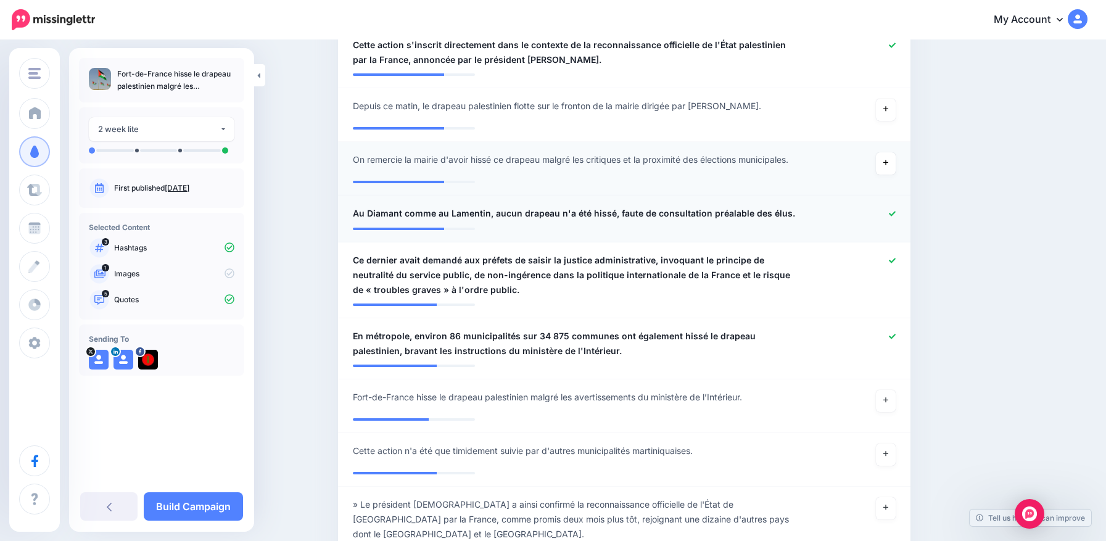
click at [896, 215] on icon at bounding box center [892, 213] width 7 height 5
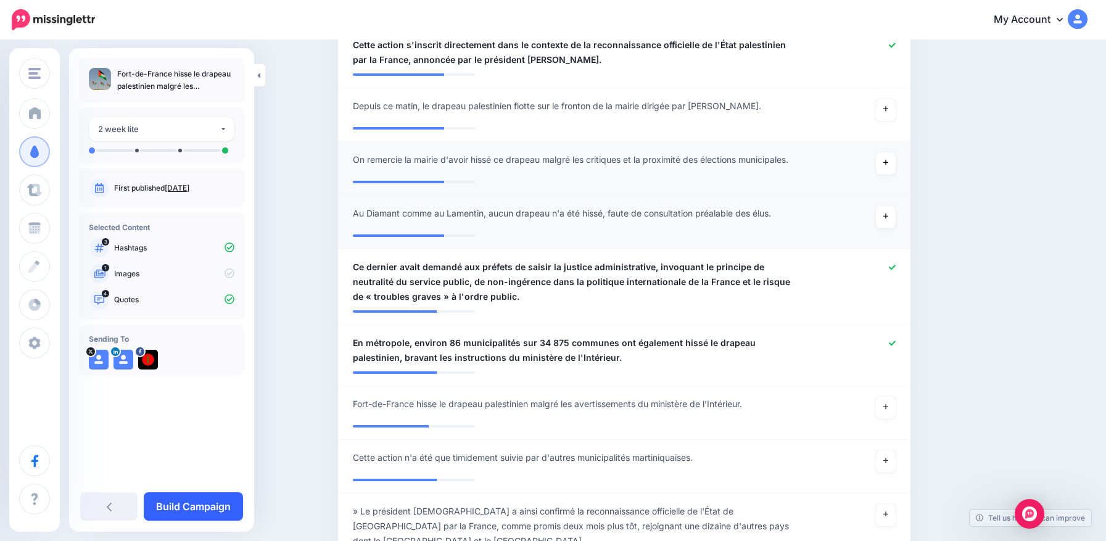
click at [202, 507] on link "Build Campaign" at bounding box center [193, 506] width 99 height 28
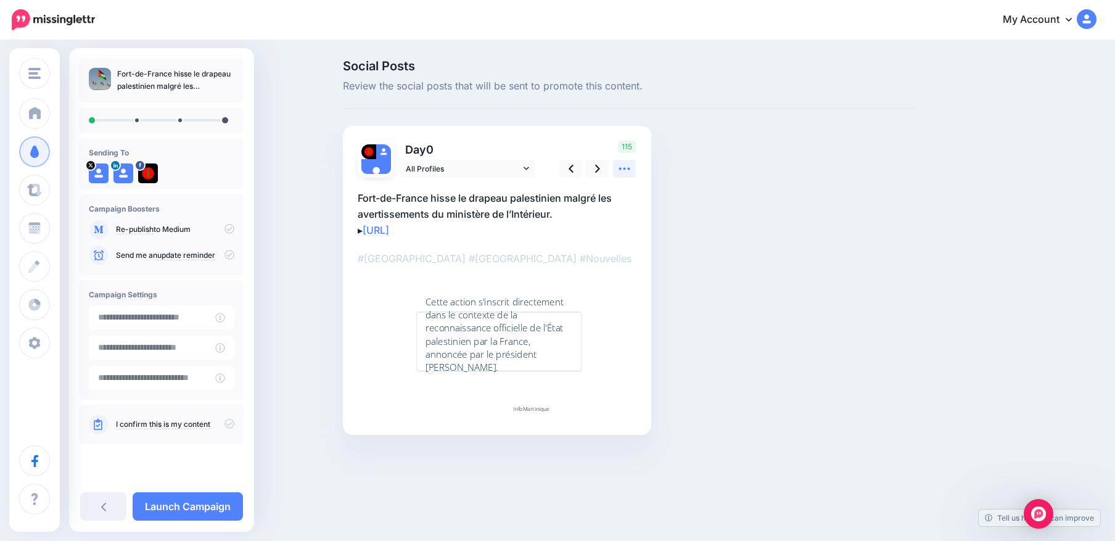
click at [626, 170] on icon at bounding box center [624, 169] width 11 height 2
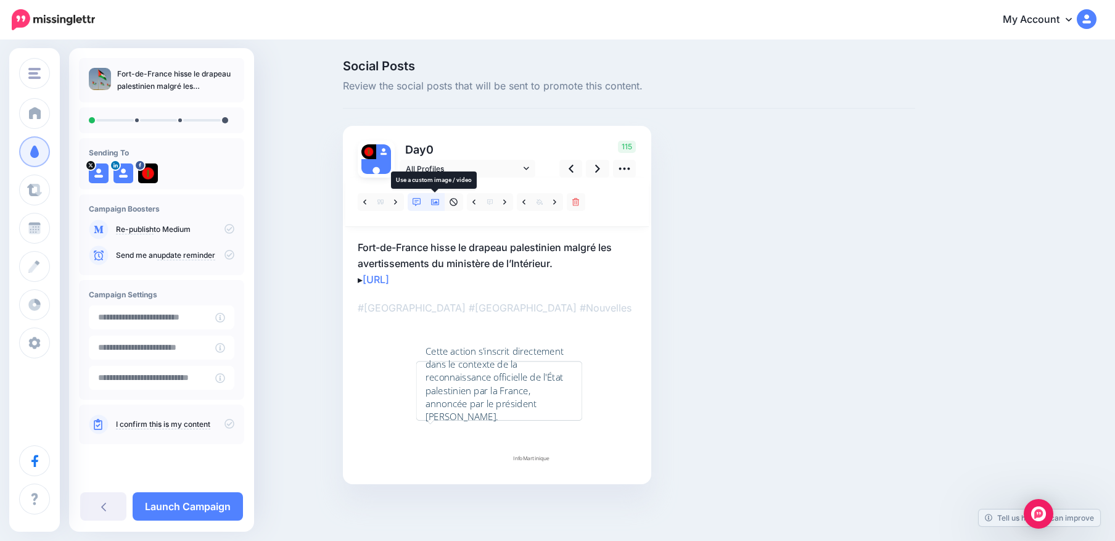
click at [432, 202] on icon at bounding box center [435, 202] width 9 height 6
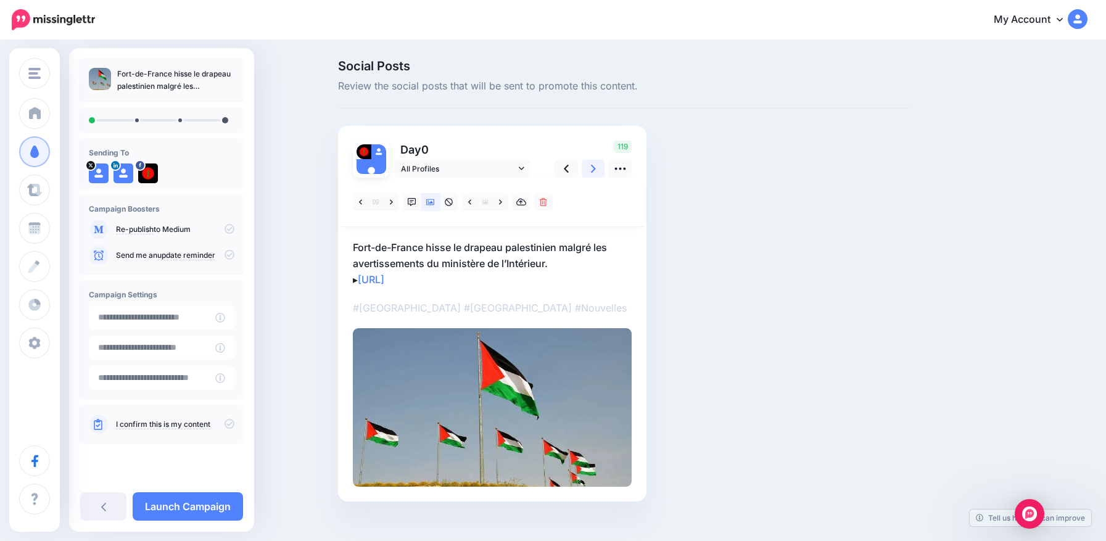
click at [595, 165] on link at bounding box center [593, 169] width 23 height 18
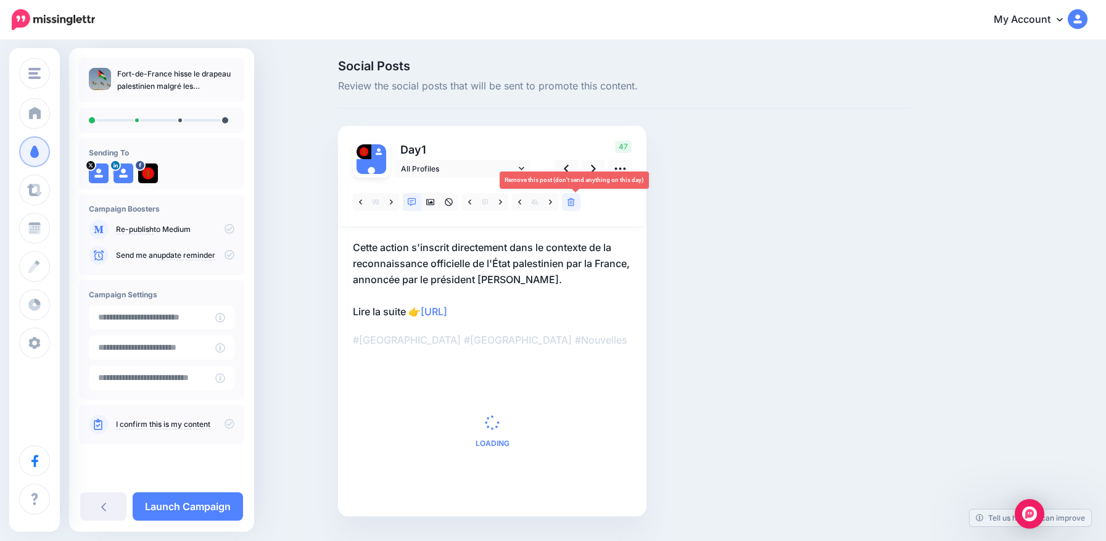
click at [581, 205] on link at bounding box center [571, 202] width 19 height 18
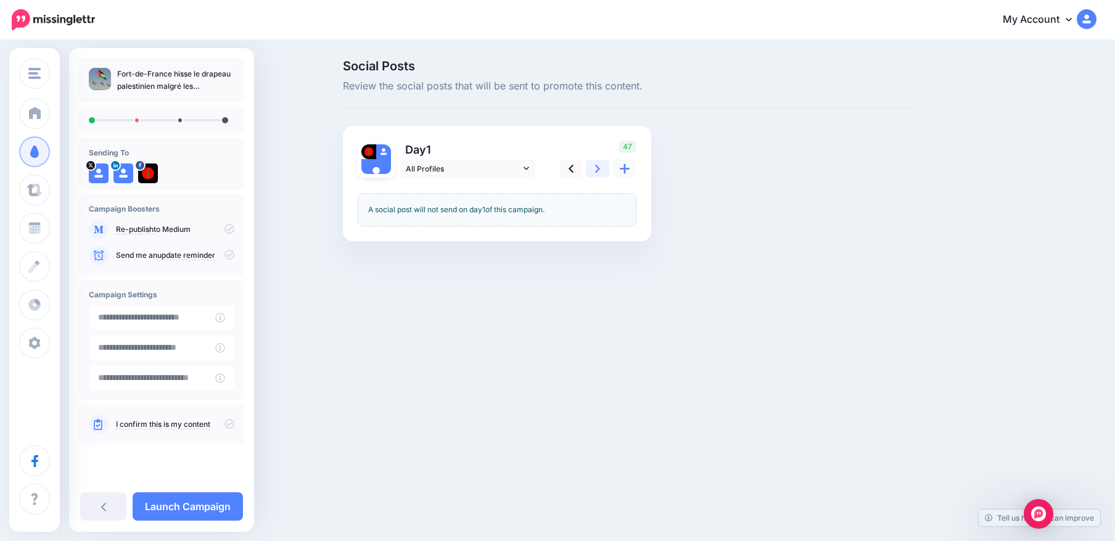
click at [595, 171] on link at bounding box center [597, 169] width 23 height 18
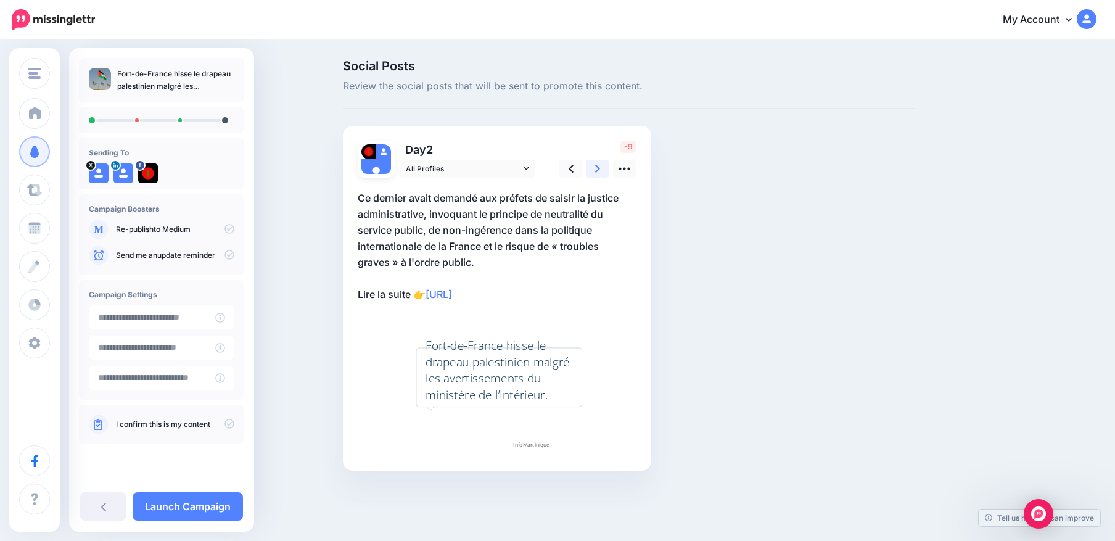
click at [598, 167] on icon at bounding box center [597, 168] width 5 height 13
click at [621, 172] on icon at bounding box center [624, 168] width 13 height 13
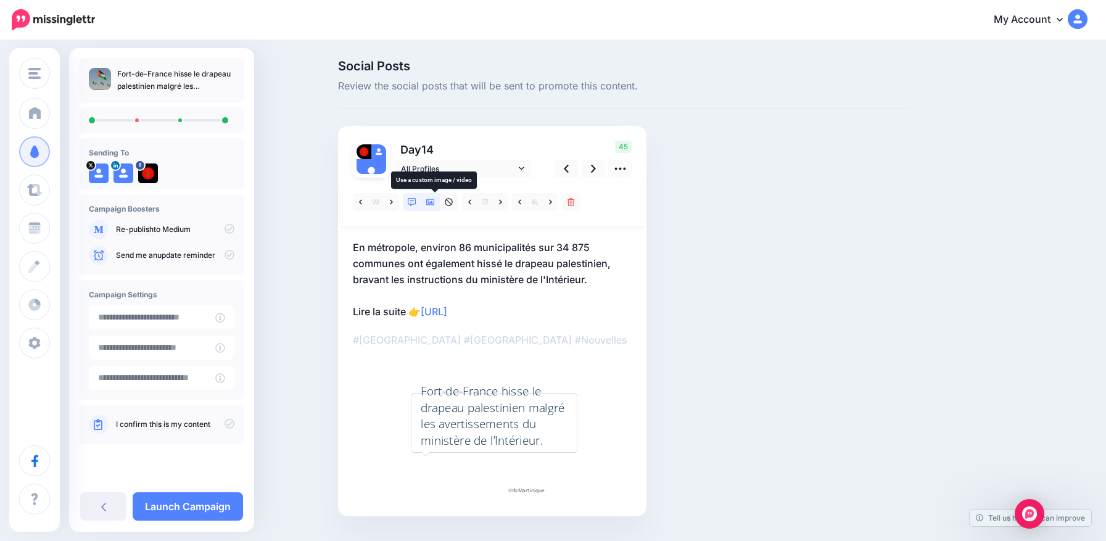
click at [435, 202] on icon at bounding box center [430, 202] width 9 height 9
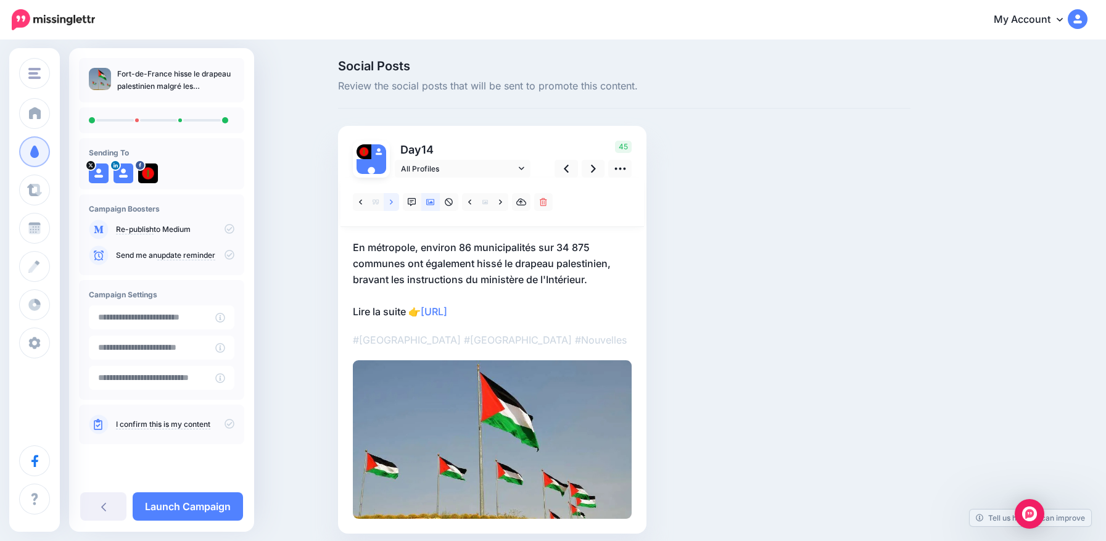
click at [393, 202] on icon at bounding box center [391, 202] width 3 height 9
click at [230, 421] on icon at bounding box center [230, 424] width 10 height 10
click at [188, 503] on link "Launch Campaign" at bounding box center [188, 506] width 110 height 28
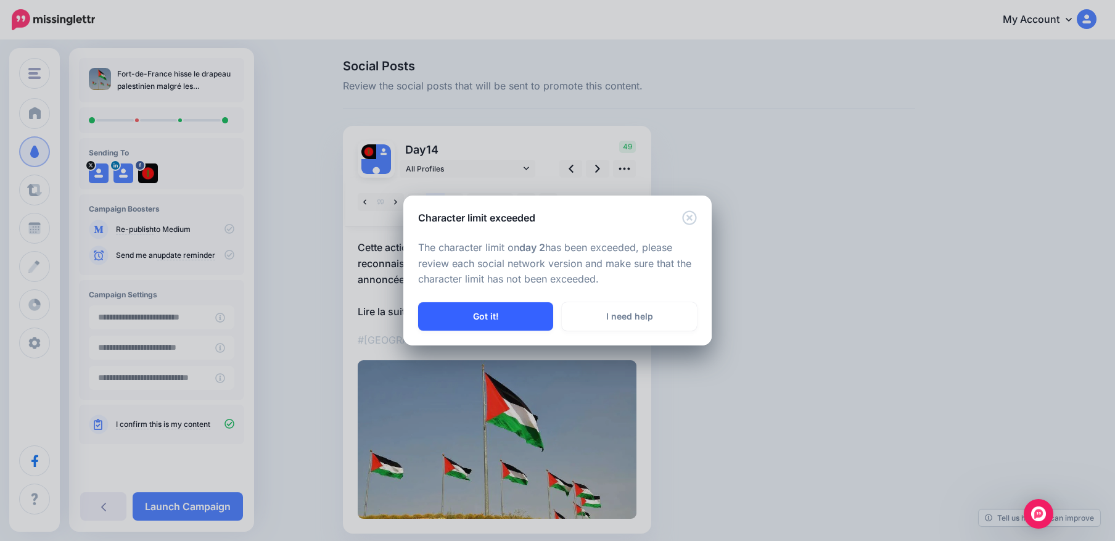
click at [526, 323] on button "Got it!" at bounding box center [485, 316] width 135 height 28
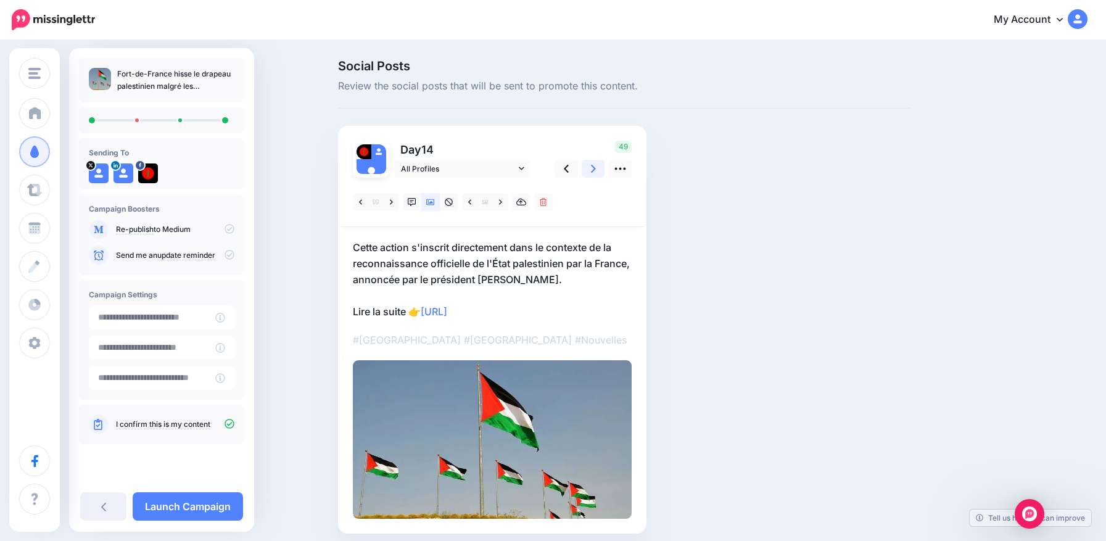
click at [592, 172] on link at bounding box center [593, 169] width 23 height 18
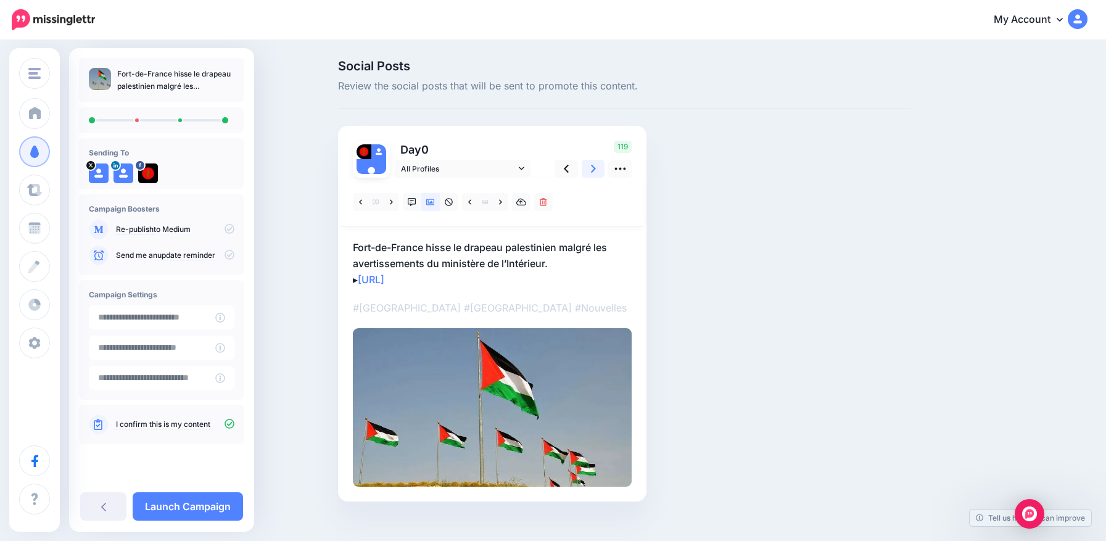
click at [592, 172] on link at bounding box center [593, 169] width 23 height 18
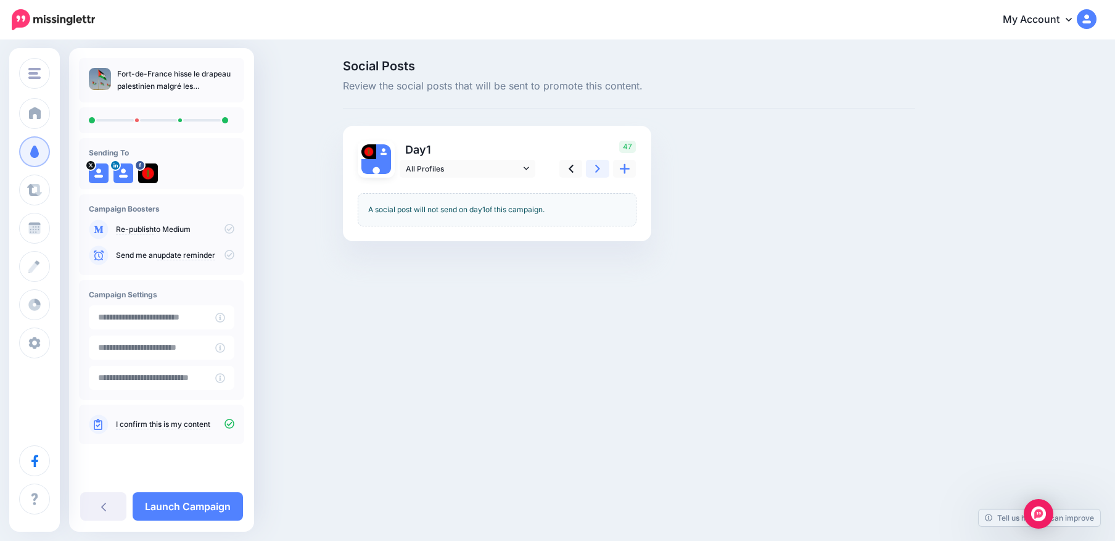
click at [595, 170] on link at bounding box center [597, 169] width 23 height 18
type textarea "**********"
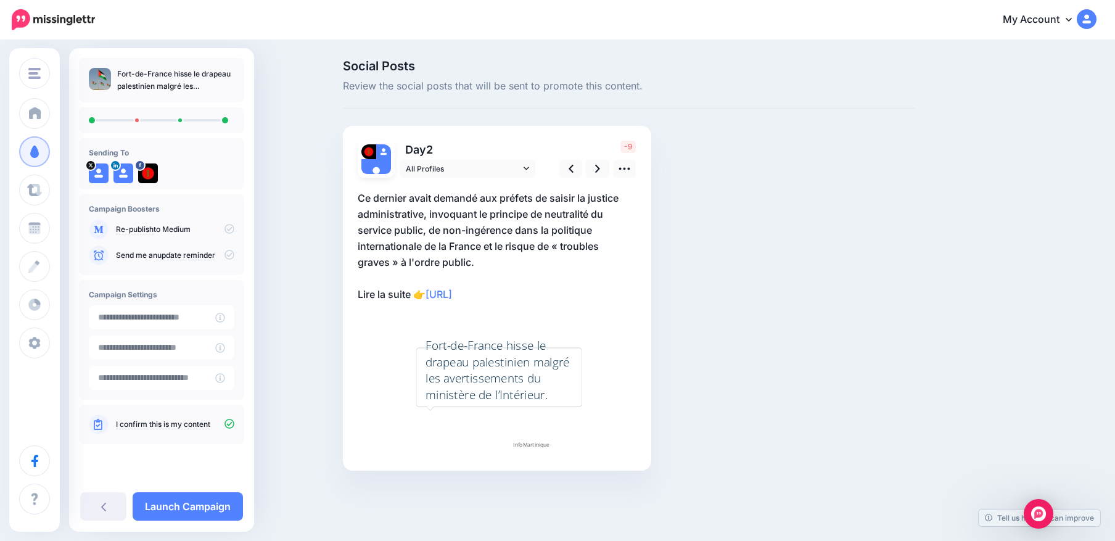
click at [523, 230] on p "Ce dernier avait demandé aux préfets de saisir la justice administrative, invoq…" at bounding box center [497, 246] width 279 height 112
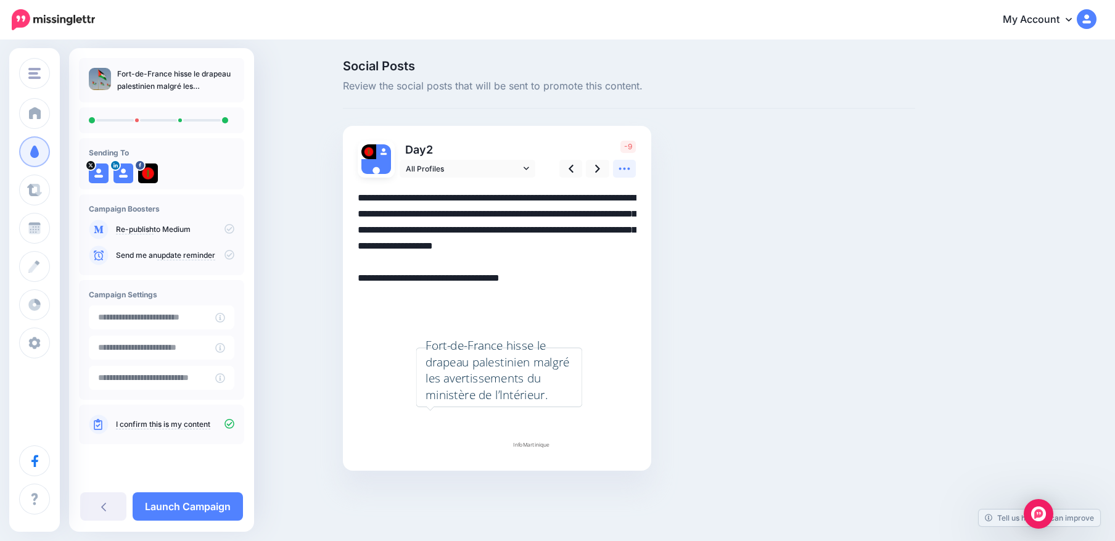
click at [618, 169] on icon at bounding box center [624, 168] width 13 height 13
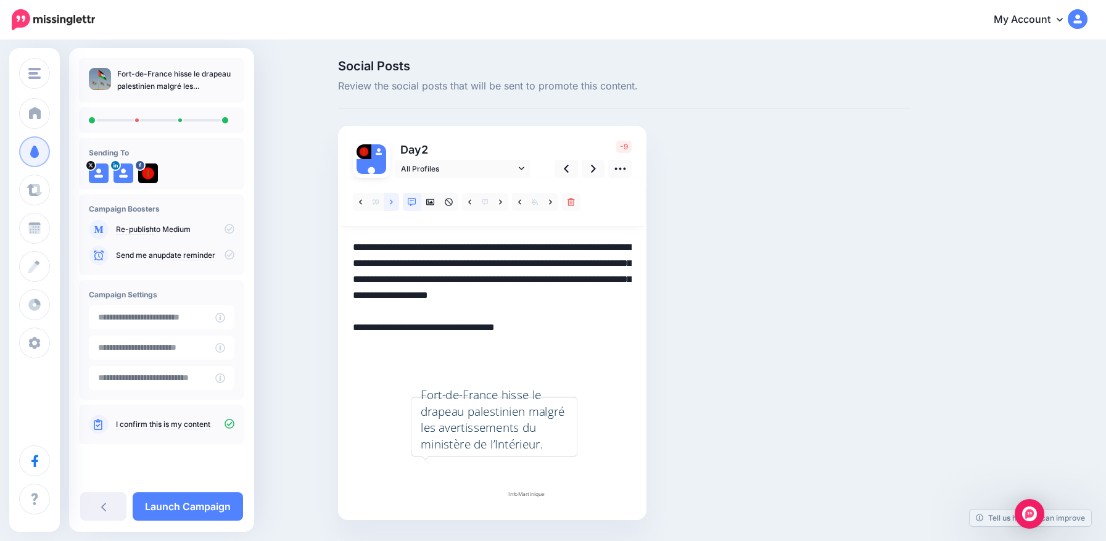
click at [393, 201] on icon at bounding box center [391, 201] width 3 height 5
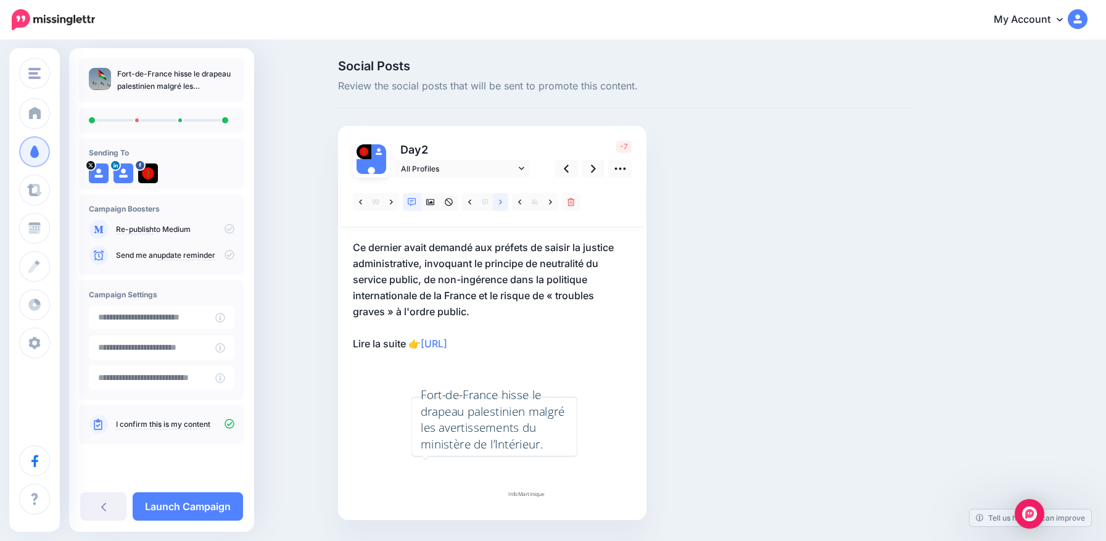
click at [502, 203] on icon at bounding box center [500, 202] width 3 height 9
click at [471, 202] on icon at bounding box center [469, 201] width 3 height 5
click at [474, 209] on link at bounding box center [469, 202] width 15 height 18
click at [471, 205] on icon at bounding box center [469, 202] width 3 height 9
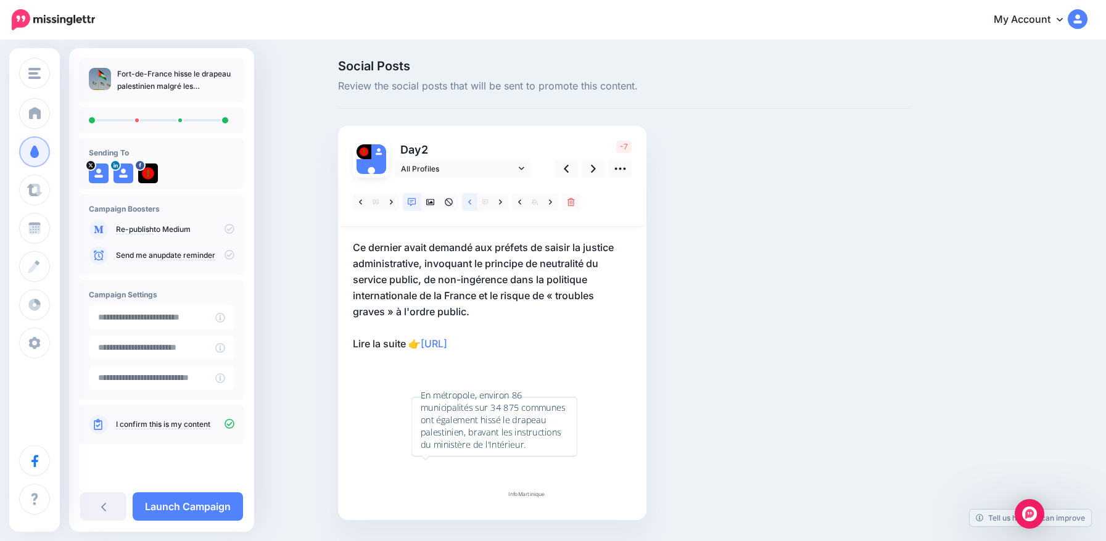
click at [471, 205] on icon at bounding box center [469, 202] width 3 height 9
click at [500, 138] on div "Day 2 All Profiles" at bounding box center [492, 323] width 308 height 394
click at [573, 201] on icon at bounding box center [571, 202] width 7 height 9
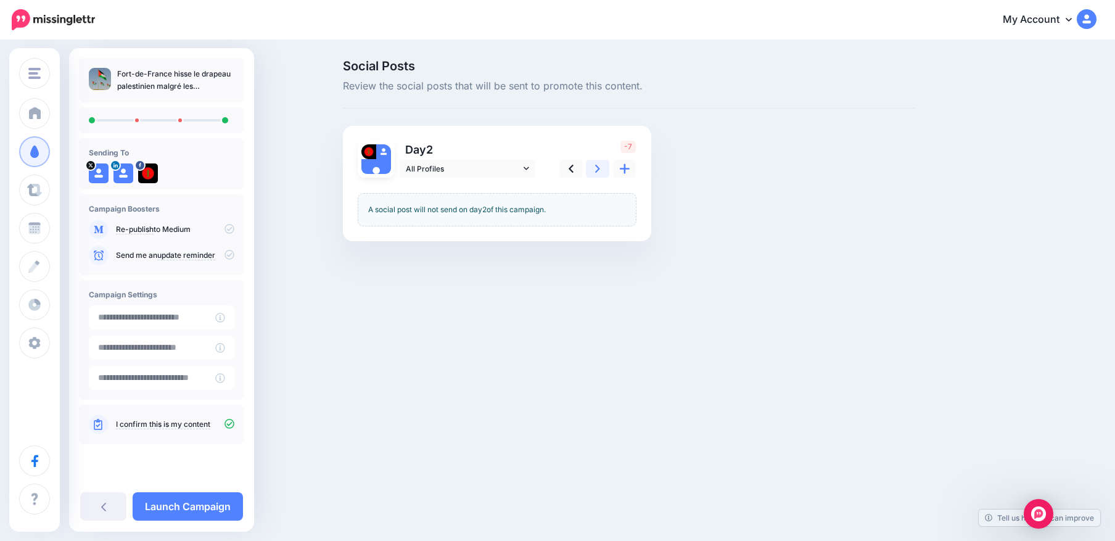
click at [598, 171] on icon at bounding box center [597, 168] width 5 height 13
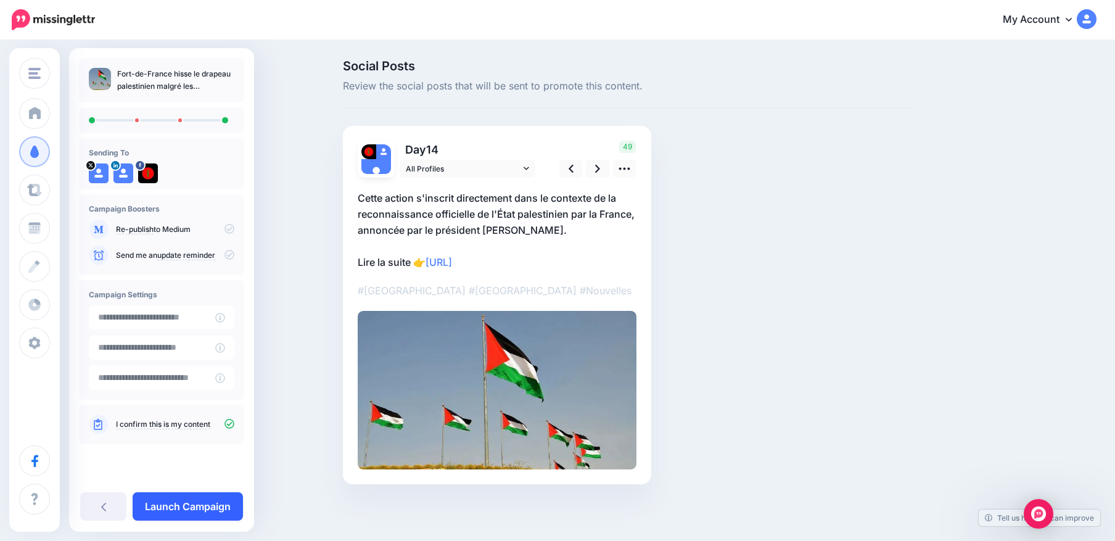
click at [195, 500] on link "Launch Campaign" at bounding box center [188, 506] width 110 height 28
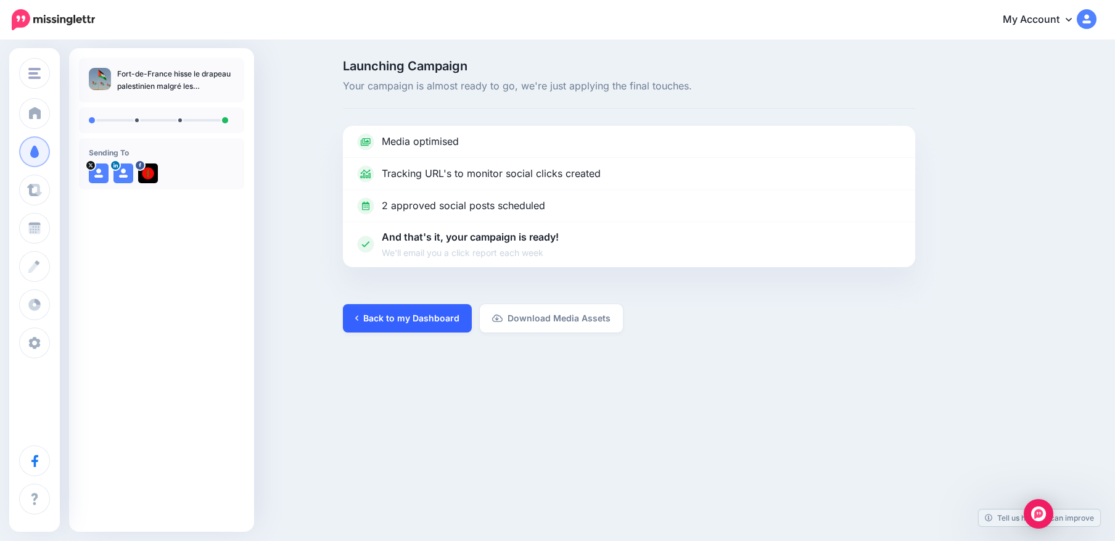
click at [432, 325] on link "Back to my Dashboard" at bounding box center [407, 318] width 129 height 28
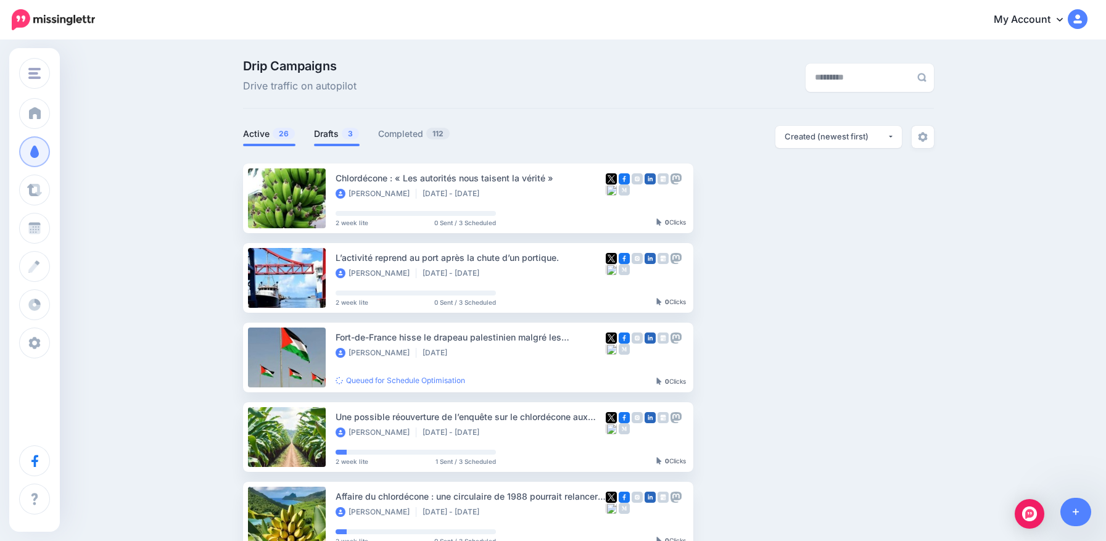
click at [331, 128] on link "Drafts 3" at bounding box center [337, 133] width 46 height 15
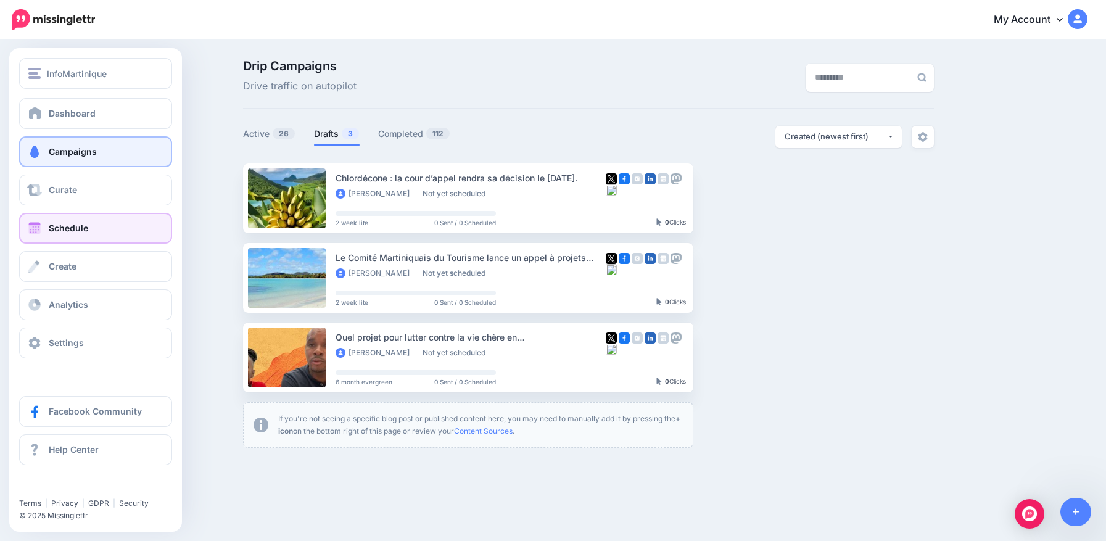
click at [54, 230] on span "Schedule" at bounding box center [68, 228] width 39 height 10
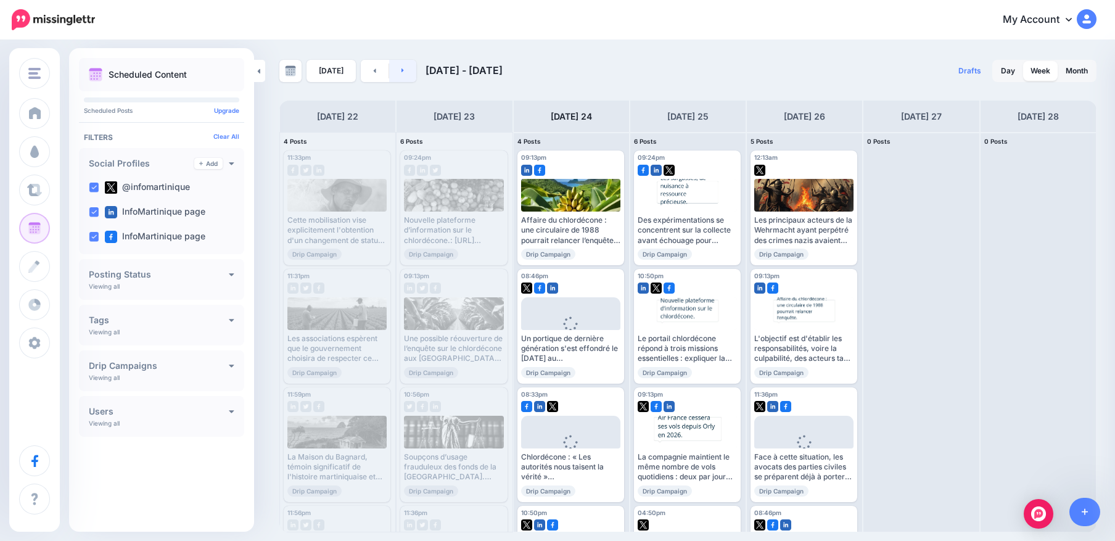
click at [399, 74] on link at bounding box center [403, 71] width 28 height 22
